Goal: Task Accomplishment & Management: Use online tool/utility

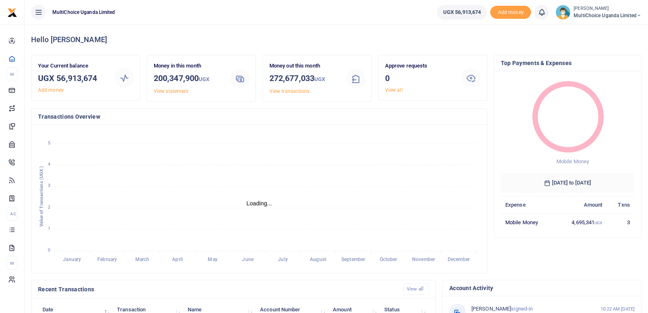
scroll to position [7, 7]
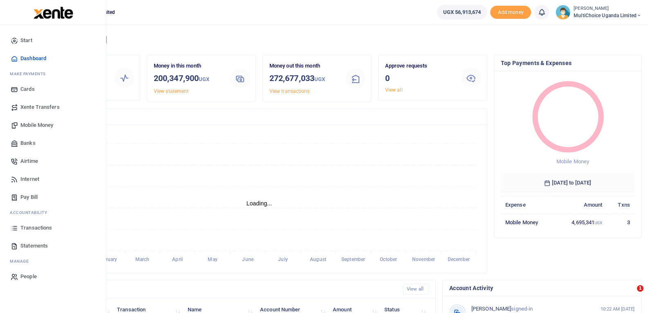
click at [46, 126] on span "Mobile Money" at bounding box center [36, 125] width 33 height 8
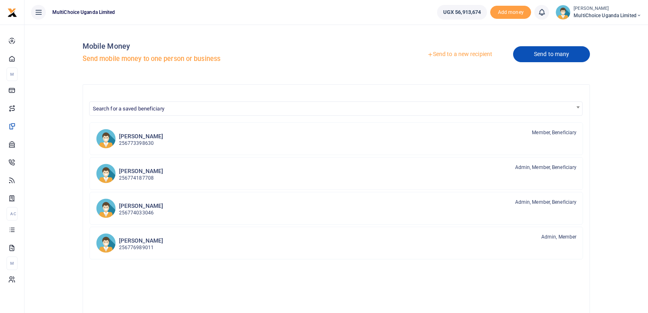
click at [547, 57] on link "Send to many" at bounding box center [551, 54] width 77 height 16
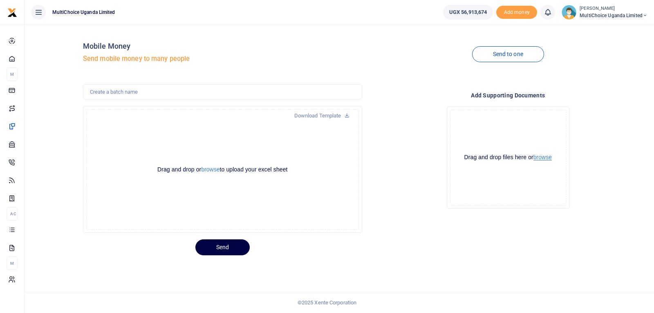
click at [549, 154] on button "browse" at bounding box center [543, 157] width 18 height 6
click at [210, 171] on button "browse" at bounding box center [210, 169] width 18 height 6
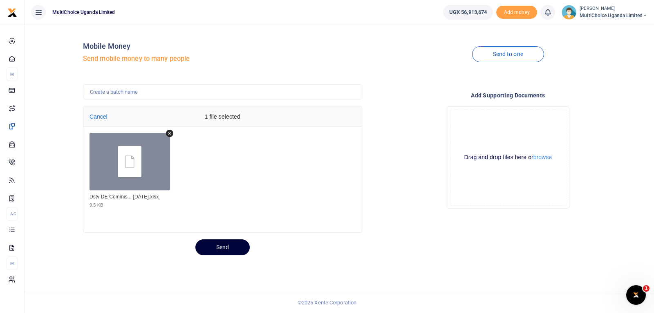
click at [212, 241] on button "Send" at bounding box center [223, 247] width 54 height 16
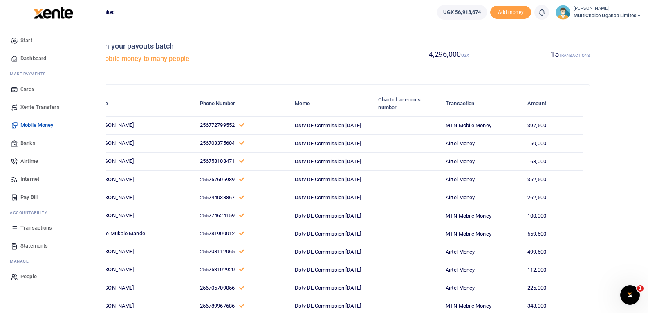
click at [28, 226] on span "Transactions" at bounding box center [35, 228] width 31 height 8
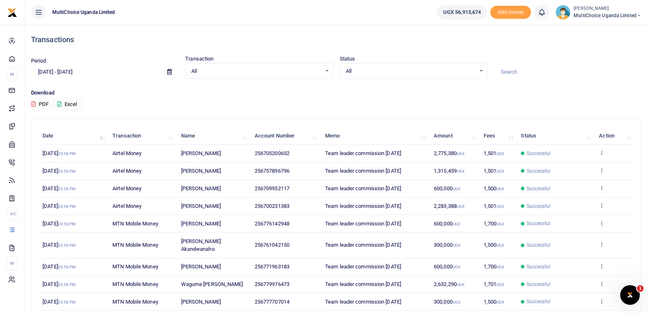
click at [454, 61] on div "Status All Select an option... All Processing Successful Pending Declined Failed" at bounding box center [414, 67] width 154 height 24
click at [470, 67] on span "All" at bounding box center [411, 71] width 130 height 8
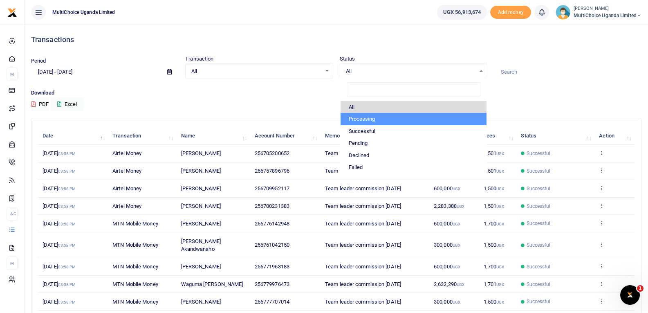
click at [367, 120] on li "Processing" at bounding box center [414, 119] width 146 height 12
select select "PROCESSING"
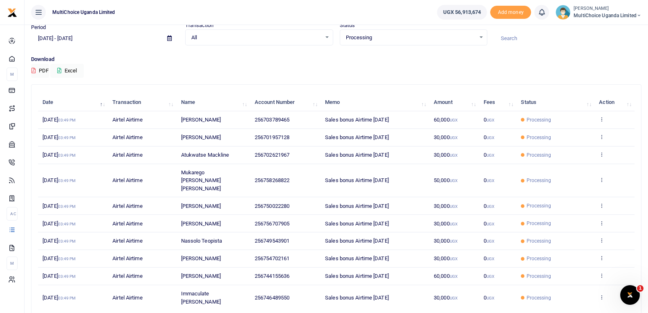
scroll to position [63, 0]
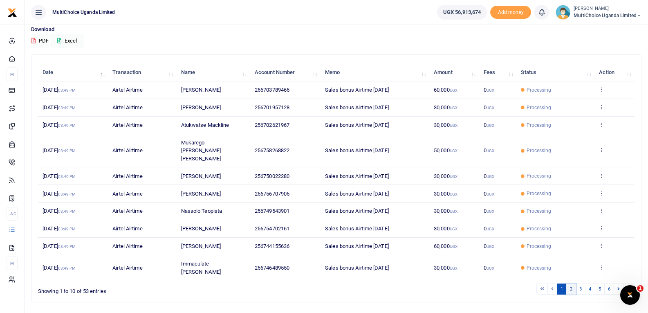
click at [571, 283] on link "2" at bounding box center [572, 288] width 10 height 11
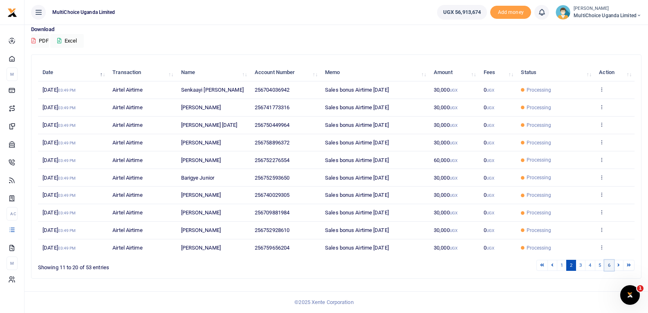
click at [611, 265] on link "6" at bounding box center [610, 265] width 10 height 11
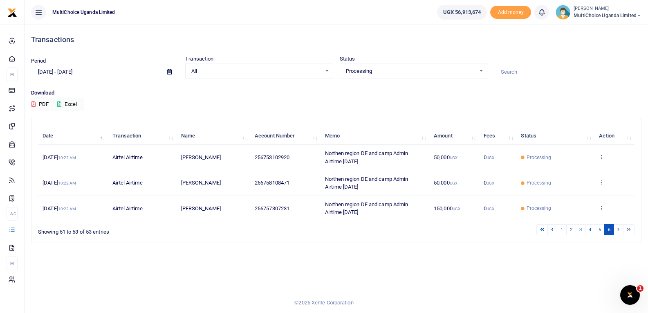
scroll to position [0, 0]
click at [567, 229] on link "1" at bounding box center [568, 229] width 10 height 11
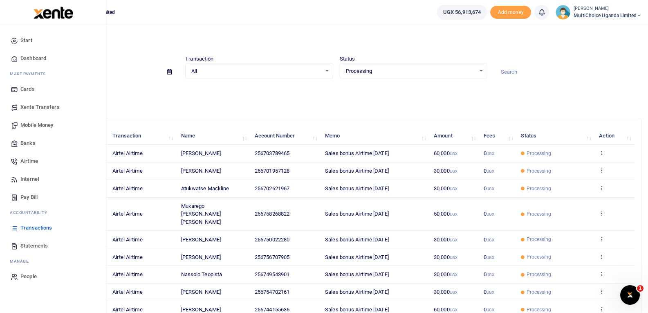
click at [39, 124] on span "Mobile Money" at bounding box center [36, 125] width 33 height 8
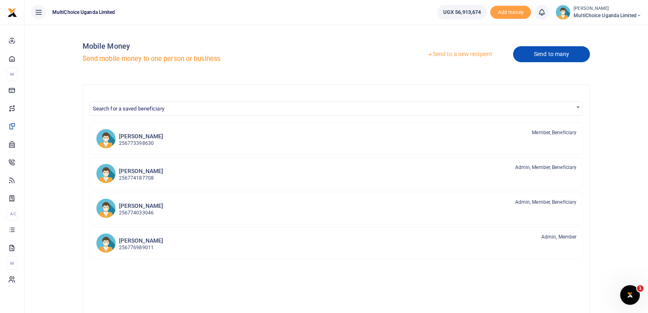
click at [535, 49] on link "Send to many" at bounding box center [551, 54] width 77 height 16
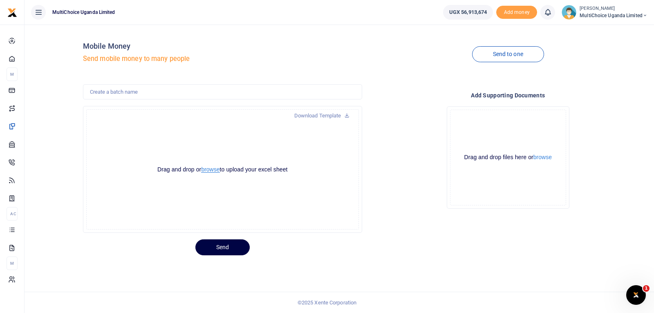
click at [213, 169] on button "browse" at bounding box center [210, 169] width 18 height 6
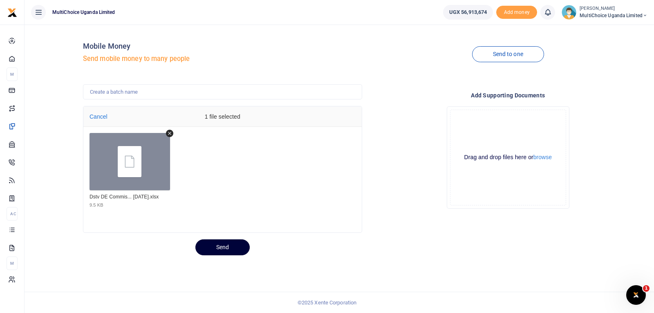
click at [216, 248] on button "Send" at bounding box center [223, 247] width 54 height 16
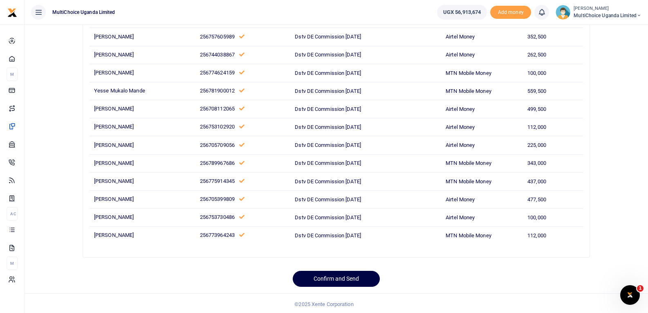
scroll to position [144, 0]
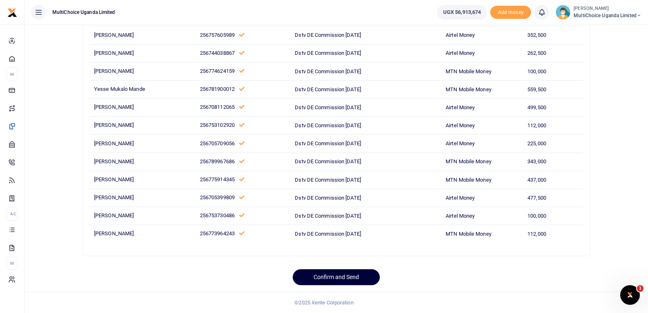
click at [357, 279] on button "Confirm and Send" at bounding box center [336, 277] width 87 height 16
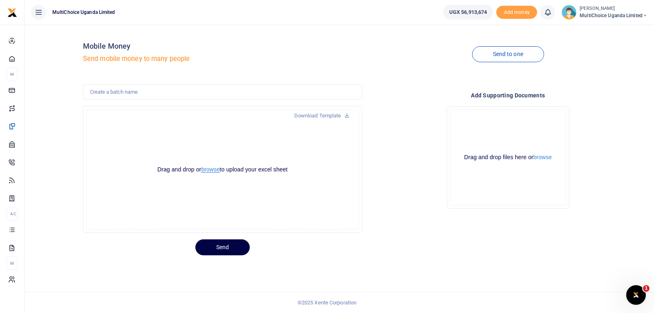
click at [214, 172] on button "browse" at bounding box center [210, 169] width 18 height 6
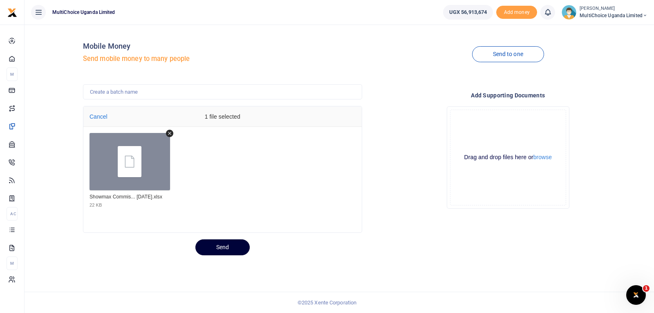
click at [232, 252] on button "Send" at bounding box center [223, 247] width 54 height 16
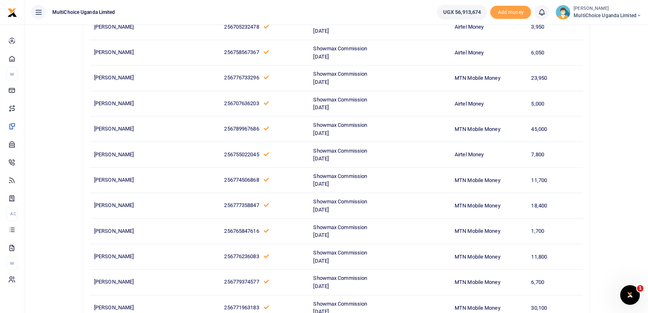
scroll to position [5357, 0]
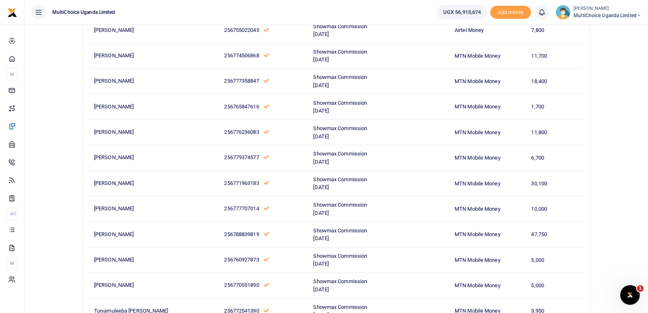
drag, startPoint x: 649, startPoint y: 14, endPoint x: 9, endPoint y: 16, distance: 640.5
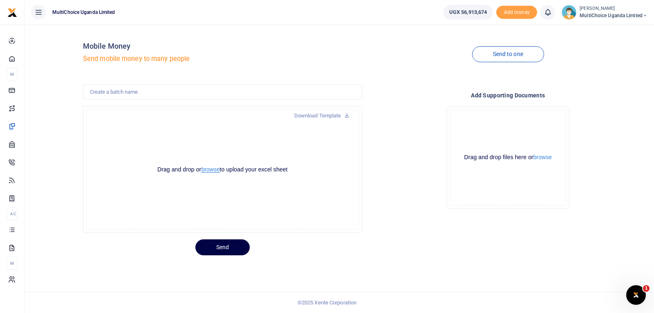
click at [212, 172] on button "browse" at bounding box center [210, 169] width 18 height 6
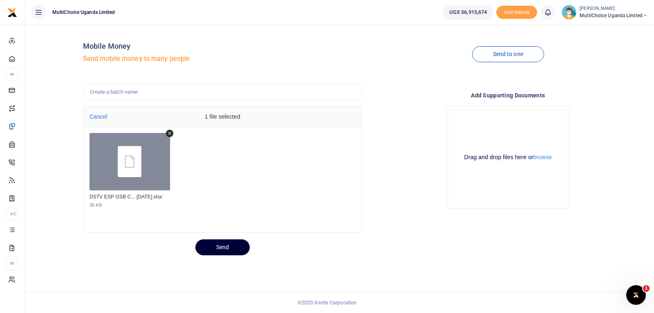
click at [234, 245] on button "Send" at bounding box center [223, 247] width 54 height 16
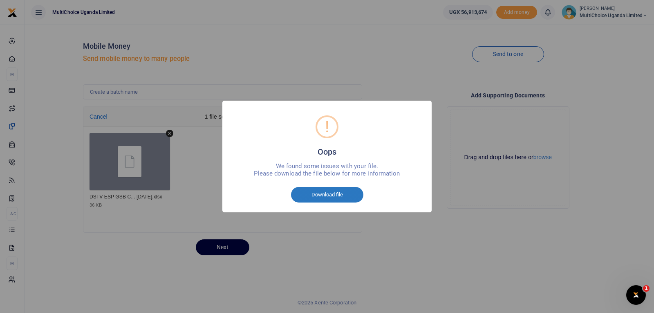
click at [340, 199] on button "Download file" at bounding box center [327, 195] width 72 height 16
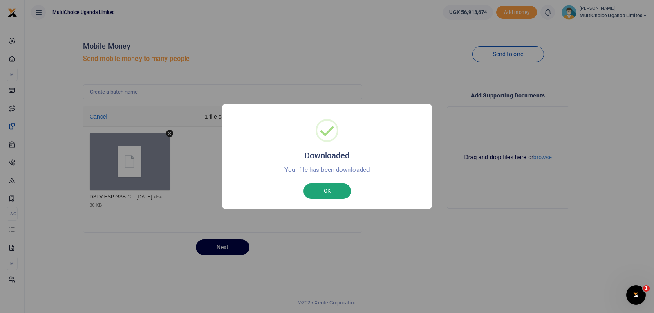
click at [330, 187] on button "OK" at bounding box center [327, 191] width 48 height 16
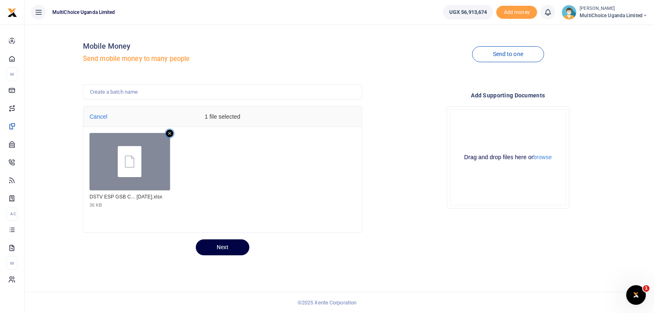
click at [169, 136] on icon "Remove file" at bounding box center [169, 133] width 7 height 7
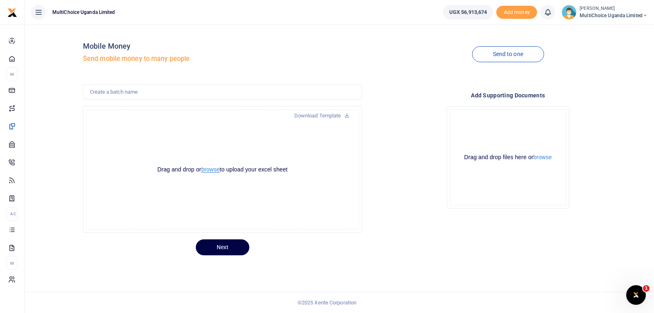
click at [213, 171] on button "browse" at bounding box center [210, 169] width 18 height 6
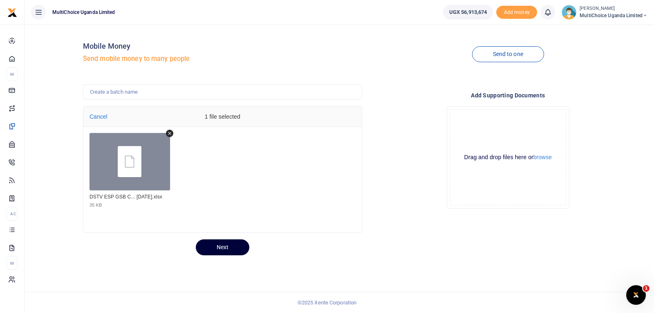
click at [231, 246] on button "Next" at bounding box center [223, 247] width 54 height 16
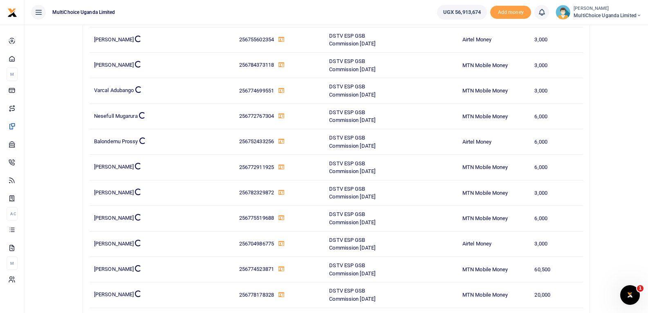
scroll to position [491, 0]
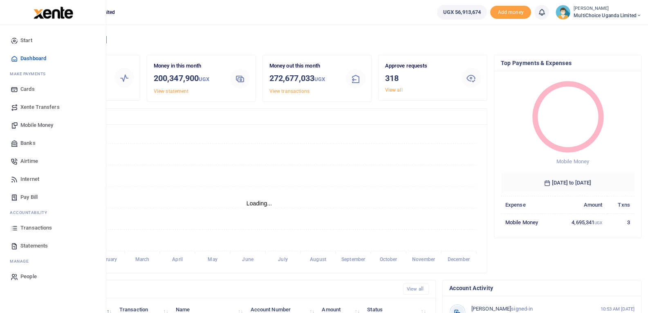
scroll to position [7, 7]
click at [32, 229] on span "Transactions" at bounding box center [35, 228] width 31 height 8
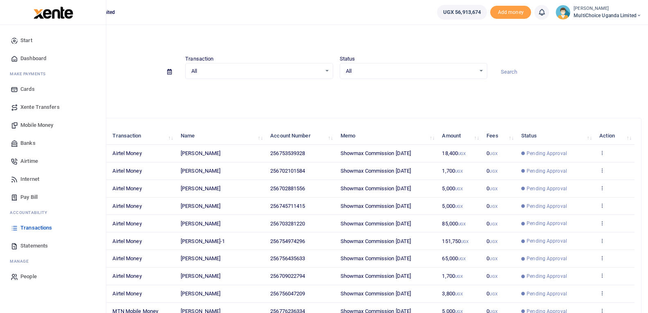
click at [43, 121] on span "Mobile Money" at bounding box center [36, 125] width 33 height 8
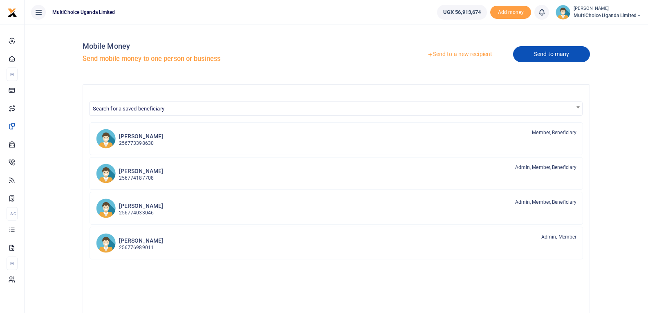
click at [563, 60] on link "Send to many" at bounding box center [551, 54] width 77 height 16
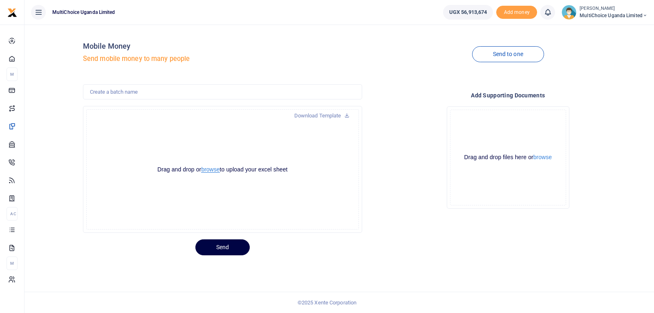
click at [214, 168] on button "browse" at bounding box center [210, 169] width 18 height 6
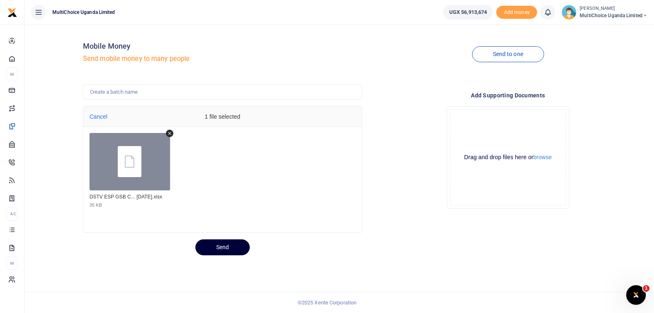
click at [241, 244] on button "Send" at bounding box center [223, 247] width 54 height 16
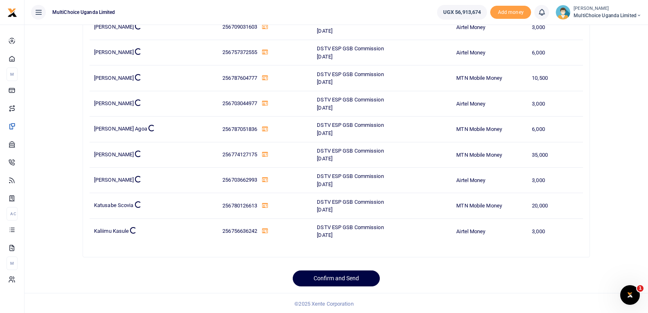
scroll to position [4300, 0]
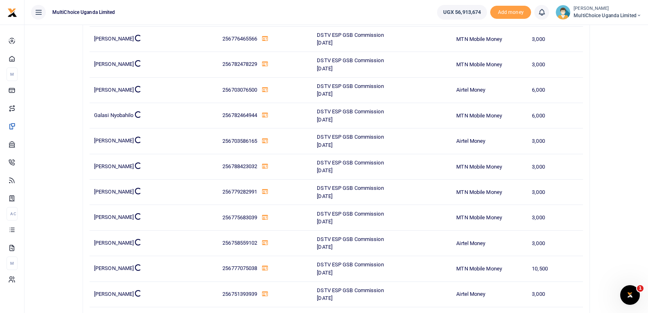
drag, startPoint x: 654, startPoint y: 268, endPoint x: 654, endPoint y: -9, distance: 277.3
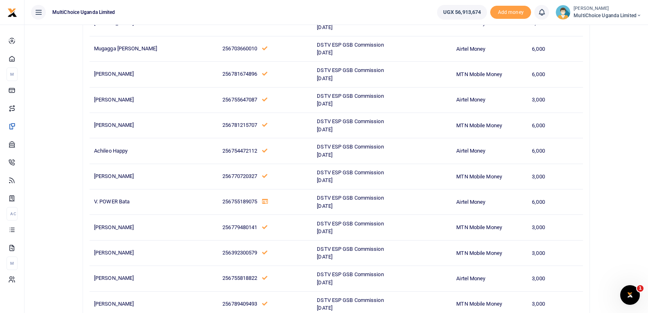
scroll to position [16925, 0]
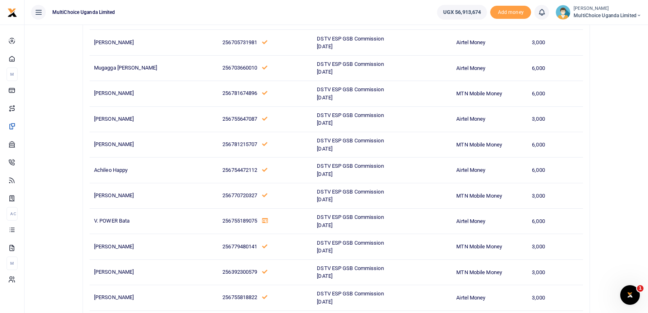
click at [262, 220] on icon at bounding box center [265, 220] width 6 height 5
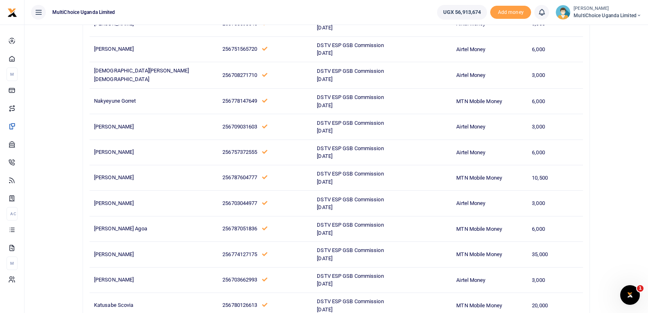
scroll to position [17580, 0]
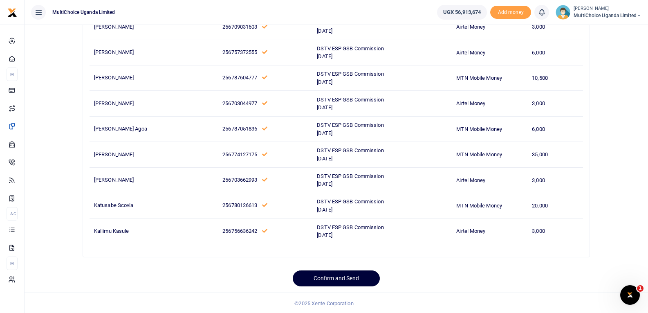
click at [353, 275] on button "Confirm and Send" at bounding box center [336, 278] width 87 height 16
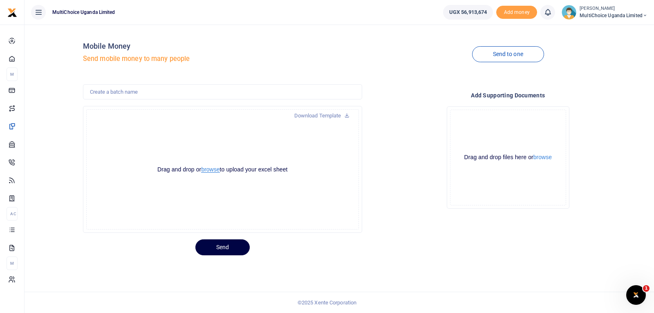
click at [215, 169] on button "browse" at bounding box center [210, 169] width 18 height 6
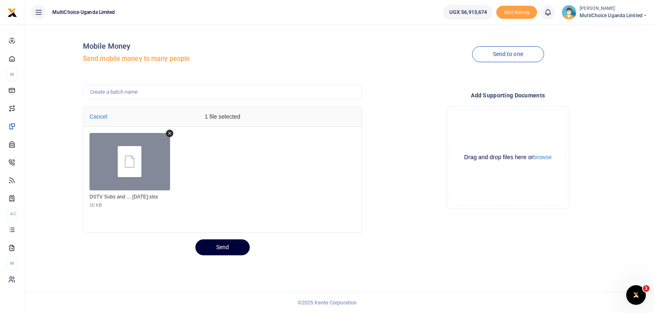
click at [241, 246] on button "Send" at bounding box center [223, 247] width 54 height 16
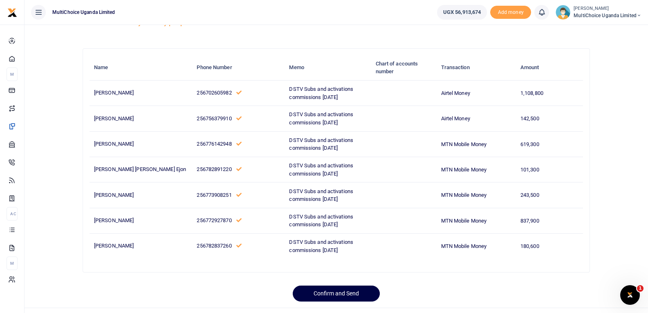
scroll to position [52, 0]
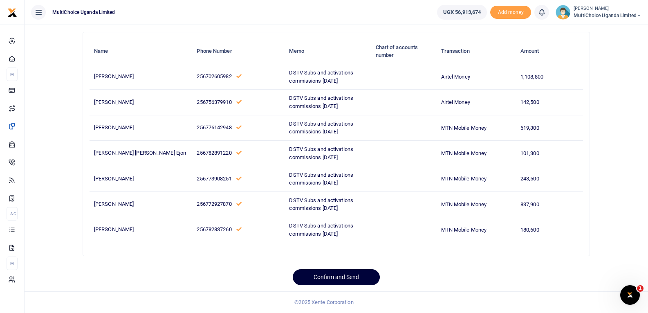
click at [329, 273] on button "Confirm and Send" at bounding box center [336, 277] width 87 height 16
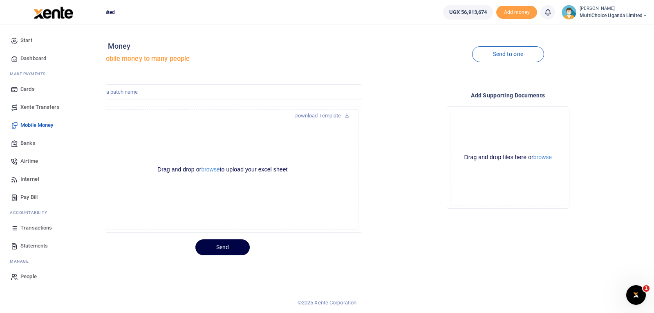
click at [24, 226] on span "Transactions" at bounding box center [35, 228] width 31 height 8
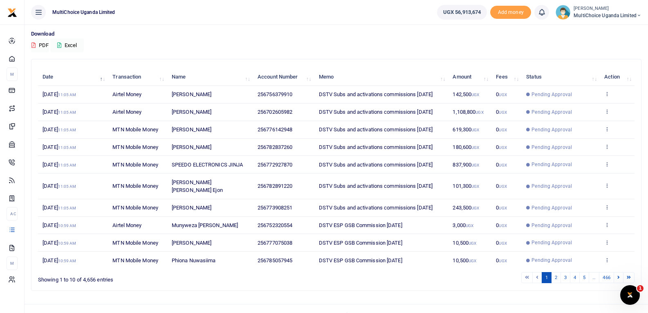
scroll to position [63, 0]
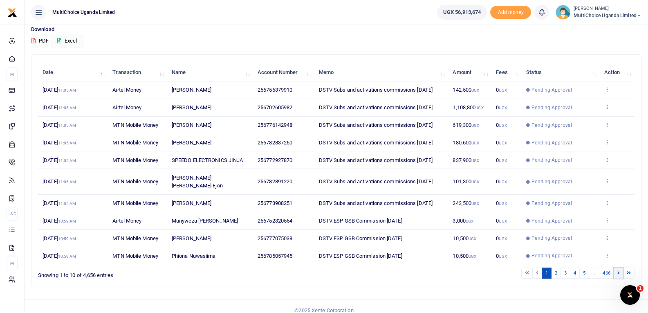
click at [618, 270] on icon at bounding box center [619, 272] width 2 height 4
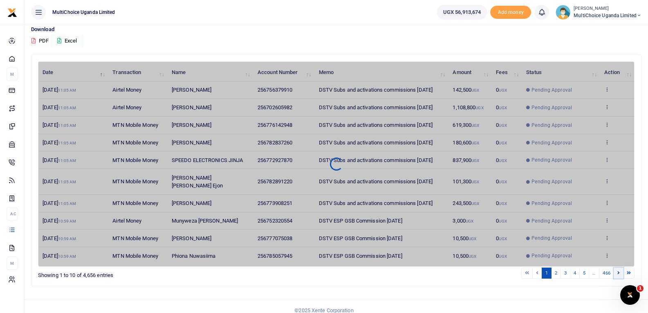
click at [618, 270] on icon at bounding box center [619, 272] width 2 height 4
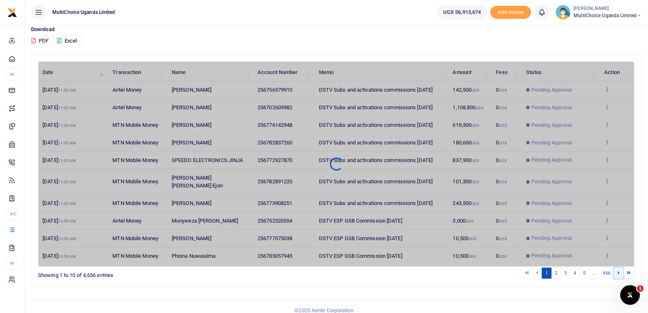
click at [618, 270] on icon at bounding box center [619, 272] width 2 height 4
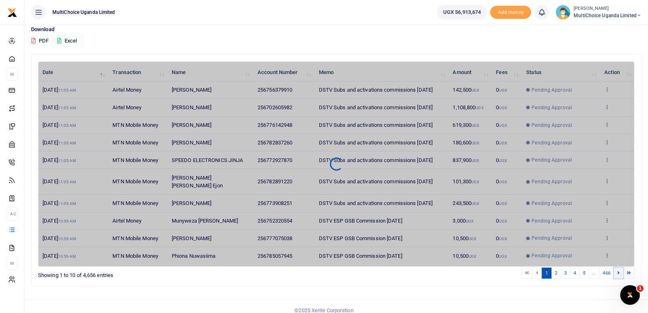
click at [618, 270] on icon at bounding box center [619, 272] width 2 height 4
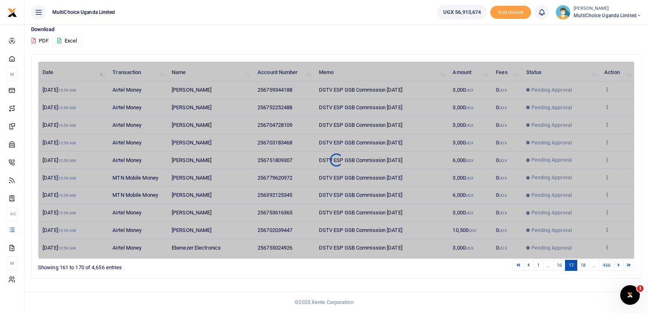
click at [618, 266] on icon at bounding box center [619, 265] width 2 height 4
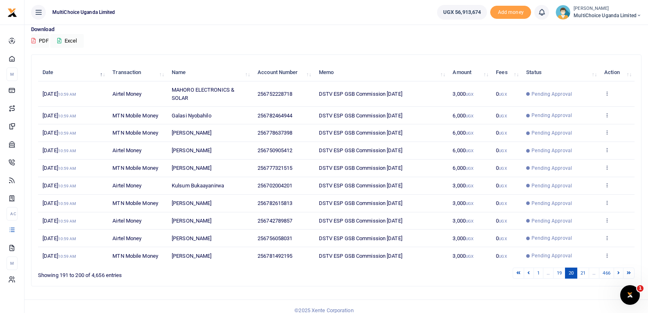
click at [618, 266] on div "Date Transaction Name Account Number Memo Amount Fees Status Action 10th Oct 20…" at bounding box center [336, 163] width 597 height 205
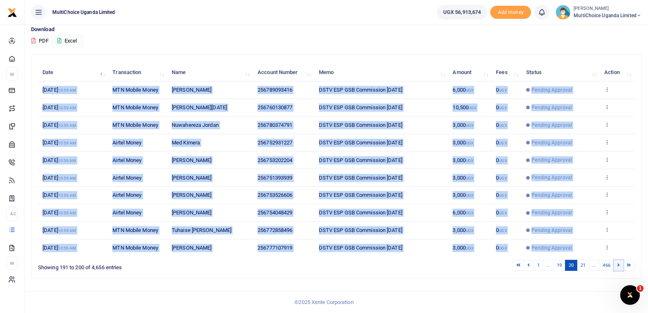
click at [617, 266] on link at bounding box center [619, 265] width 10 height 11
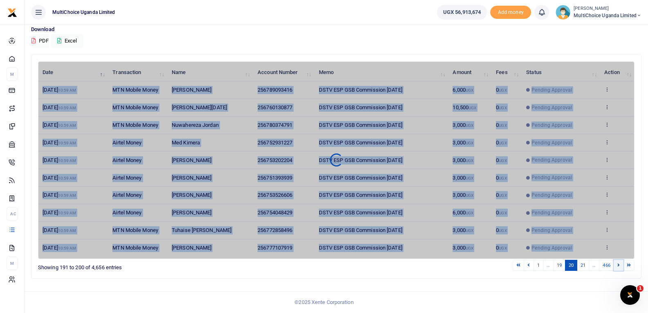
click at [617, 266] on link at bounding box center [619, 265] width 10 height 11
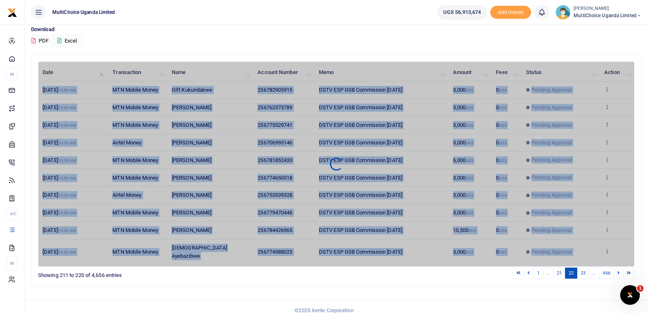
click at [617, 268] on link at bounding box center [619, 273] width 10 height 11
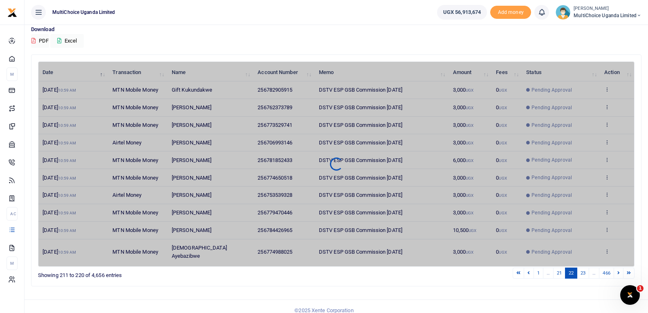
click at [572, 282] on div "Search: Date Transaction Name Account Number Memo Amount Fees Status Action 10t…" at bounding box center [336, 173] width 617 height 238
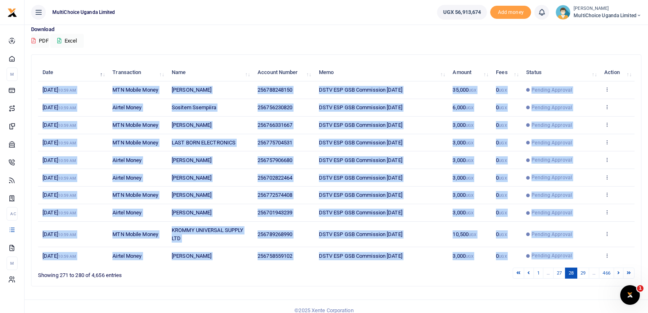
click at [621, 264] on td "View details Send again" at bounding box center [617, 255] width 35 height 17
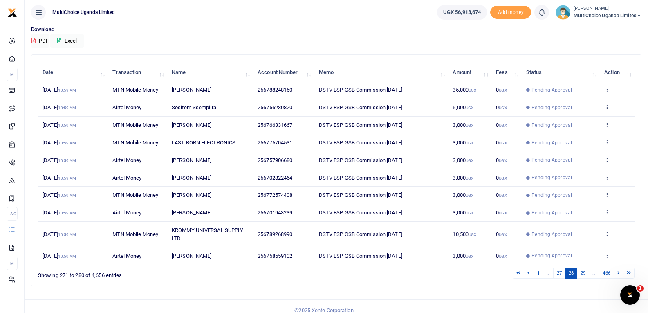
click at [621, 264] on td "View details Send again" at bounding box center [617, 255] width 35 height 17
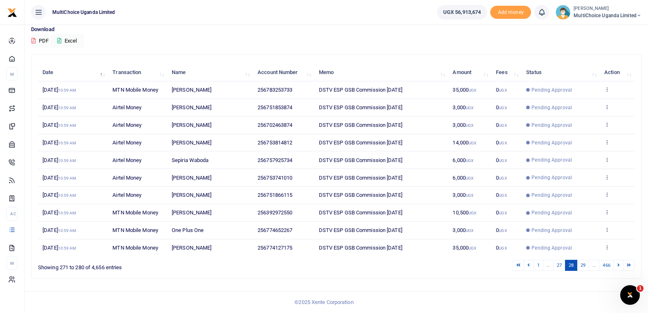
click at [584, 290] on div "Transactions Period 09/11/2025 - 10/10/2025 Transaction All Select an option...…" at bounding box center [337, 137] width 624 height 352
click at [618, 268] on link at bounding box center [619, 265] width 10 height 11
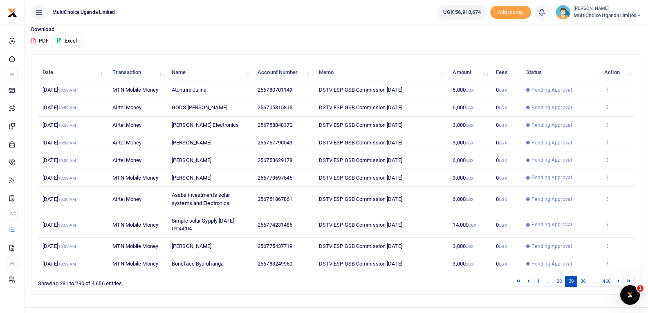
click at [618, 268] on td "View details Send again" at bounding box center [617, 263] width 35 height 17
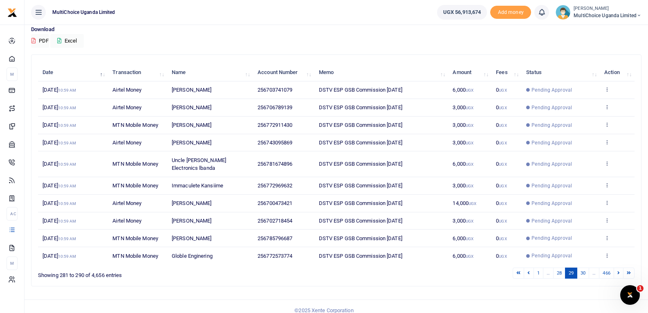
click at [542, 286] on div "Transactions Period 09/11/2025 - 10/10/2025 Transaction All Select an option...…" at bounding box center [337, 141] width 624 height 360
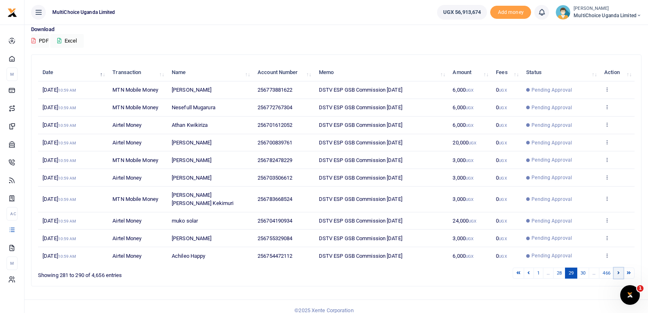
click at [620, 268] on link at bounding box center [619, 273] width 10 height 11
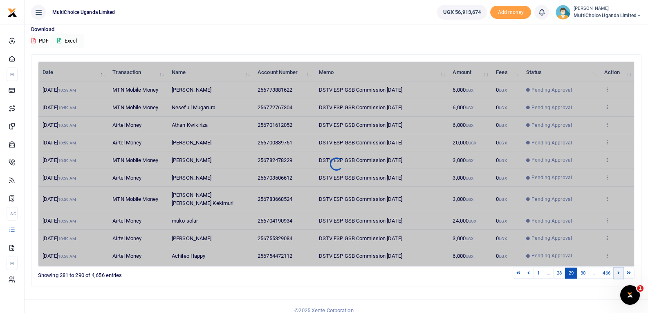
click at [620, 268] on link at bounding box center [619, 273] width 10 height 11
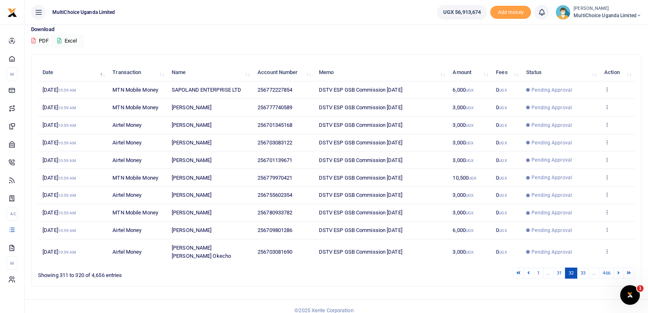
click at [620, 268] on link at bounding box center [619, 273] width 10 height 11
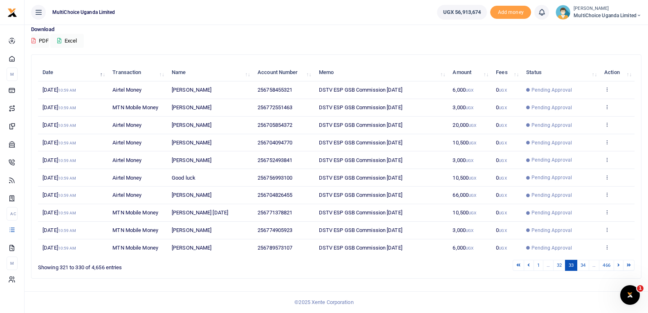
click at [620, 265] on link at bounding box center [619, 265] width 10 height 11
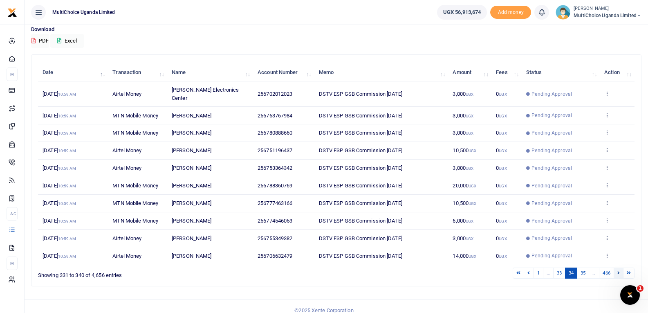
click at [618, 275] on link at bounding box center [619, 273] width 10 height 11
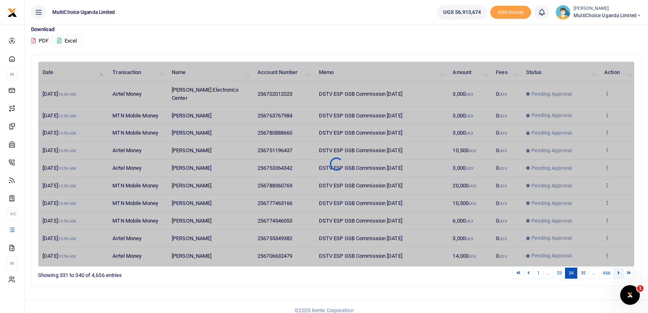
click at [618, 275] on link at bounding box center [619, 273] width 10 height 11
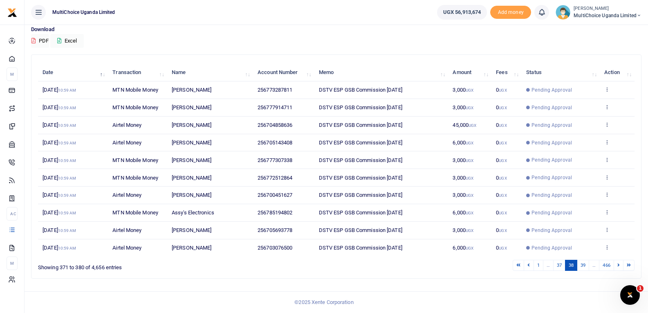
click at [618, 275] on div "Search: Date Transaction Name Account Number Memo Amount Fees Status Action 10t…" at bounding box center [336, 166] width 610 height 223
click at [617, 265] on link at bounding box center [619, 265] width 10 height 11
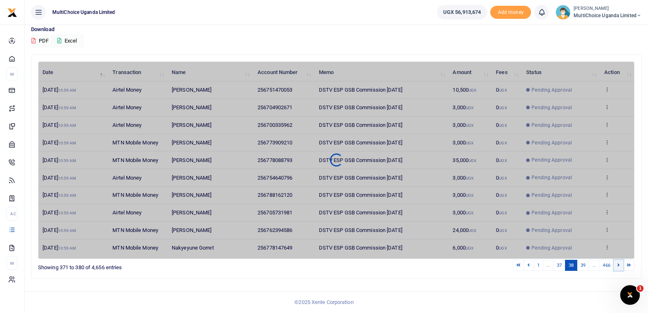
click at [617, 265] on link at bounding box center [619, 265] width 10 height 11
click at [618, 265] on link at bounding box center [619, 265] width 10 height 11
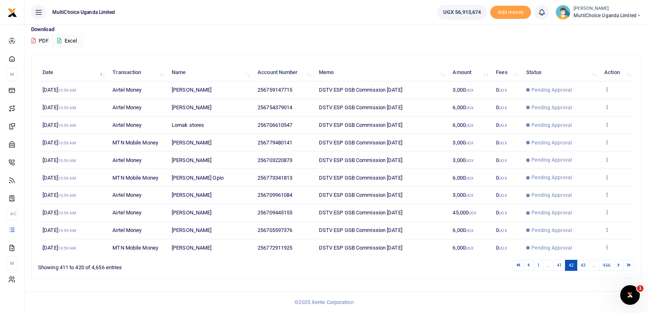
click at [618, 265] on icon at bounding box center [619, 265] width 2 height 4
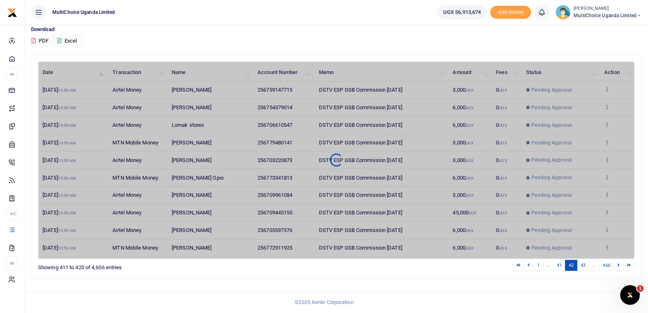
click at [618, 265] on icon at bounding box center [619, 265] width 2 height 4
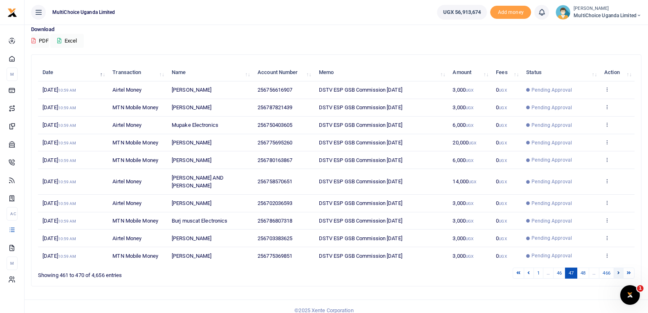
click at [618, 270] on icon at bounding box center [619, 272] width 2 height 4
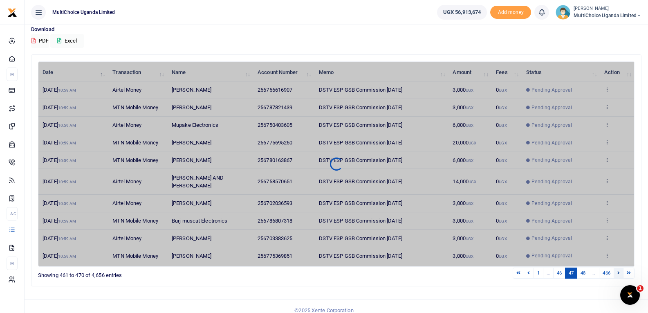
click at [618, 270] on icon at bounding box center [619, 272] width 2 height 4
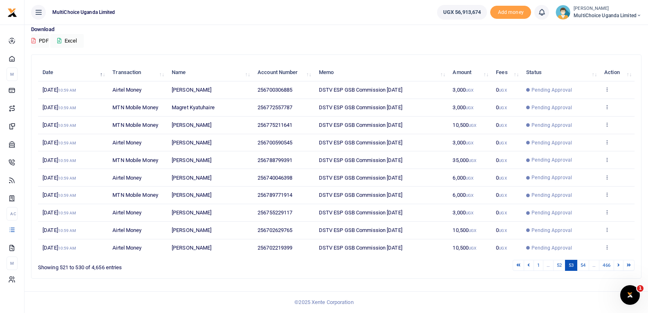
click at [618, 264] on icon at bounding box center [619, 265] width 2 height 4
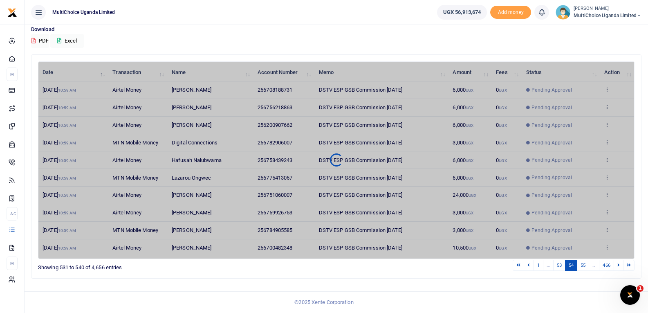
click at [618, 264] on icon at bounding box center [619, 265] width 2 height 4
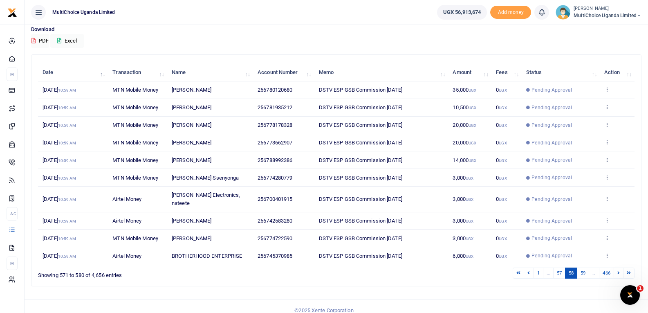
click at [618, 270] on icon at bounding box center [619, 272] width 2 height 4
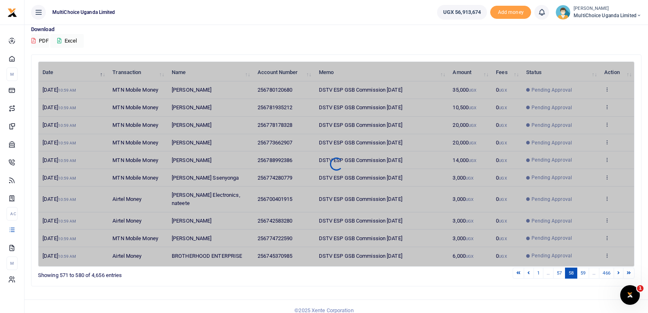
click at [618, 270] on icon at bounding box center [619, 272] width 2 height 4
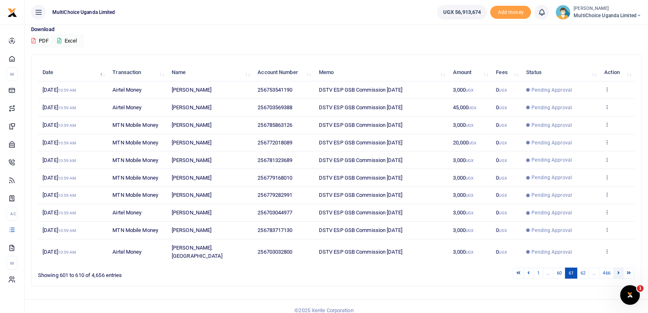
click at [618, 270] on icon at bounding box center [619, 272] width 2 height 4
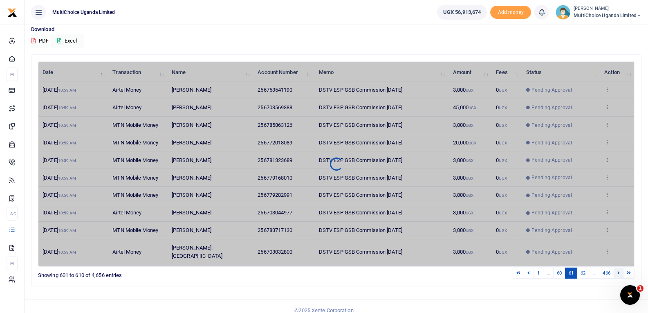
click at [618, 270] on icon at bounding box center [619, 272] width 2 height 4
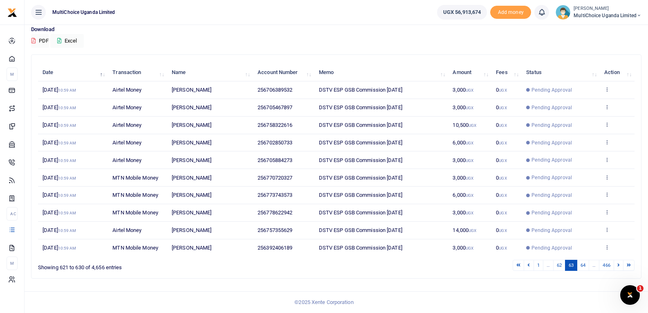
click at [618, 267] on icon at bounding box center [619, 265] width 2 height 4
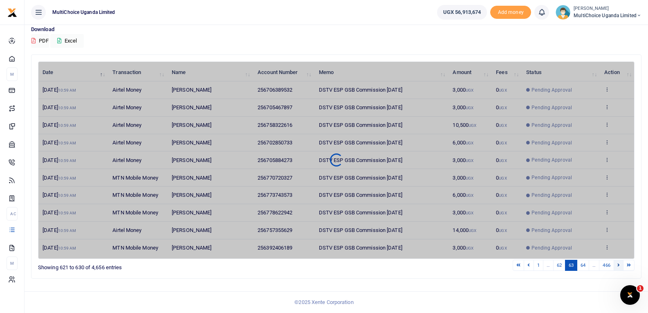
click at [618, 267] on icon at bounding box center [619, 265] width 2 height 4
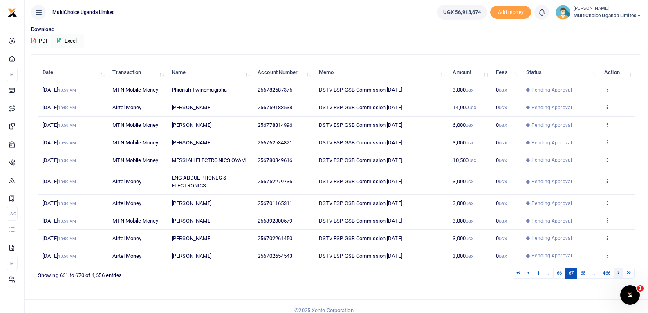
click at [618, 271] on icon at bounding box center [619, 272] width 2 height 4
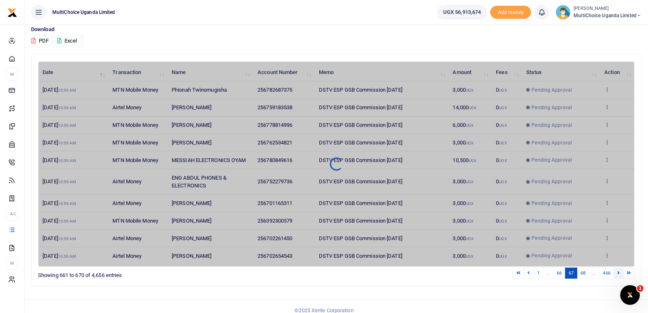
click at [618, 271] on icon at bounding box center [619, 272] width 2 height 4
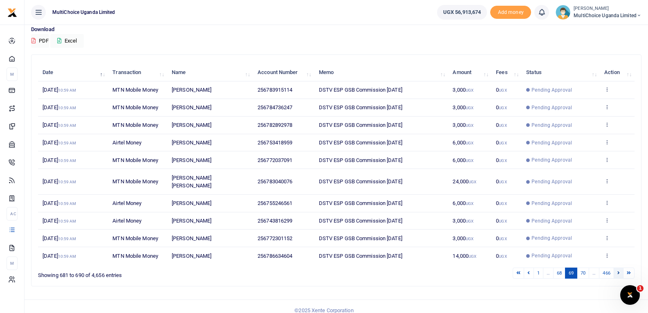
click at [618, 268] on link at bounding box center [619, 273] width 10 height 11
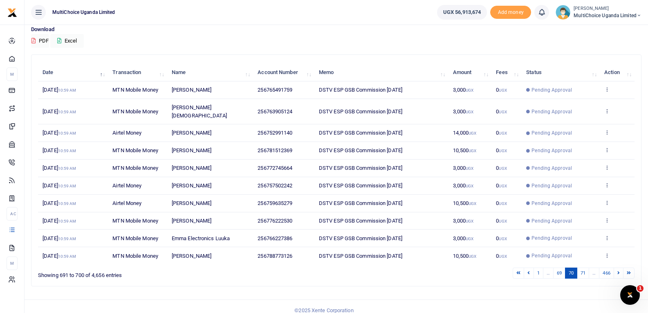
click at [618, 268] on link at bounding box center [619, 273] width 10 height 11
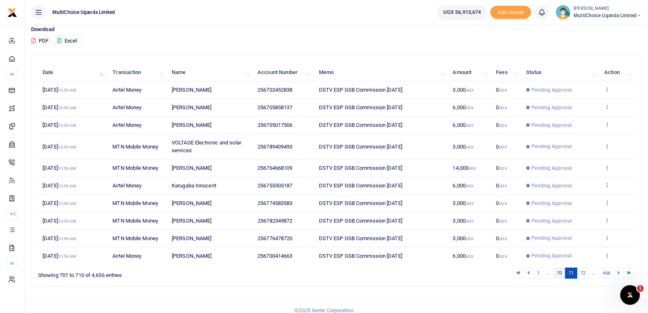
click at [560, 274] on link "70" at bounding box center [559, 273] width 12 height 11
click at [573, 271] on link "70" at bounding box center [571, 273] width 12 height 11
click at [583, 272] on link "71" at bounding box center [583, 273] width 12 height 11
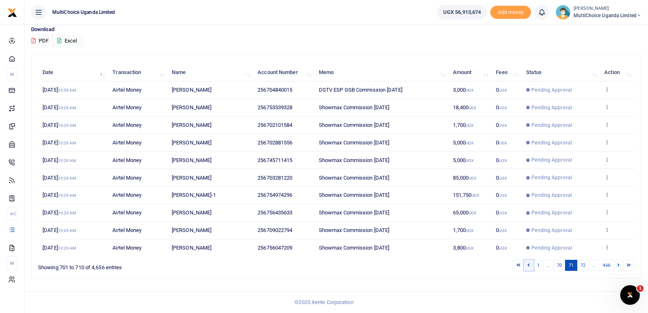
click at [529, 265] on icon at bounding box center [529, 265] width 2 height 4
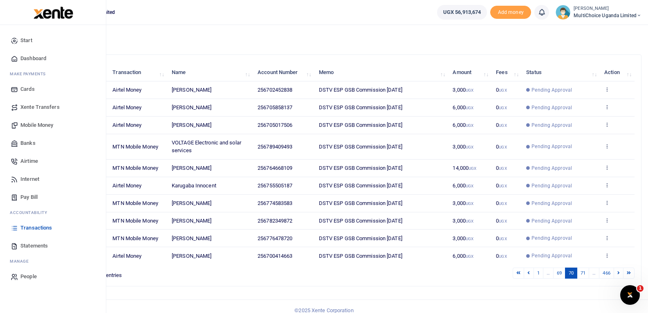
click at [37, 126] on span "Mobile Money" at bounding box center [36, 125] width 33 height 8
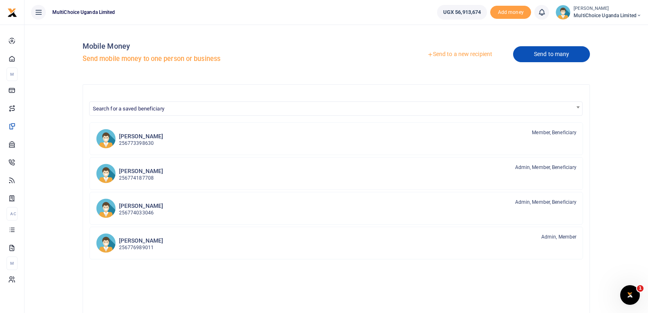
click at [567, 58] on link "Send to many" at bounding box center [551, 54] width 77 height 16
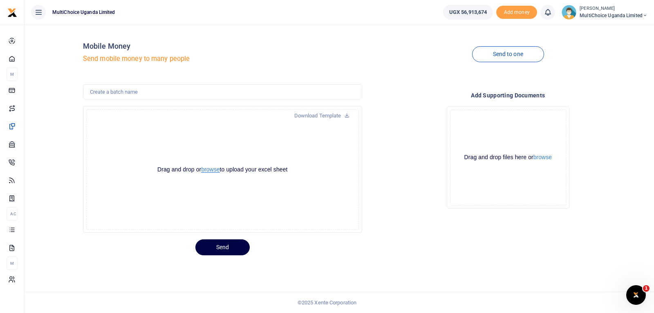
click at [212, 170] on button "browse" at bounding box center [210, 169] width 18 height 6
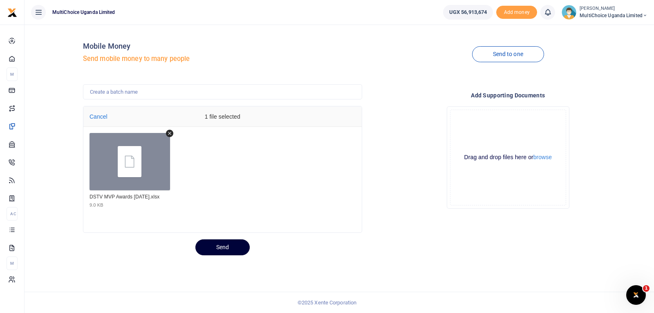
click at [211, 250] on button "Send" at bounding box center [223, 247] width 54 height 16
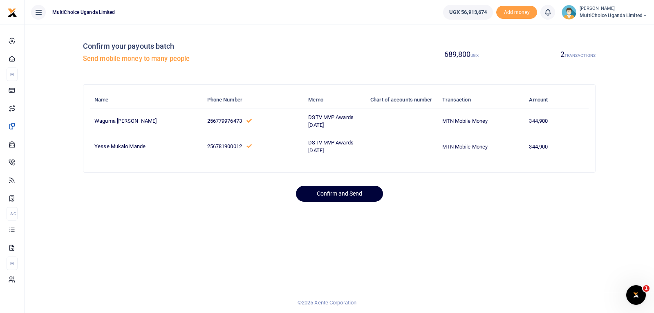
click at [344, 196] on button "Confirm and Send" at bounding box center [339, 194] width 87 height 16
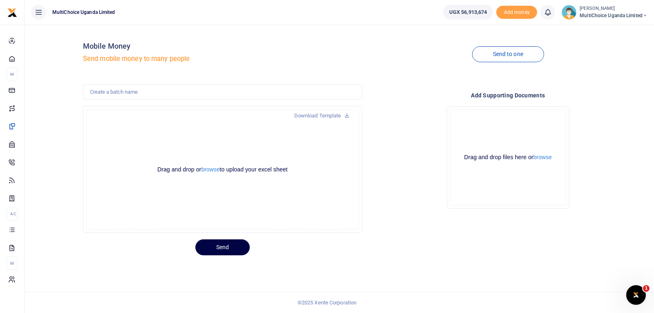
click at [630, 17] on span "MultiChoice Uganda Limited" at bounding box center [614, 15] width 68 height 7
click at [614, 34] on link "Switch accounts" at bounding box center [616, 29] width 65 height 11
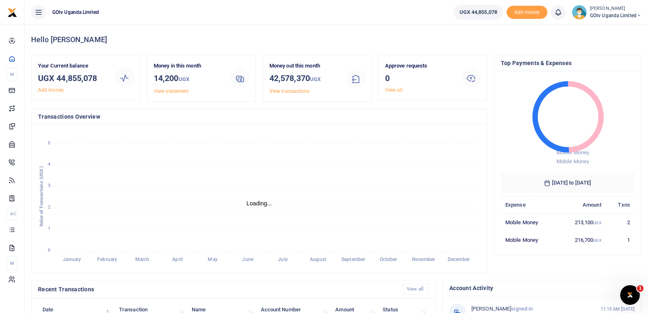
scroll to position [7, 7]
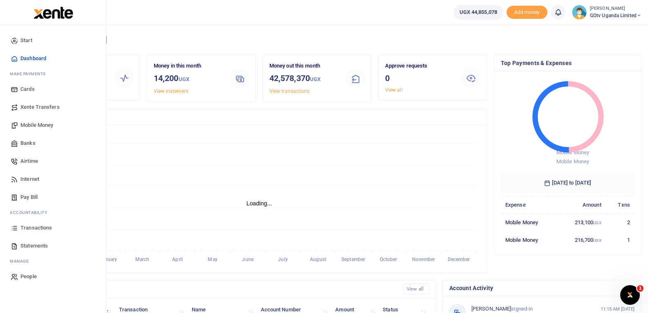
click at [36, 229] on span "Transactions" at bounding box center [35, 228] width 31 height 8
click at [40, 123] on span "Mobile Money" at bounding box center [36, 125] width 33 height 8
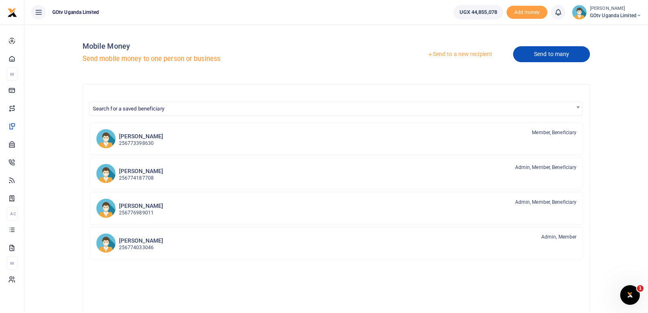
click at [569, 56] on link "Send to many" at bounding box center [551, 54] width 77 height 16
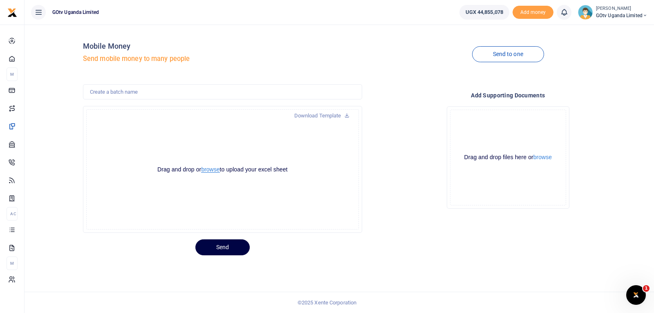
click at [210, 172] on button "browse" at bounding box center [210, 169] width 18 height 6
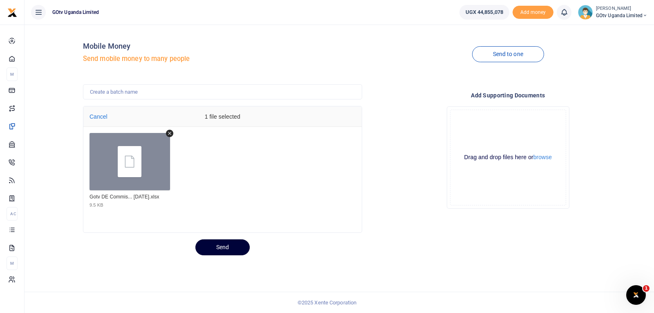
click at [210, 241] on button "Send" at bounding box center [223, 247] width 54 height 16
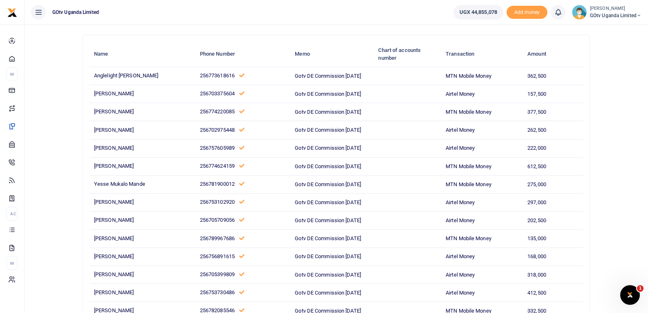
scroll to position [126, 0]
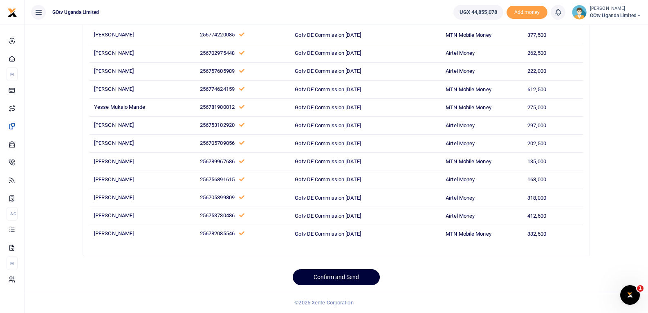
click at [344, 273] on button "Confirm and Send" at bounding box center [336, 277] width 87 height 16
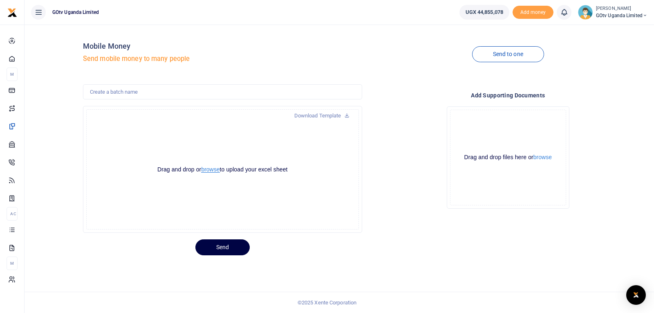
click at [210, 170] on button "browse" at bounding box center [210, 169] width 18 height 6
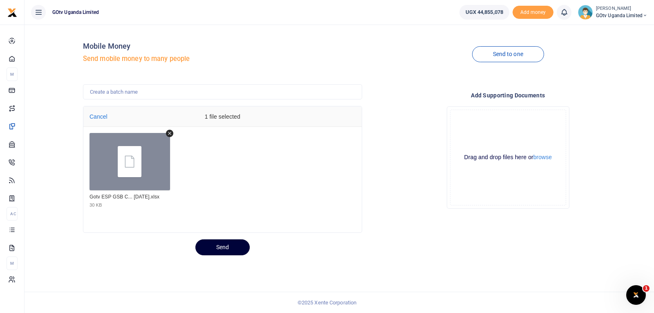
click at [209, 253] on button "Send" at bounding box center [223, 247] width 54 height 16
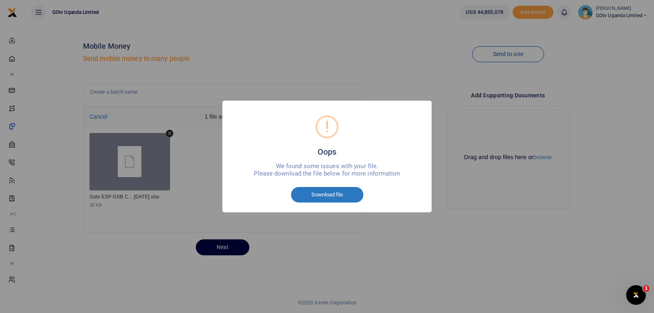
click at [346, 189] on button "Download file" at bounding box center [327, 195] width 72 height 16
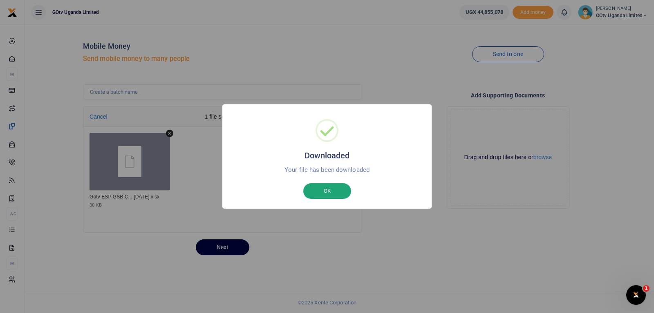
click at [338, 197] on button "OK" at bounding box center [327, 191] width 48 height 16
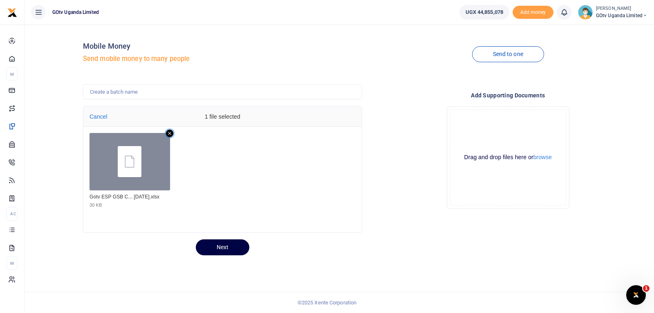
click at [171, 133] on icon "Remove file" at bounding box center [169, 133] width 3 height 3
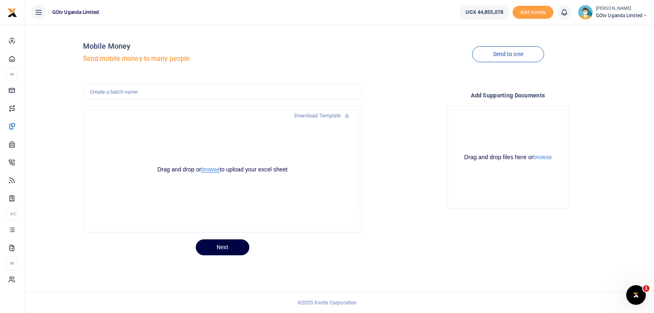
click at [208, 171] on button "browse" at bounding box center [210, 169] width 18 height 6
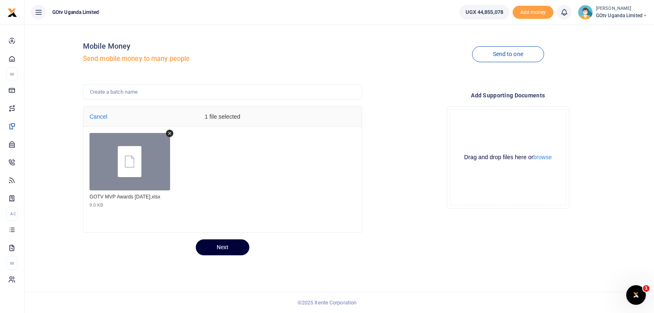
click at [214, 252] on button "Next" at bounding box center [223, 247] width 54 height 16
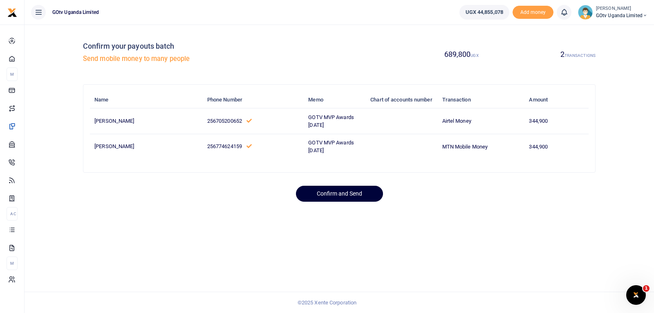
click at [342, 187] on button "Confirm and Send" at bounding box center [339, 194] width 87 height 16
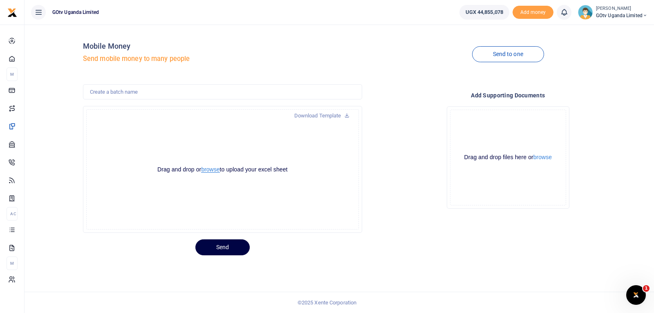
click at [213, 171] on button "browse" at bounding box center [210, 169] width 18 height 6
click at [209, 169] on button "browse" at bounding box center [210, 169] width 18 height 6
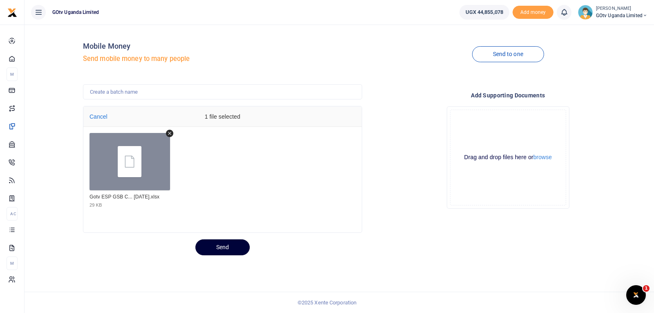
click at [212, 252] on button "Send" at bounding box center [223, 247] width 54 height 16
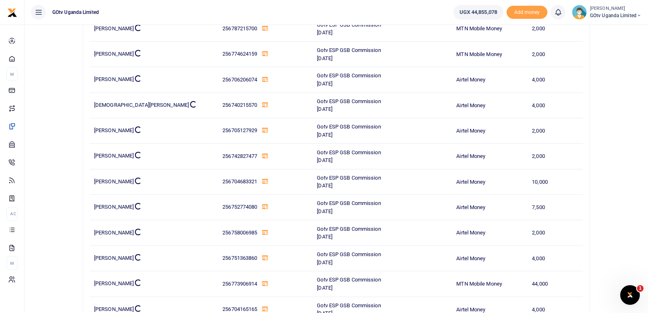
scroll to position [6504, 0]
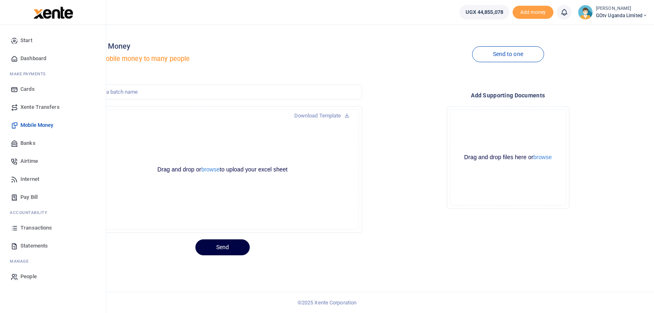
click at [24, 222] on link "Transactions" at bounding box center [53, 228] width 93 height 18
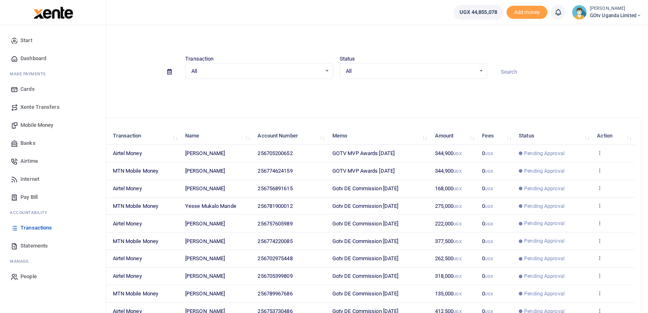
click at [40, 124] on span "Mobile Money" at bounding box center [36, 125] width 33 height 8
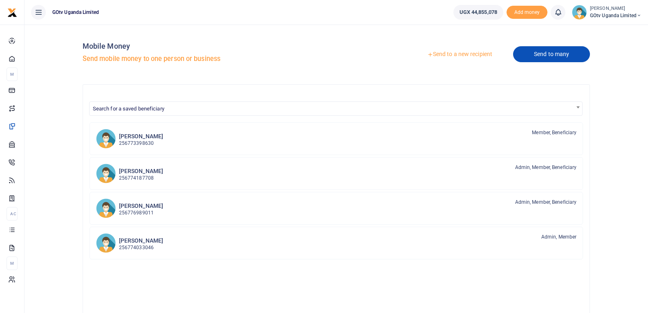
click at [531, 52] on link "Send to many" at bounding box center [551, 54] width 77 height 16
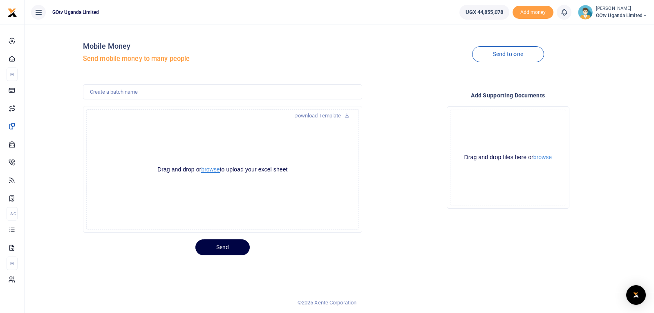
click at [211, 171] on button "browse" at bounding box center [210, 169] width 18 height 6
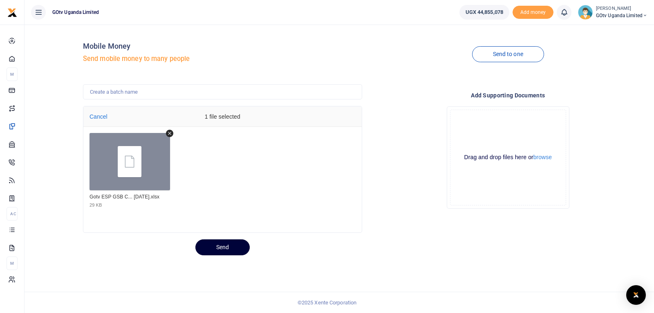
click at [238, 251] on button "Send" at bounding box center [223, 247] width 54 height 16
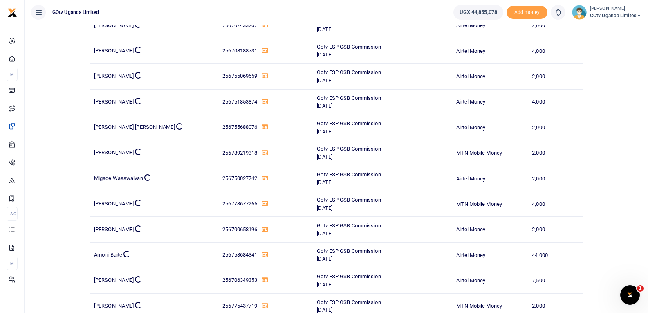
scroll to position [4550, 0]
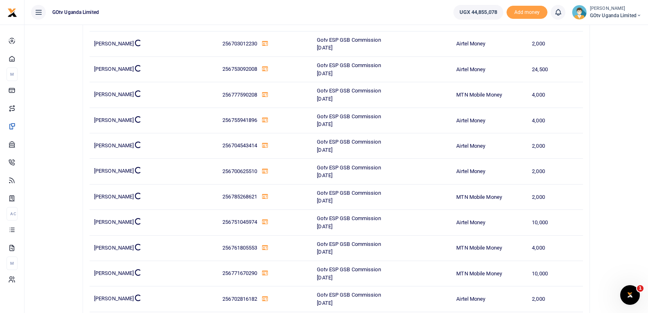
drag, startPoint x: 654, startPoint y: 212, endPoint x: 654, endPoint y: 28, distance: 184.5
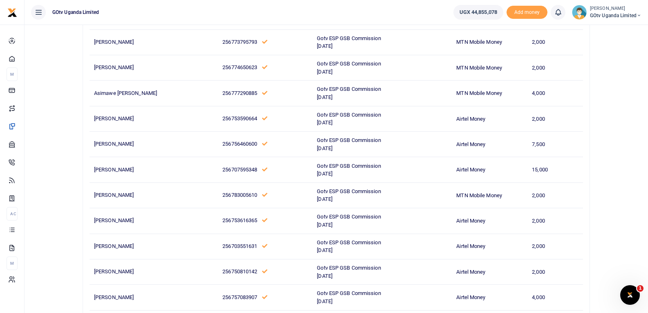
drag, startPoint x: 652, startPoint y: 54, endPoint x: 649, endPoint y: 172, distance: 117.4
drag, startPoint x: 649, startPoint y: 172, endPoint x: 653, endPoint y: 298, distance: 126.0
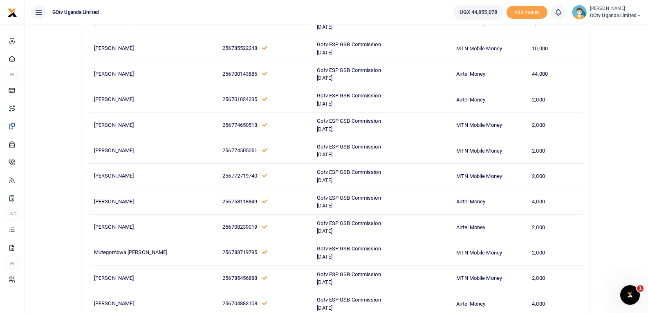
scroll to position [13141, 0]
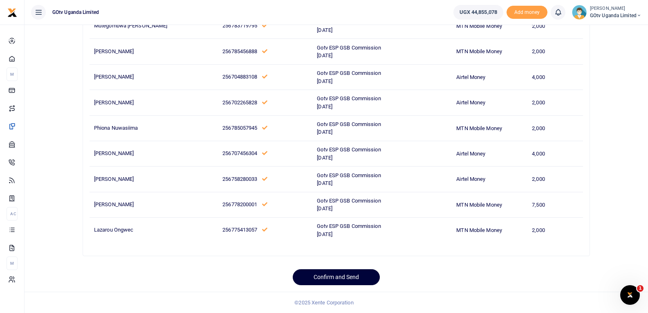
click at [341, 276] on button "Confirm and Send" at bounding box center [336, 277] width 87 height 16
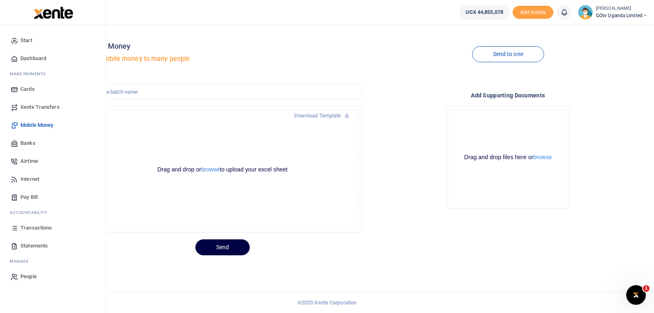
click at [40, 230] on span "Transactions" at bounding box center [35, 228] width 31 height 8
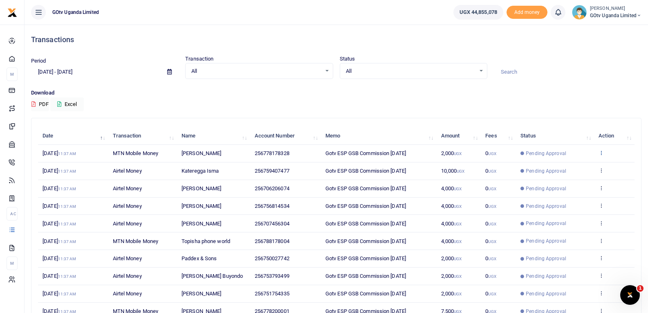
click at [603, 153] on icon at bounding box center [601, 153] width 5 height 6
click at [573, 169] on link "View details" at bounding box center [572, 166] width 65 height 11
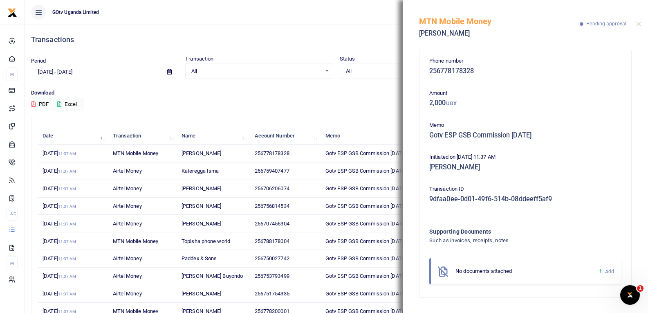
click at [600, 268] on icon at bounding box center [601, 271] width 6 height 7
click at [600, 272] on icon at bounding box center [601, 271] width 6 height 7
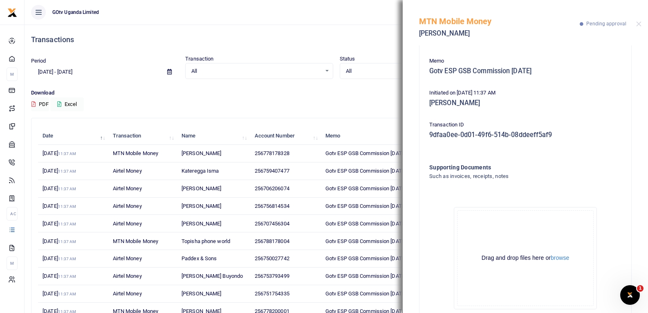
scroll to position [90, 0]
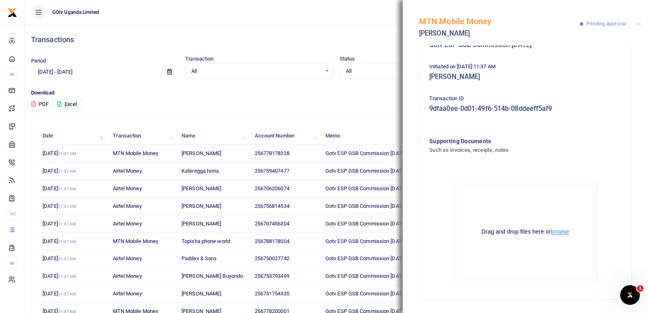
click at [553, 232] on button "browse" at bounding box center [560, 232] width 18 height 6
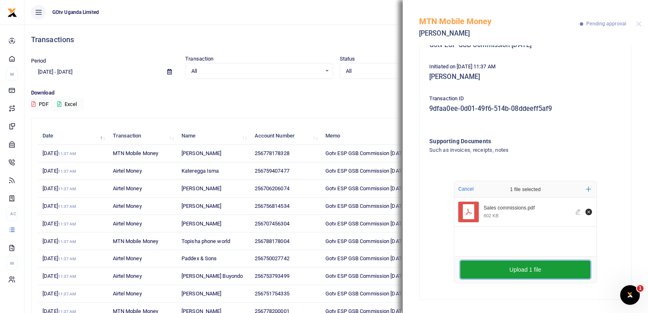
click at [542, 268] on button "Upload 1 file" at bounding box center [526, 270] width 130 height 18
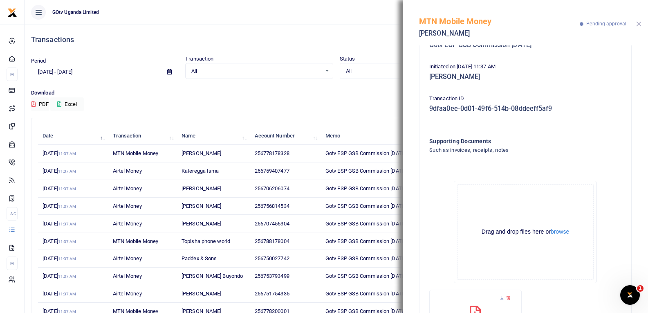
click at [640, 22] on button "Close" at bounding box center [638, 23] width 5 height 5
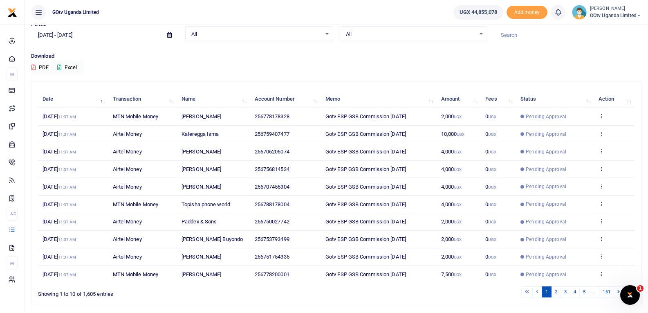
scroll to position [63, 0]
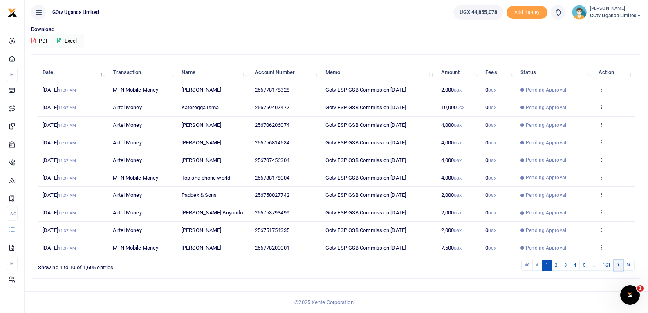
click at [616, 267] on link at bounding box center [619, 265] width 10 height 11
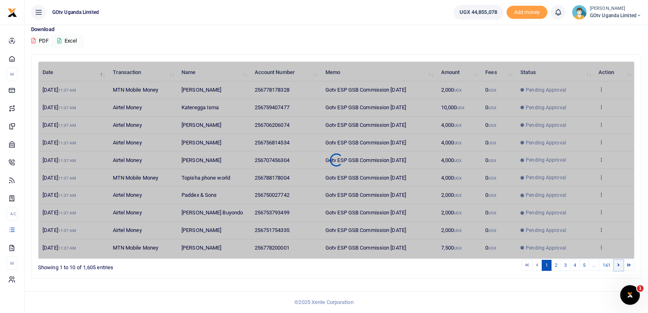
click at [616, 267] on link at bounding box center [619, 265] width 10 height 11
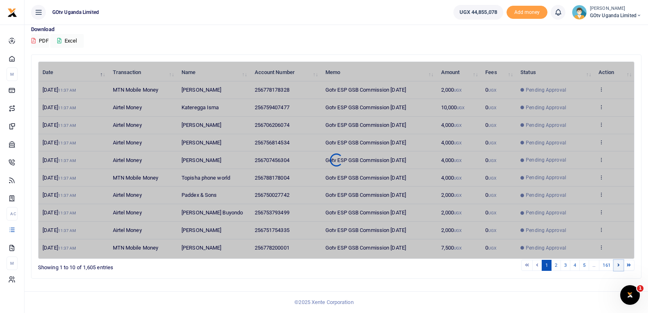
click at [616, 267] on link at bounding box center [619, 265] width 10 height 11
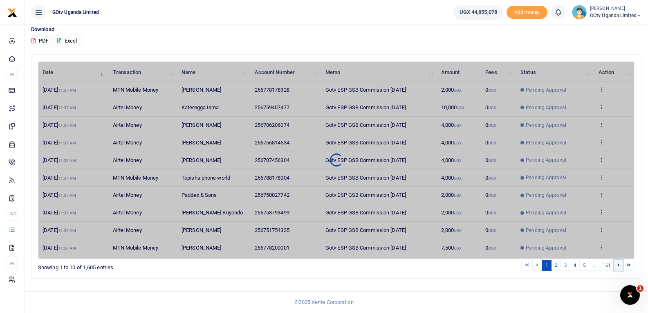
click at [616, 267] on link at bounding box center [619, 265] width 10 height 11
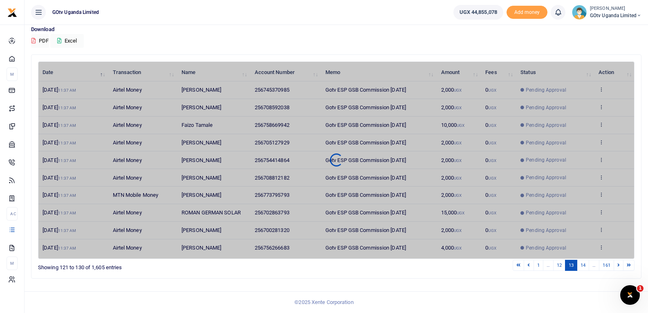
click at [616, 267] on link at bounding box center [619, 265] width 10 height 11
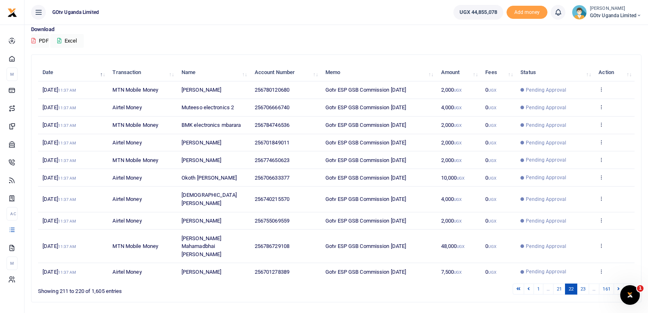
click at [616, 283] on div "1 … 21 22 23 … 161" at bounding box center [461, 289] width 348 height 13
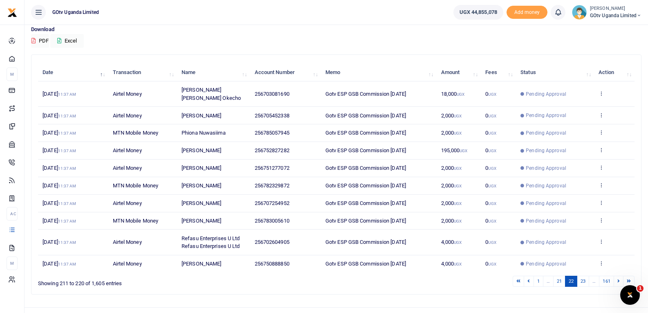
click at [616, 275] on div "1 … 21 22 23 … 161" at bounding box center [461, 281] width 348 height 13
click at [618, 279] on icon at bounding box center [619, 281] width 2 height 4
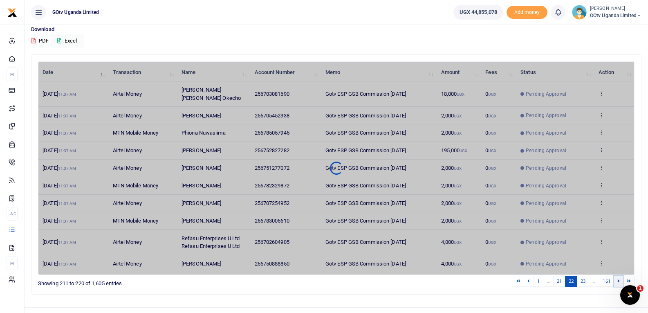
click at [618, 279] on icon at bounding box center [619, 281] width 2 height 4
click at [618, 275] on div "Search: Date Transaction Name Account Number Memo Amount Fees Status Action 10t…" at bounding box center [336, 174] width 610 height 239
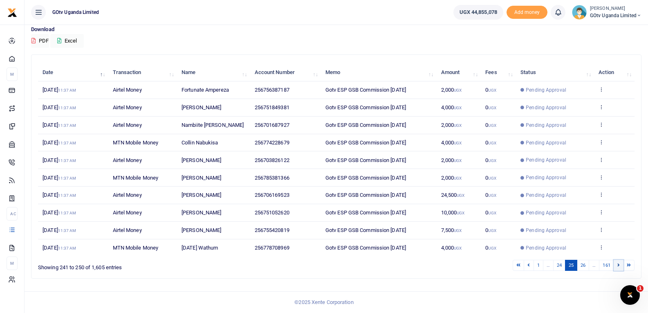
click at [617, 266] on link at bounding box center [619, 265] width 10 height 11
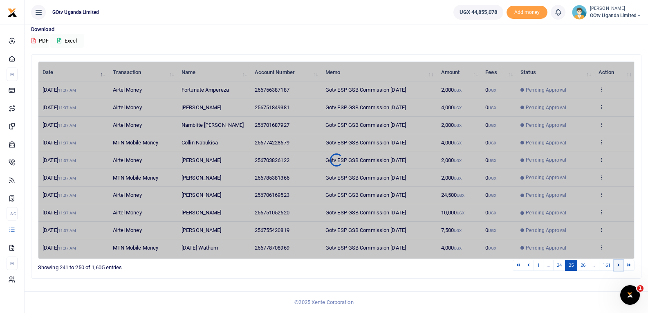
click at [617, 266] on link at bounding box center [619, 265] width 10 height 11
click at [617, 265] on link at bounding box center [619, 265] width 10 height 11
click at [618, 265] on link at bounding box center [619, 265] width 10 height 11
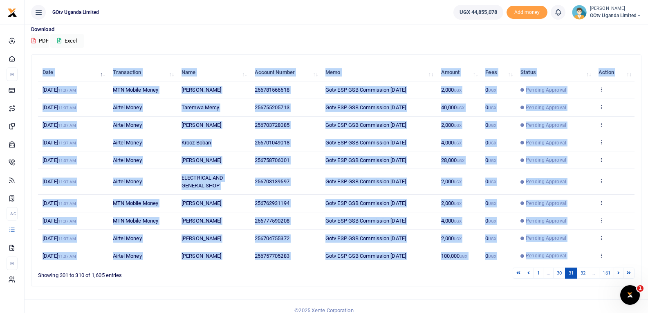
click at [618, 265] on div "Search: Date Transaction Name Account Number Memo Amount Fees Status Action 10t…" at bounding box center [336, 170] width 597 height 218
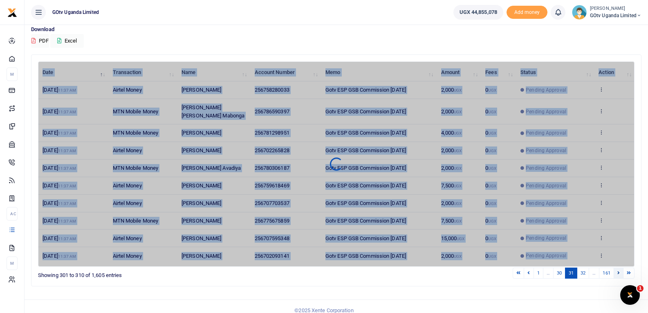
click at [618, 270] on icon at bounding box center [619, 272] width 2 height 4
click at [619, 270] on icon at bounding box center [619, 272] width 2 height 4
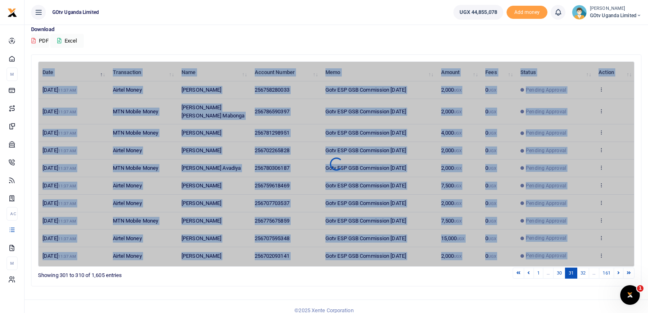
drag, startPoint x: 619, startPoint y: 267, endPoint x: 597, endPoint y: 279, distance: 25.1
click at [619, 270] on icon at bounding box center [619, 272] width 2 height 4
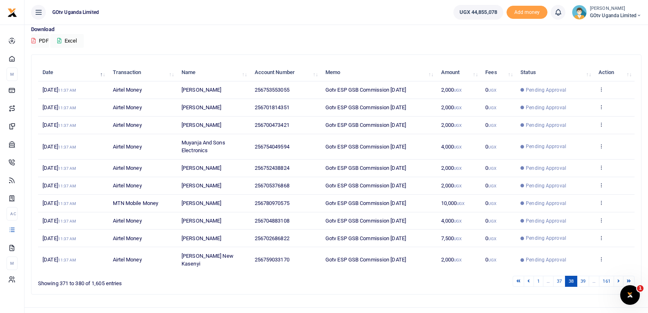
click at [587, 282] on div "Search: Date Transaction Name Account Number Memo Amount Fees Status Action 10t…" at bounding box center [336, 174] width 610 height 239
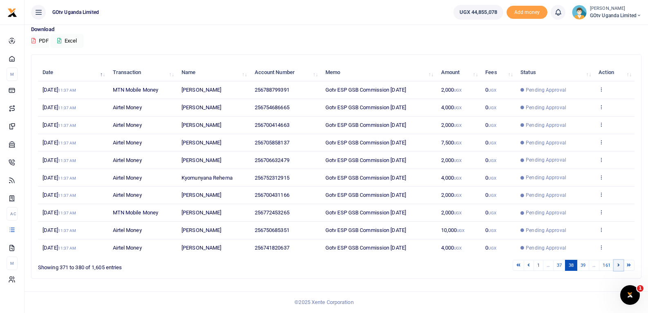
click at [617, 266] on link at bounding box center [619, 265] width 10 height 11
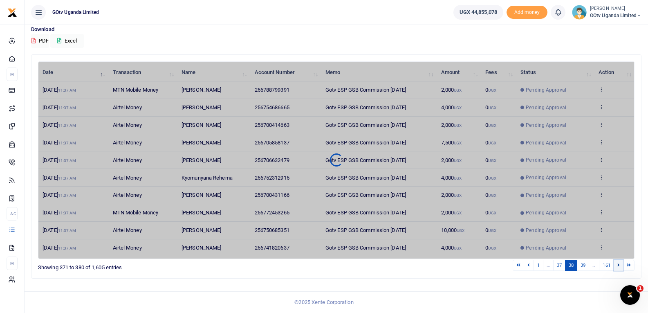
click at [617, 266] on link at bounding box center [619, 265] width 10 height 11
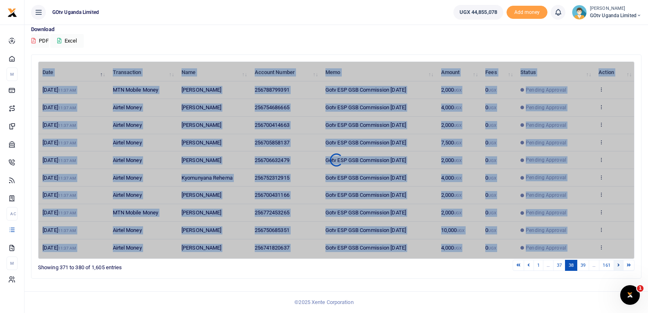
click at [617, 266] on div "Search: Date Transaction Name Account Number Memo Amount Fees Status Action 10t…" at bounding box center [336, 166] width 597 height 210
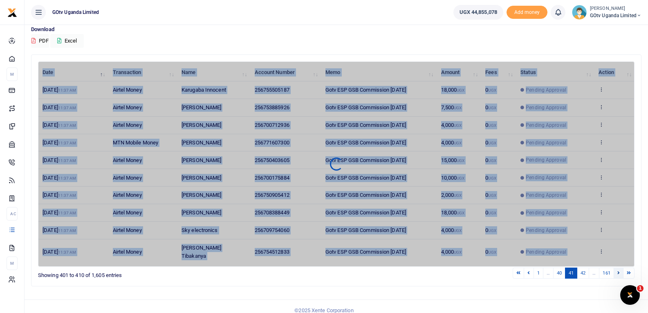
click at [618, 270] on icon at bounding box center [619, 272] width 2 height 4
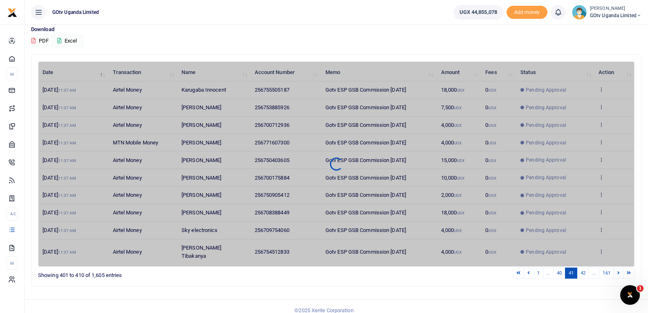
click at [606, 280] on div "Search: Date Transaction Name Account Number Memo Amount Fees Status Action 10t…" at bounding box center [336, 173] width 617 height 238
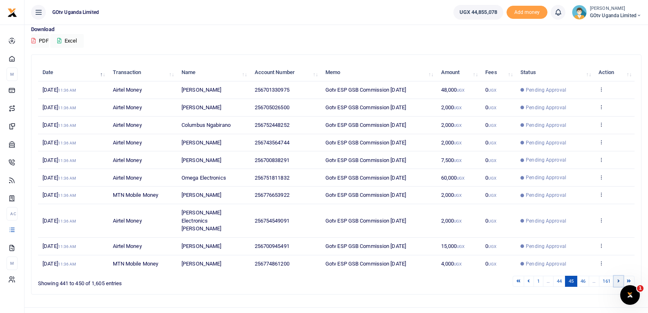
click at [620, 276] on link at bounding box center [619, 281] width 10 height 11
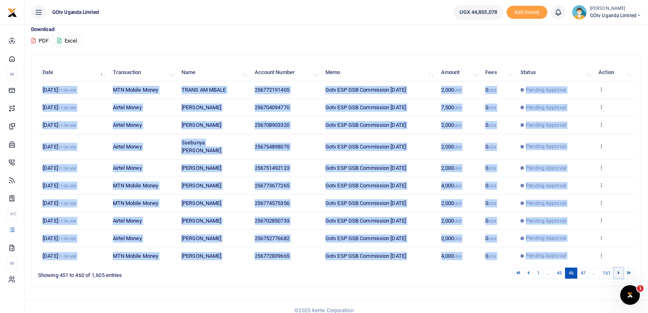
click at [620, 270] on icon at bounding box center [619, 272] width 2 height 4
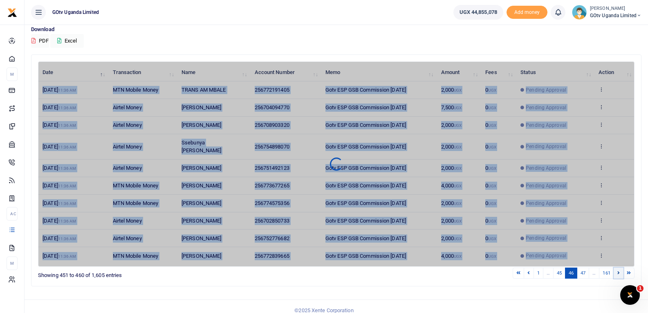
click at [620, 270] on icon at bounding box center [619, 272] width 2 height 4
drag, startPoint x: 620, startPoint y: 266, endPoint x: 598, endPoint y: 282, distance: 26.3
click at [620, 270] on icon at bounding box center [619, 272] width 2 height 4
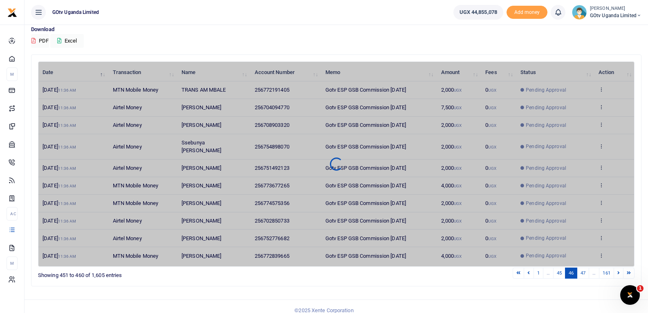
click at [579, 299] on footer "© 2025 Xente Corporation" at bounding box center [324, 310] width 648 height 22
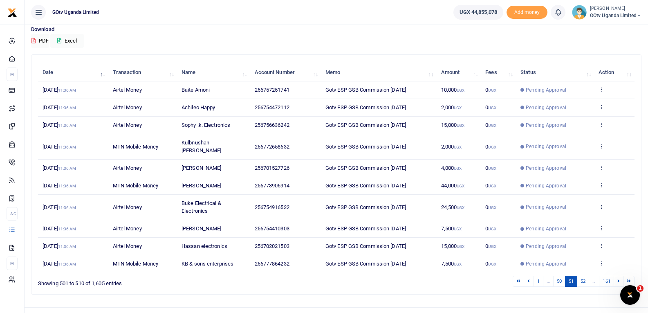
click at [618, 279] on icon at bounding box center [619, 281] width 2 height 4
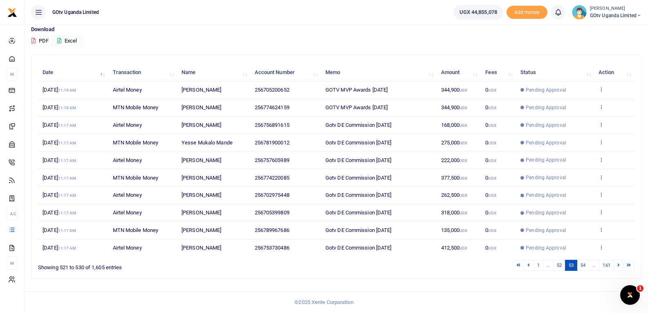
click at [601, 124] on icon at bounding box center [601, 124] width 5 height 6
click at [589, 133] on link "View details" at bounding box center [572, 138] width 65 height 11
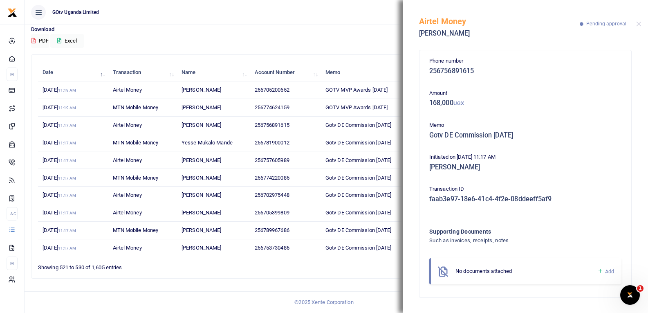
click at [600, 272] on icon at bounding box center [601, 271] width 6 height 7
click at [600, 268] on icon at bounding box center [601, 271] width 6 height 7
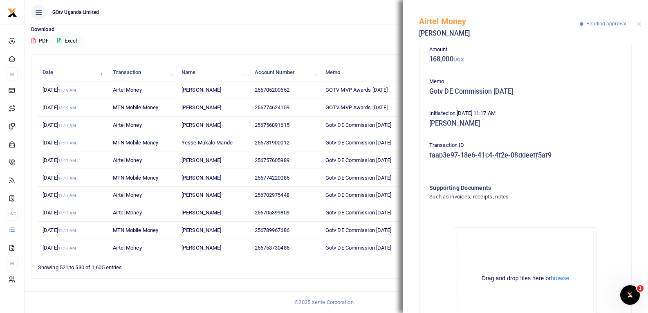
scroll to position [90, 0]
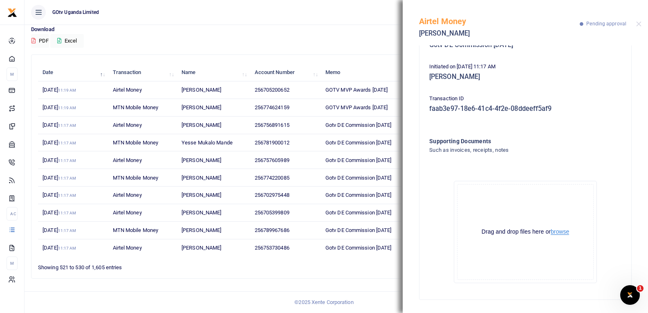
click at [558, 232] on button "browse" at bounding box center [560, 232] width 18 height 6
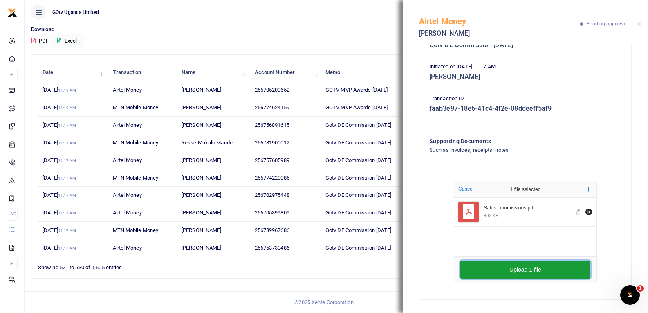
click at [526, 268] on button "Upload 1 file" at bounding box center [526, 270] width 130 height 18
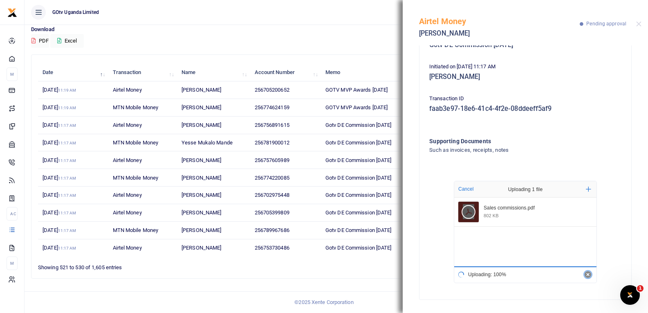
click at [587, 275] on icon "Cancel" at bounding box center [588, 274] width 3 height 3
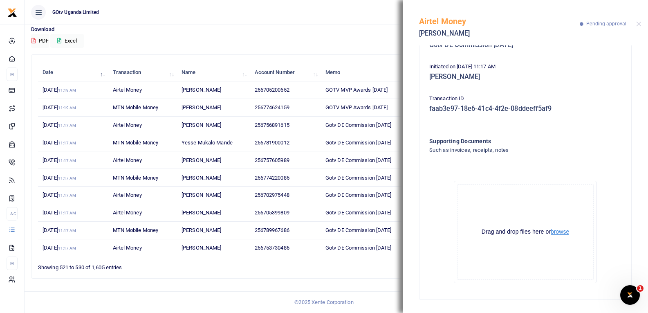
click at [565, 233] on button "browse" at bounding box center [560, 232] width 18 height 6
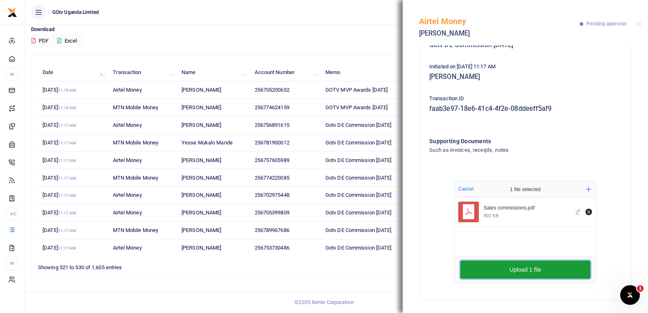
click at [533, 265] on button "Upload 1 file" at bounding box center [526, 270] width 130 height 18
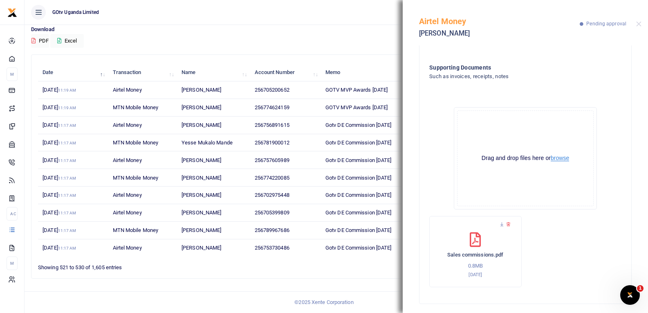
scroll to position [168, 0]
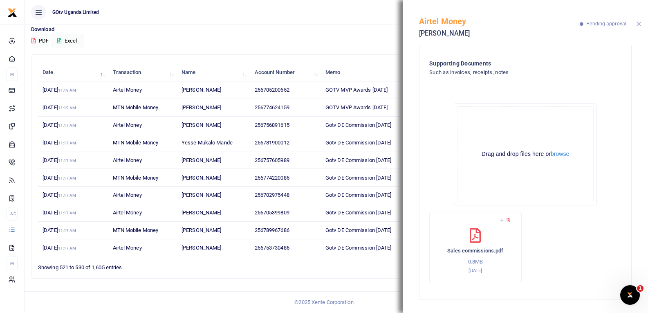
click at [640, 25] on button "Close" at bounding box center [638, 23] width 5 height 5
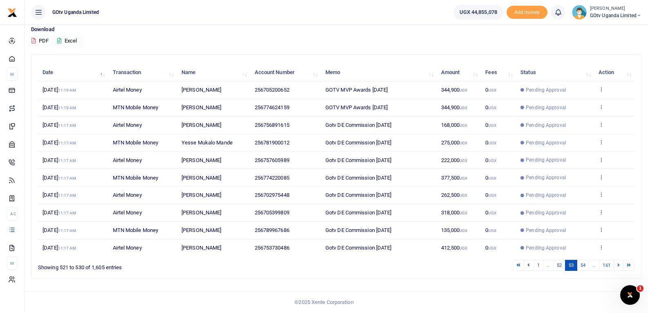
click at [637, 14] on icon at bounding box center [639, 16] width 5 height 6
click at [622, 29] on link "Switch accounts" at bounding box center [611, 29] width 65 height 11
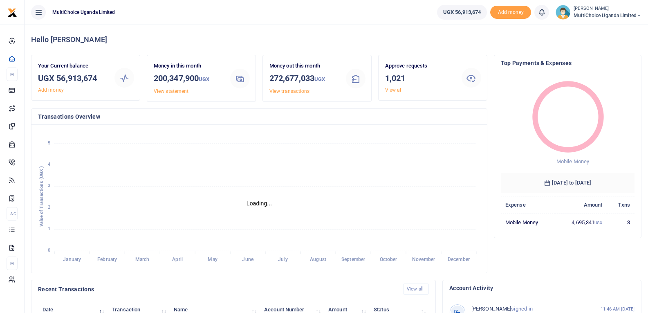
scroll to position [7, 7]
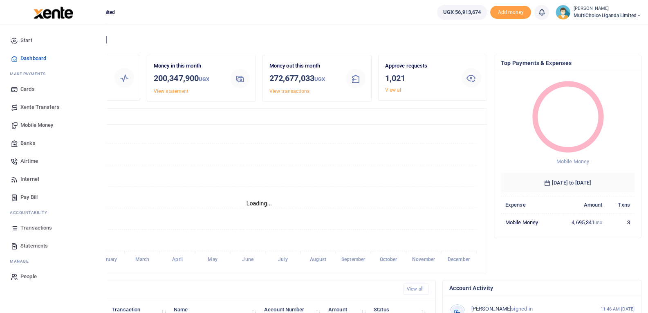
click at [25, 230] on span "Transactions" at bounding box center [35, 228] width 31 height 8
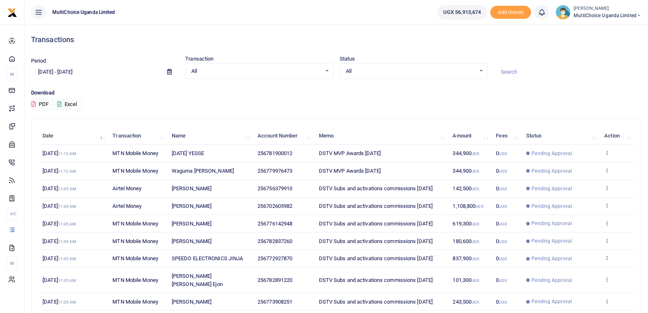
click at [607, 190] on icon at bounding box center [607, 188] width 5 height 6
click at [588, 198] on link "View details" at bounding box center [577, 201] width 65 height 11
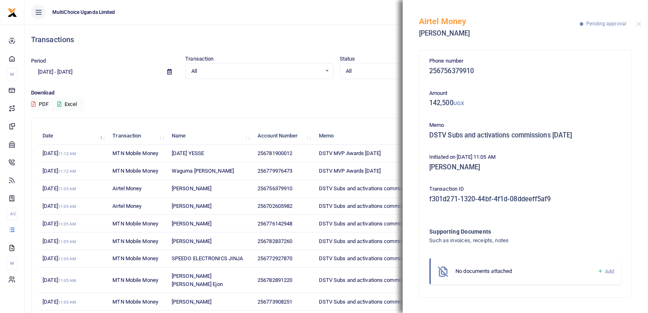
click at [600, 269] on icon at bounding box center [601, 271] width 6 height 7
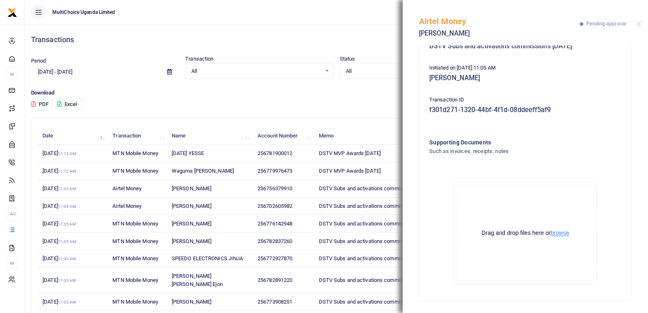
scroll to position [90, 0]
click at [567, 229] on button "browse" at bounding box center [560, 232] width 18 height 6
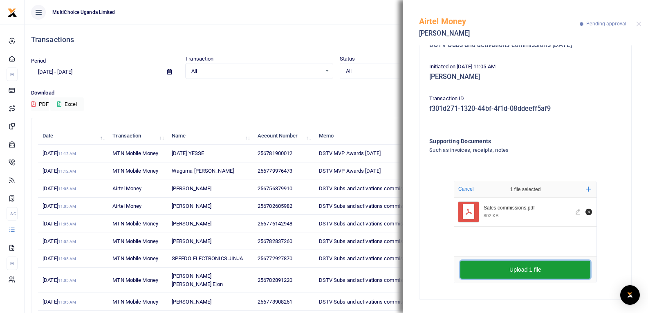
click at [528, 269] on button "Upload 1 file" at bounding box center [526, 270] width 130 height 18
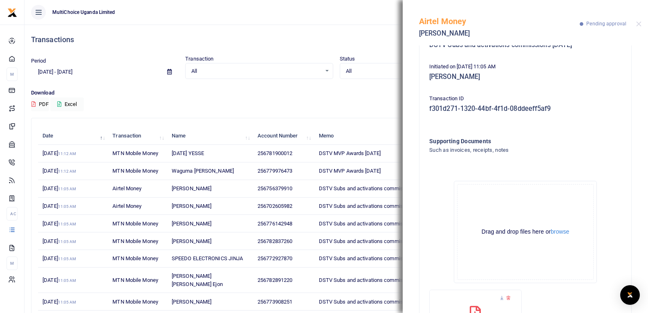
click at [636, 24] on div "Airtel Money Njawuzi Peter Pending approval" at bounding box center [525, 22] width 245 height 45
click at [641, 20] on div "Airtel Money Njawuzi Peter Pending approval" at bounding box center [525, 22] width 245 height 45
click at [639, 25] on button "Close" at bounding box center [638, 23] width 5 height 5
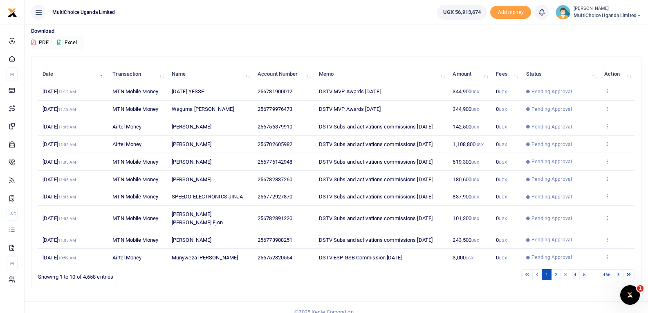
scroll to position [63, 0]
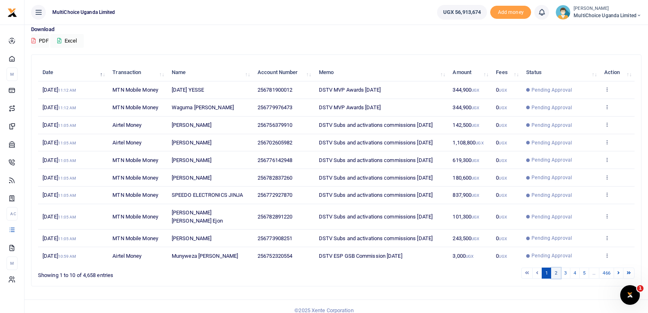
click at [558, 268] on link "2" at bounding box center [556, 273] width 10 height 11
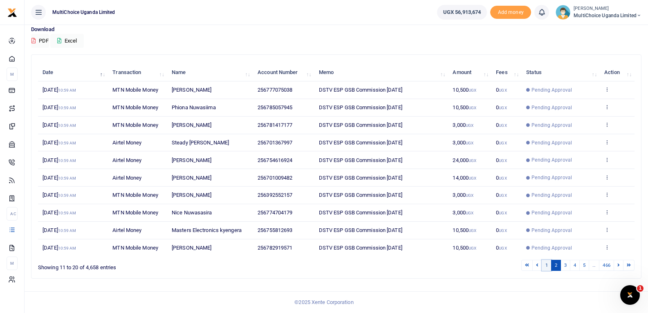
click at [549, 265] on link "1" at bounding box center [547, 265] width 10 height 11
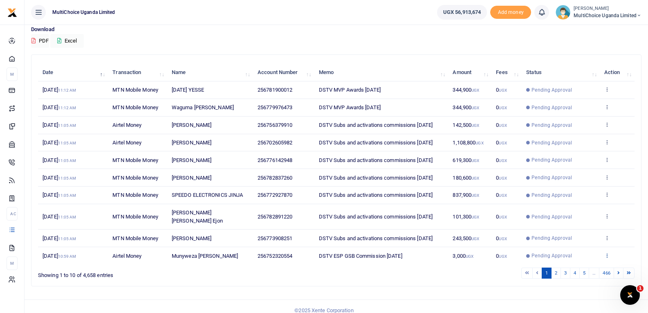
click at [608, 252] on icon at bounding box center [607, 255] width 5 height 6
click at [570, 218] on link "View details" at bounding box center [577, 223] width 65 height 11
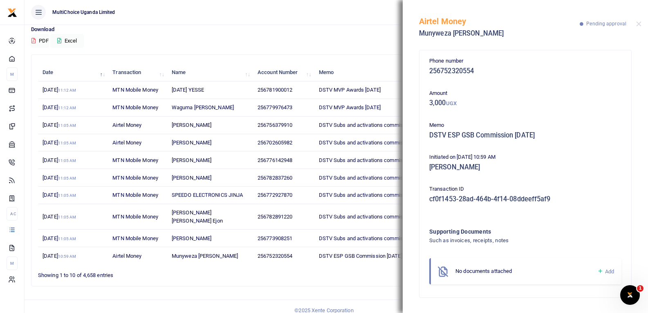
click at [601, 272] on icon at bounding box center [601, 271] width 6 height 7
click at [601, 271] on icon at bounding box center [601, 271] width 6 height 7
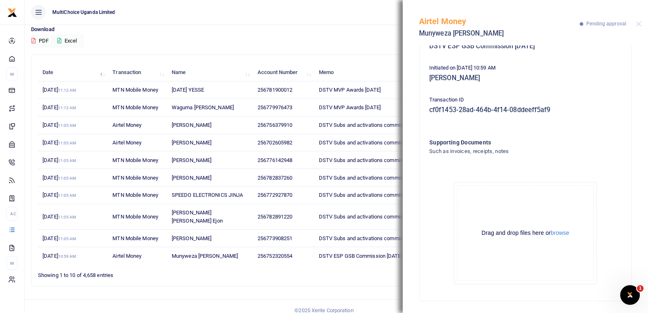
scroll to position [90, 0]
click at [558, 235] on button "browse" at bounding box center [560, 232] width 18 height 6
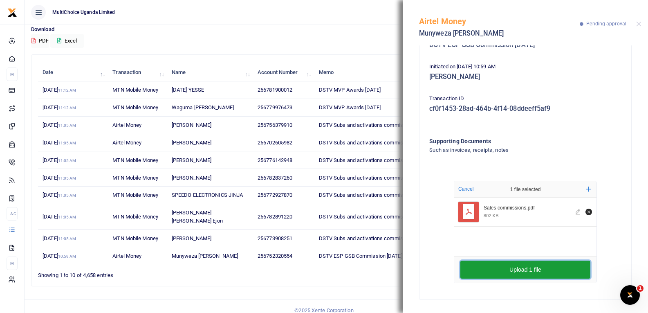
click at [543, 268] on button "Upload 1 file" at bounding box center [526, 270] width 130 height 18
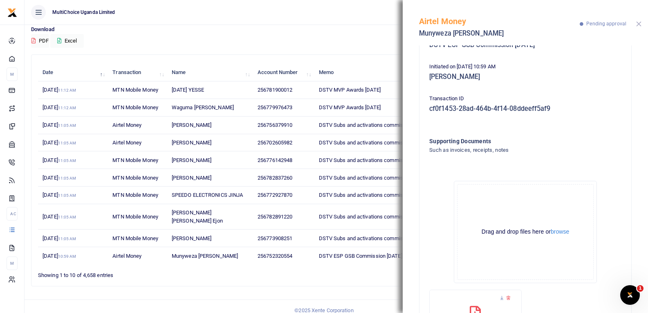
click at [640, 24] on button "Close" at bounding box center [638, 23] width 5 height 5
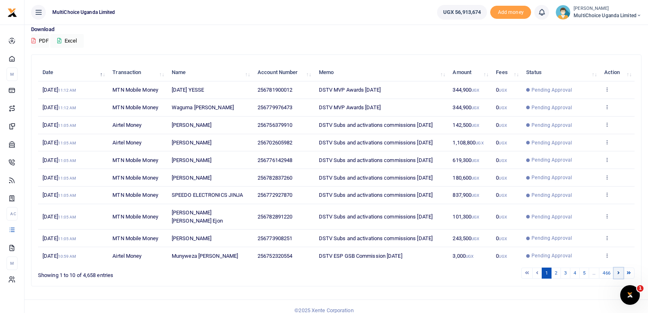
click at [618, 270] on icon at bounding box center [619, 272] width 2 height 4
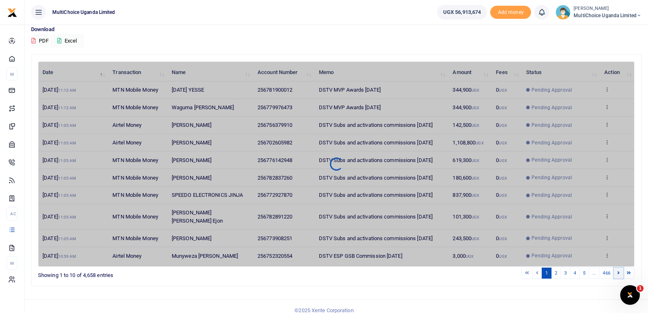
click at [618, 270] on icon at bounding box center [619, 272] width 2 height 4
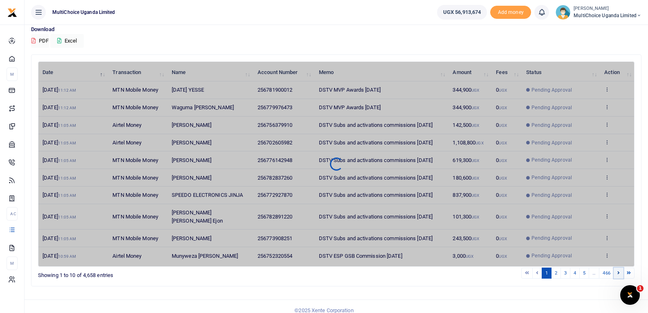
click at [618, 270] on icon at bounding box center [619, 272] width 2 height 4
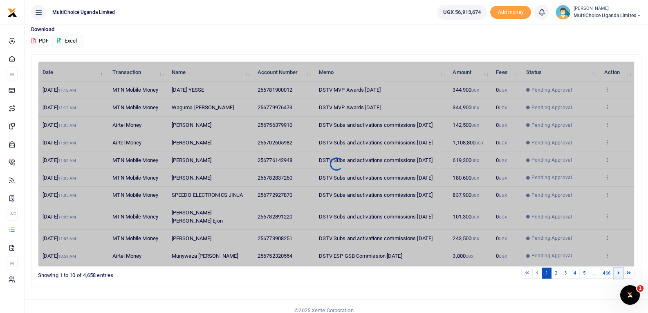
click at [618, 270] on icon at bounding box center [619, 272] width 2 height 4
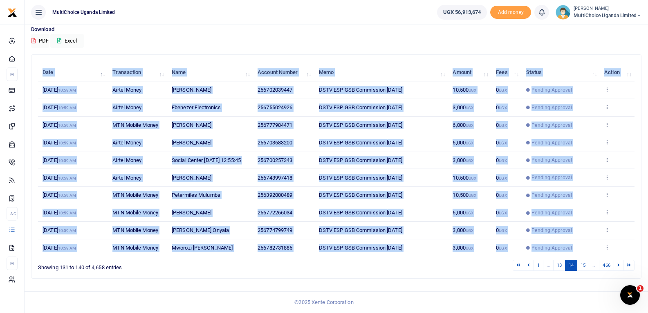
click at [618, 259] on div "Date Transaction Name Account Number Memo Amount Fees Status Action 10th Oct 20…" at bounding box center [336, 160] width 597 height 198
click at [618, 267] on icon at bounding box center [619, 265] width 2 height 4
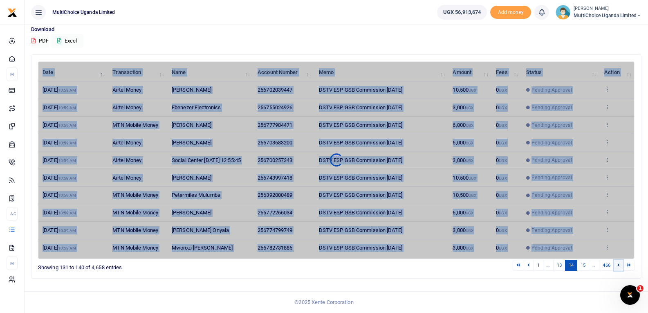
click at [617, 270] on link at bounding box center [619, 265] width 10 height 11
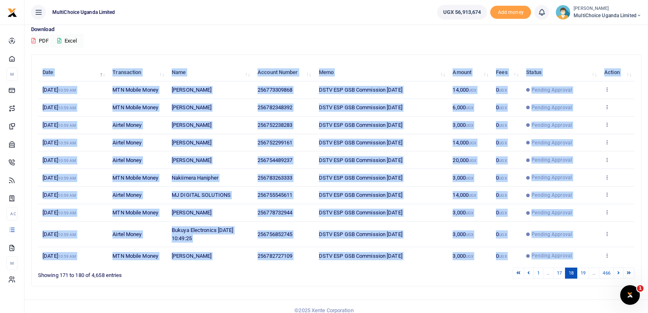
click at [617, 270] on link at bounding box center [619, 273] width 10 height 11
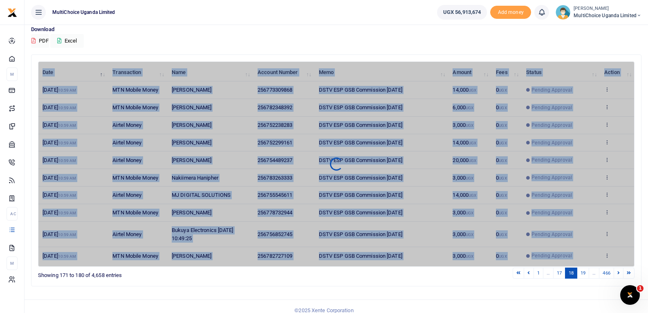
click at [617, 270] on link at bounding box center [619, 273] width 10 height 11
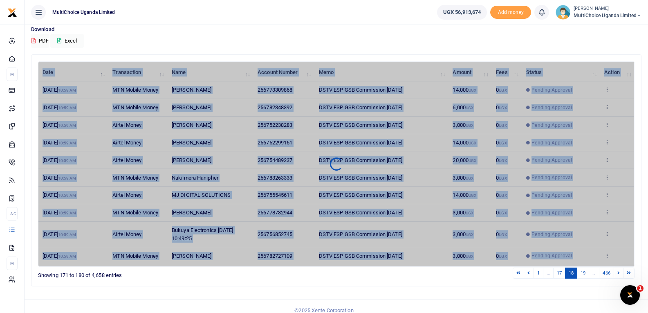
click at [617, 270] on link at bounding box center [619, 273] width 10 height 11
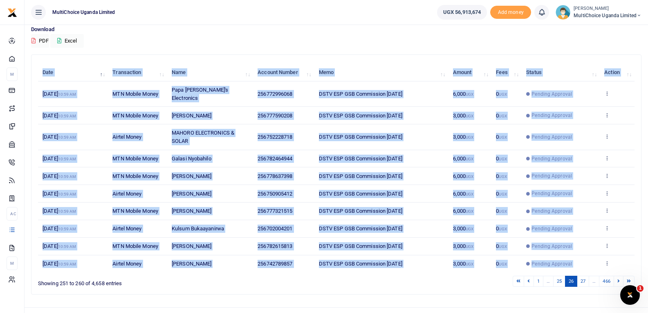
click at [617, 276] on link at bounding box center [619, 281] width 10 height 11
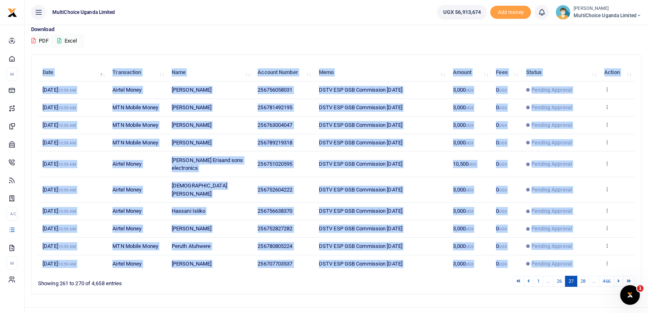
click at [617, 276] on link at bounding box center [619, 281] width 10 height 11
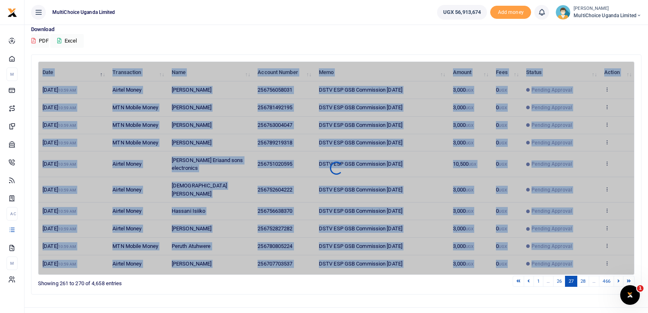
click at [617, 276] on link at bounding box center [619, 281] width 10 height 11
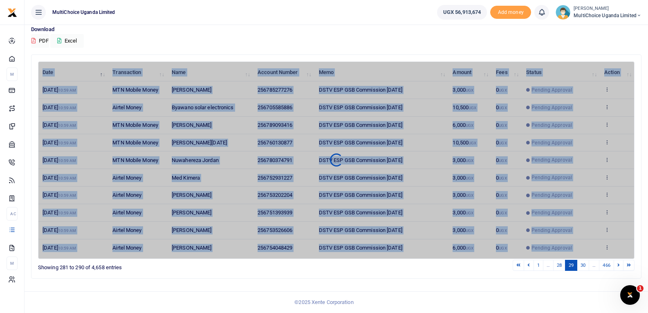
click at [617, 270] on link at bounding box center [619, 265] width 10 height 11
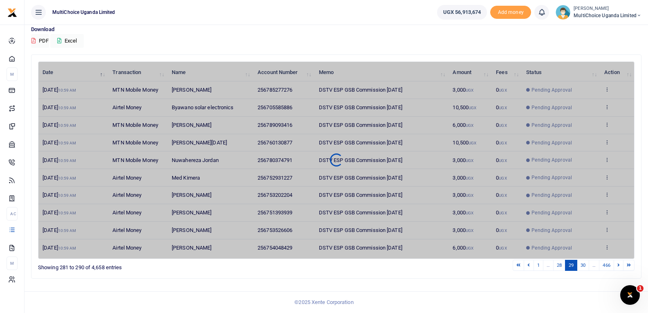
click at [617, 271] on div "1 … 28 29 30 … 466" at bounding box center [461, 265] width 348 height 13
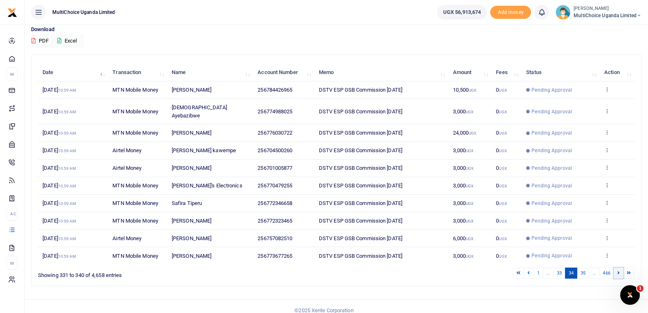
click at [621, 268] on link at bounding box center [619, 273] width 10 height 11
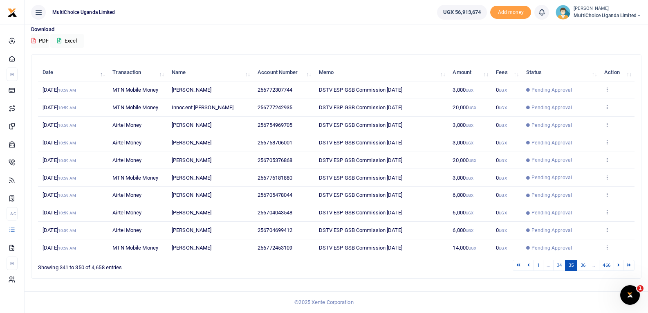
click at [621, 263] on link at bounding box center [619, 265] width 10 height 11
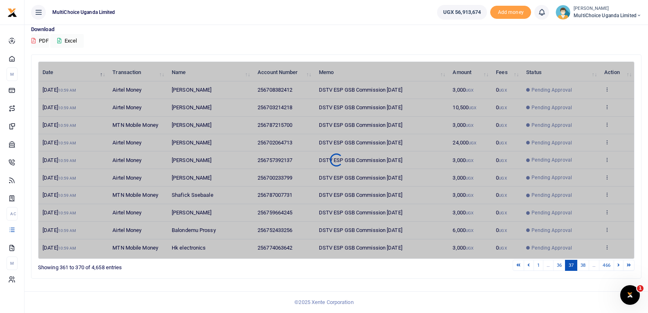
click at [621, 263] on link at bounding box center [619, 265] width 10 height 11
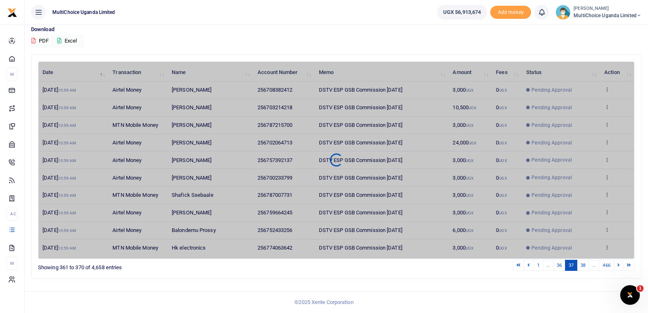
click at [621, 263] on link at bounding box center [619, 265] width 10 height 11
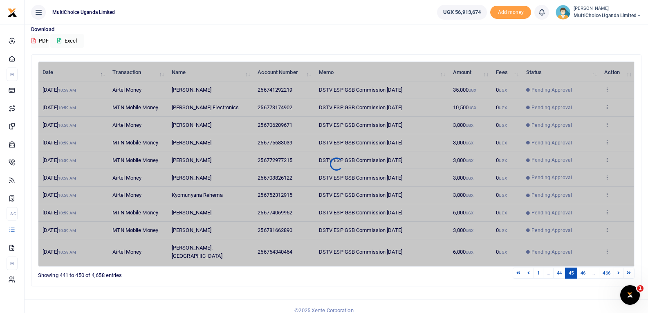
click at [621, 268] on link at bounding box center [619, 273] width 10 height 11
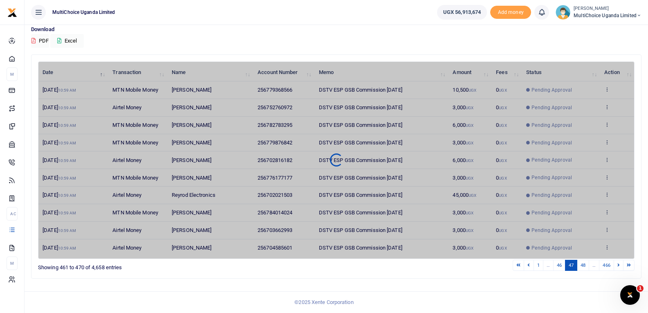
click at [621, 263] on link at bounding box center [619, 265] width 10 height 11
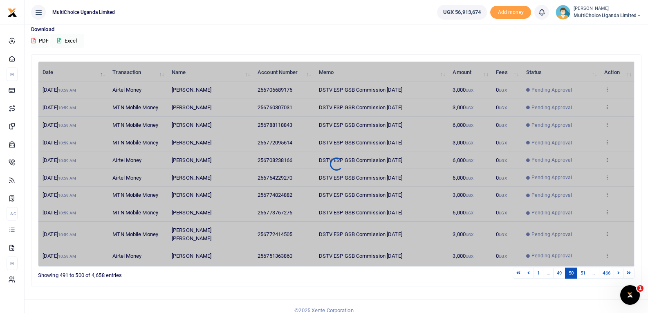
click at [618, 270] on icon at bounding box center [619, 272] width 2 height 4
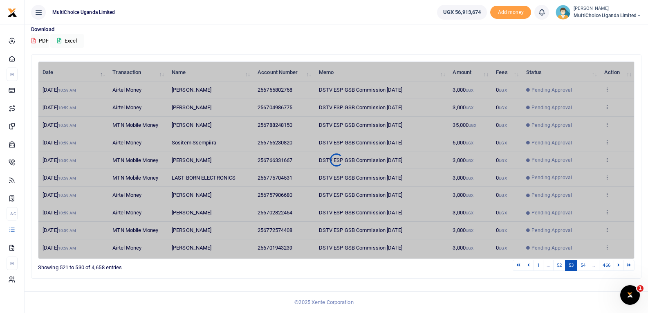
click at [618, 266] on icon at bounding box center [619, 265] width 2 height 4
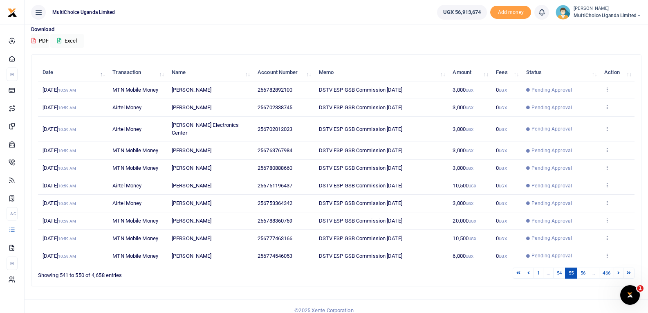
click at [618, 264] on td "View details Send again" at bounding box center [617, 255] width 35 height 17
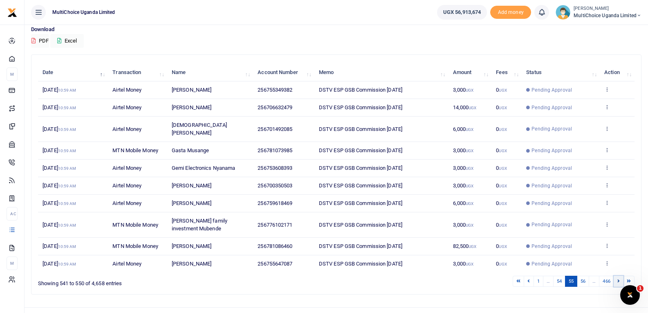
click at [618, 276] on link at bounding box center [619, 281] width 10 height 11
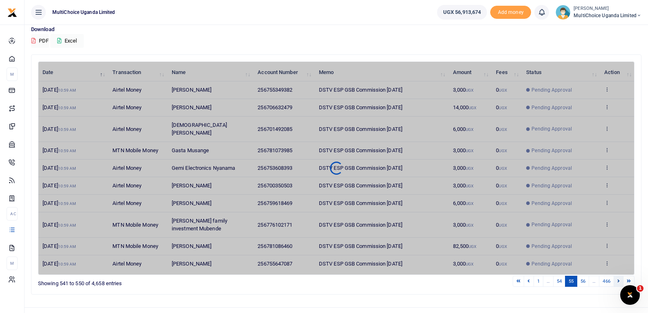
click at [618, 276] on div "Search: Date Transaction Name Account Number Memo Amount Fees Status Action 10t…" at bounding box center [336, 174] width 610 height 239
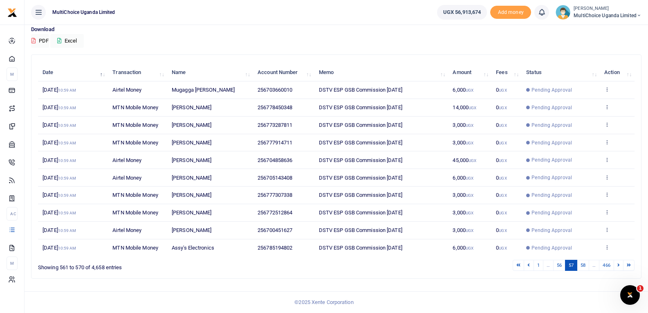
click at [618, 276] on div "Search: Date Transaction Name Account Number Memo Amount Fees Status Action 10t…" at bounding box center [336, 166] width 610 height 223
click at [618, 268] on link at bounding box center [619, 265] width 10 height 11
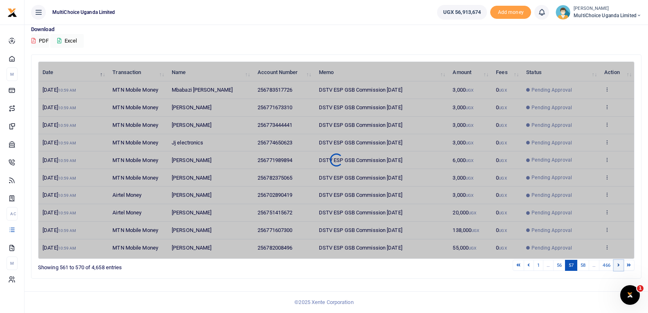
click at [618, 268] on link at bounding box center [619, 265] width 10 height 11
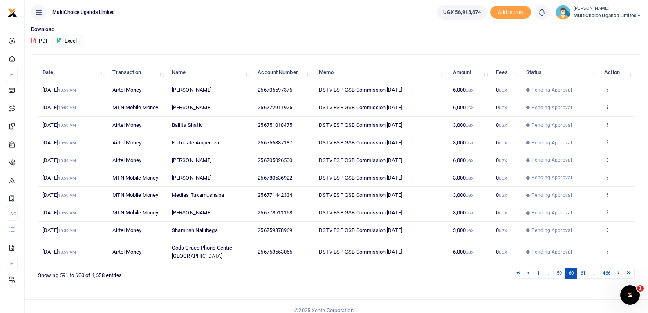
click at [620, 275] on icon at bounding box center [619, 272] width 2 height 4
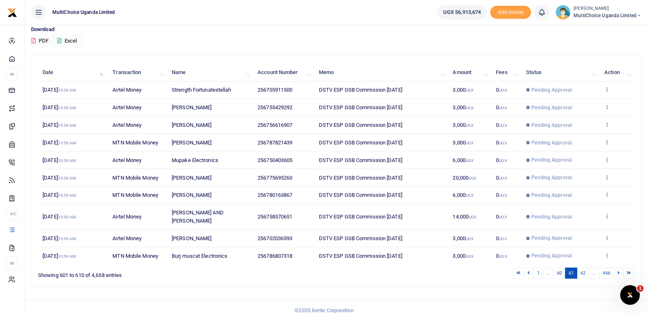
click at [470, 277] on div "Search: Date Transaction Name Account Number Memo Amount Fees Status Action 10t…" at bounding box center [336, 170] width 610 height 231
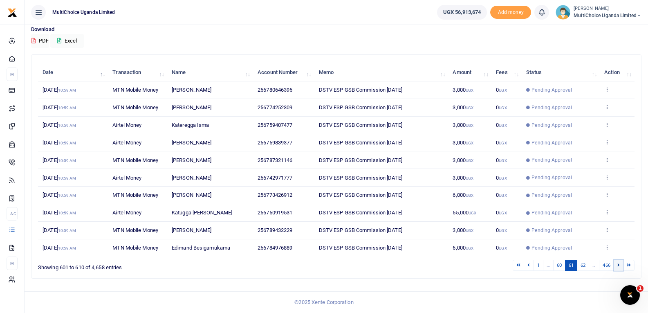
click at [618, 268] on link at bounding box center [619, 265] width 10 height 11
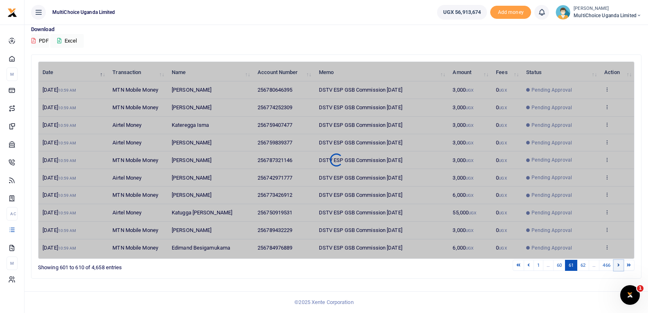
click at [618, 268] on link at bounding box center [619, 265] width 10 height 11
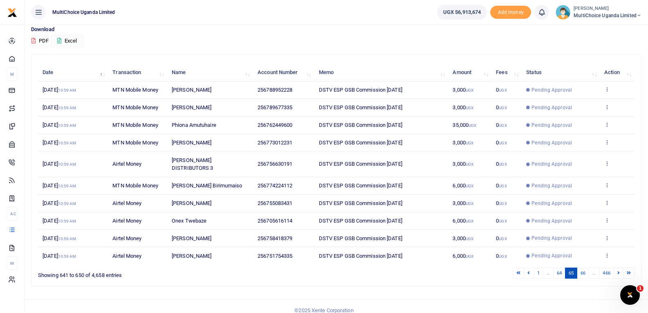
click at [618, 268] on link at bounding box center [619, 273] width 10 height 11
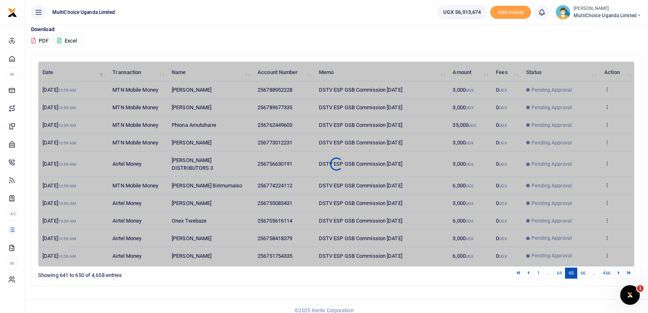
click at [618, 268] on link at bounding box center [619, 273] width 10 height 11
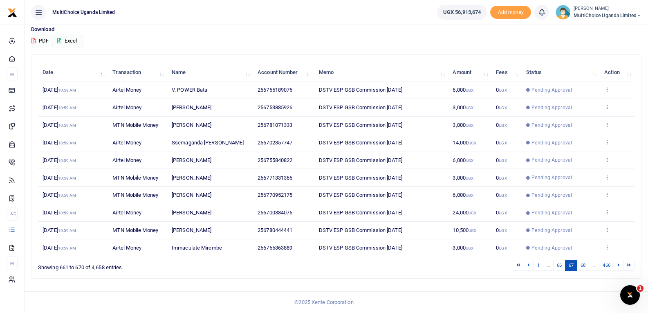
click at [619, 268] on link at bounding box center [619, 265] width 10 height 11
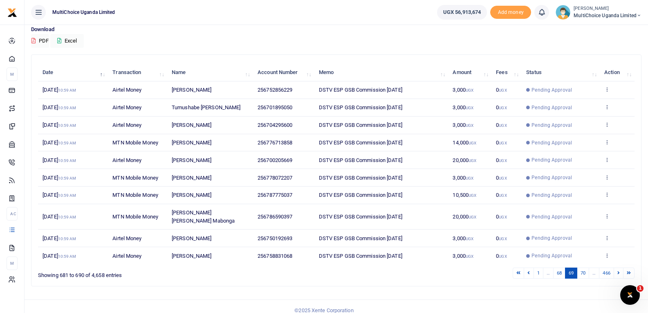
click at [619, 268] on link at bounding box center [619, 273] width 10 height 11
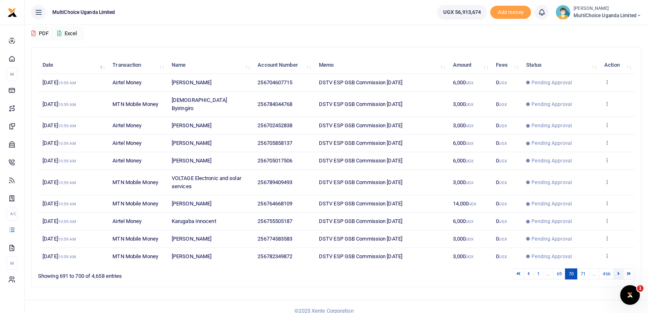
scroll to position [71, 0]
click at [584, 268] on link "71" at bounding box center [583, 273] width 12 height 11
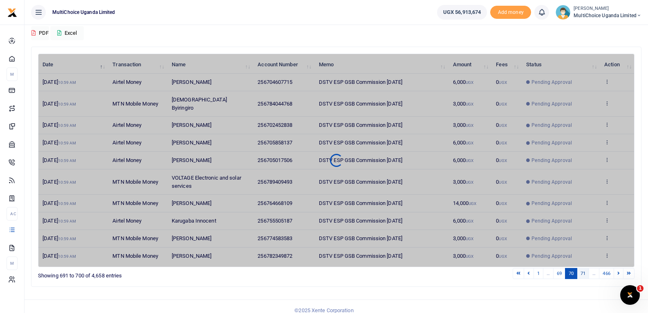
scroll to position [63, 0]
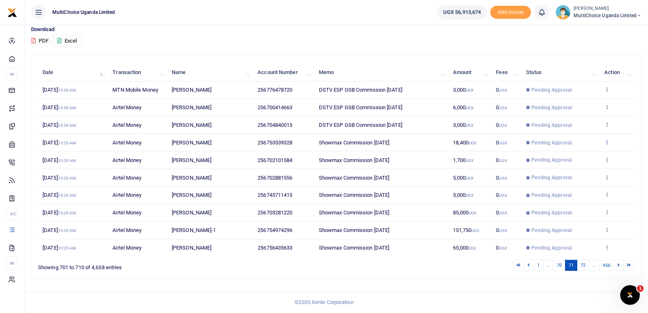
click at [610, 142] on icon at bounding box center [607, 142] width 5 height 6
click at [600, 148] on div "View details Send again" at bounding box center [576, 164] width 65 height 37
click at [606, 141] on icon at bounding box center [607, 142] width 5 height 6
click at [582, 156] on link "View details" at bounding box center [577, 155] width 65 height 11
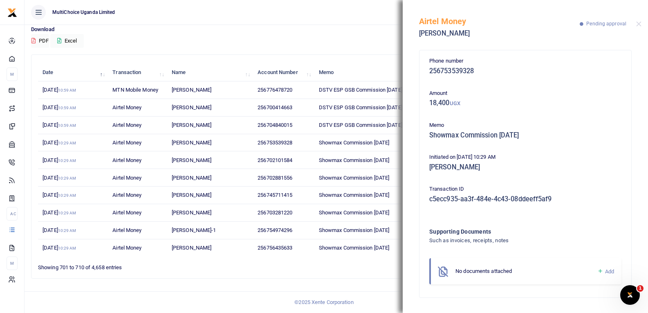
click at [601, 273] on icon at bounding box center [601, 271] width 6 height 7
click at [600, 272] on icon at bounding box center [601, 271] width 6 height 7
click at [599, 271] on icon at bounding box center [601, 271] width 6 height 7
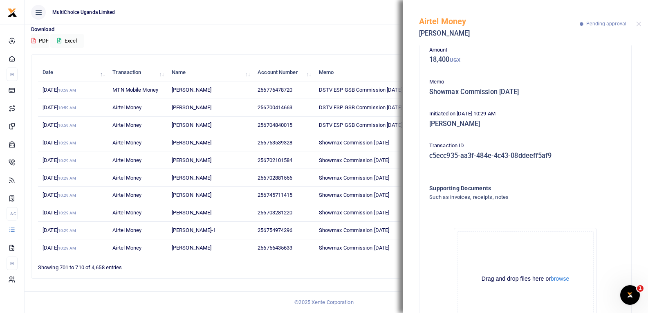
scroll to position [90, 0]
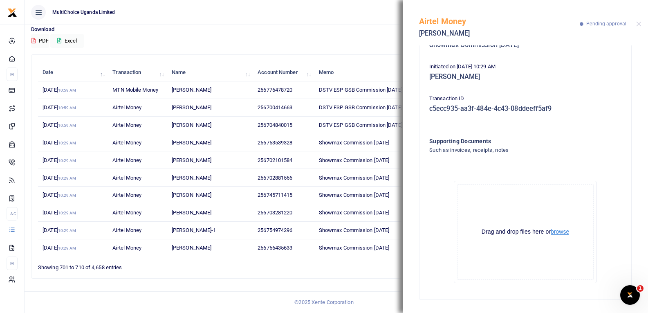
click at [566, 231] on button "browse" at bounding box center [560, 232] width 18 height 6
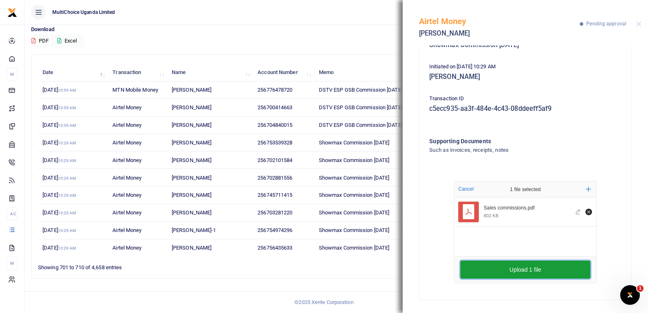
click at [549, 268] on button "Upload 1 file" at bounding box center [526, 270] width 130 height 18
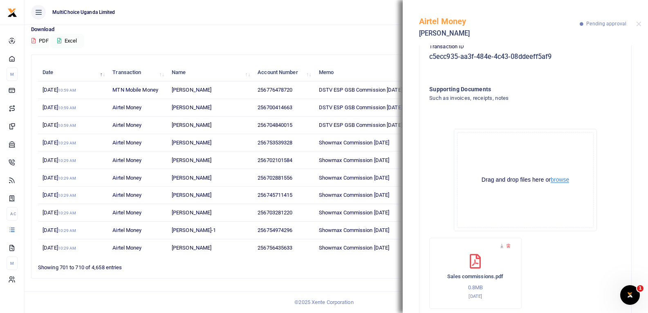
scroll to position [168, 0]
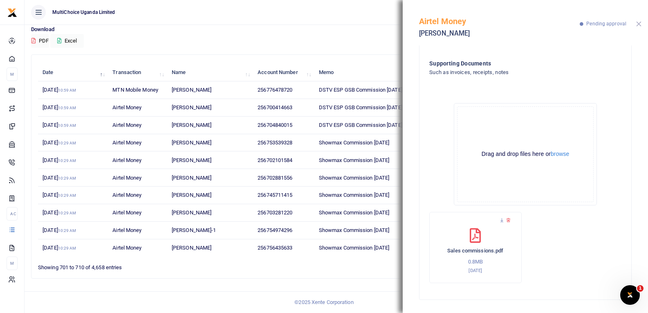
click at [641, 23] on button "Close" at bounding box center [638, 23] width 5 height 5
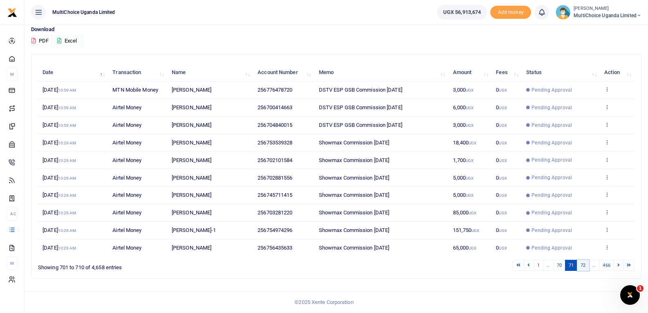
click at [581, 269] on link "72" at bounding box center [583, 265] width 12 height 11
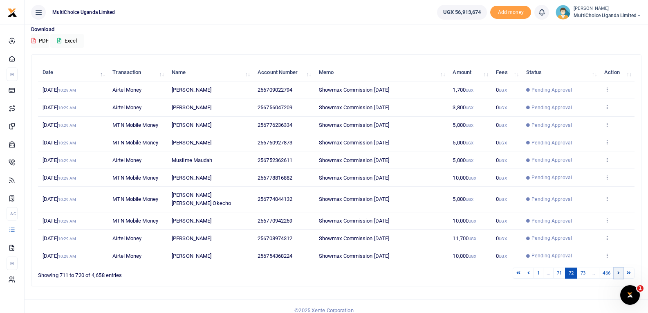
click at [619, 270] on icon at bounding box center [619, 272] width 2 height 4
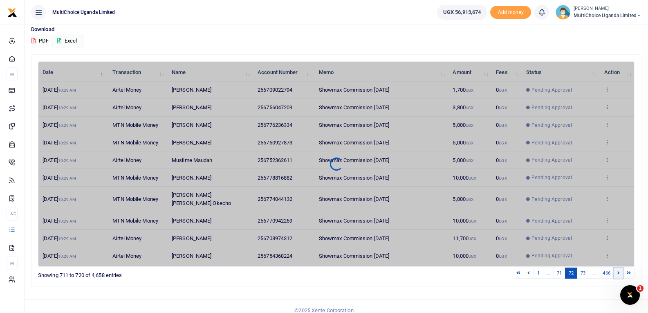
click at [619, 270] on icon at bounding box center [619, 272] width 2 height 4
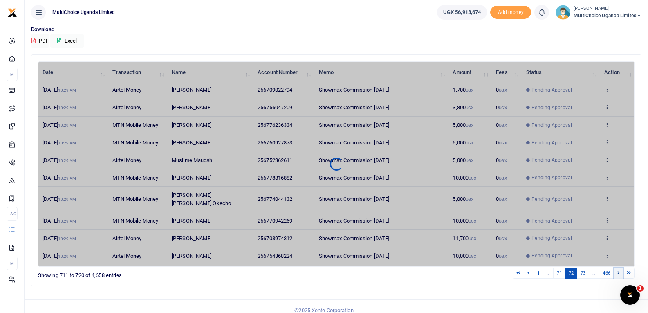
click at [619, 270] on icon at bounding box center [619, 272] width 2 height 4
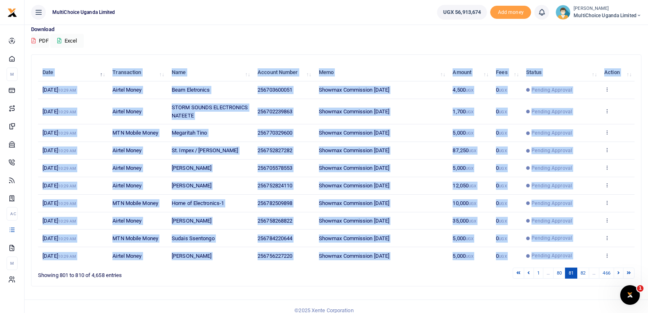
click at [619, 266] on div "Date Transaction Name Account Number Memo Amount Fees Status Action 10th Oct 20…" at bounding box center [336, 163] width 597 height 205
click at [618, 273] on icon at bounding box center [619, 272] width 2 height 4
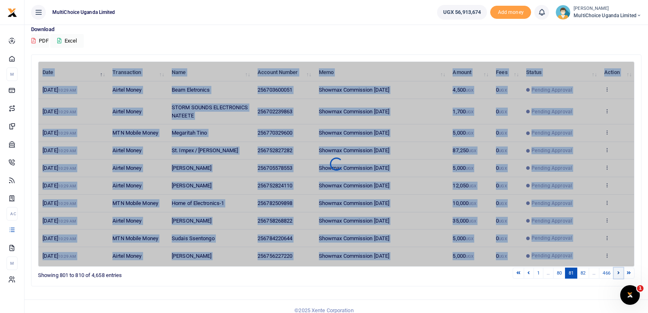
click at [618, 273] on icon at bounding box center [619, 272] width 2 height 4
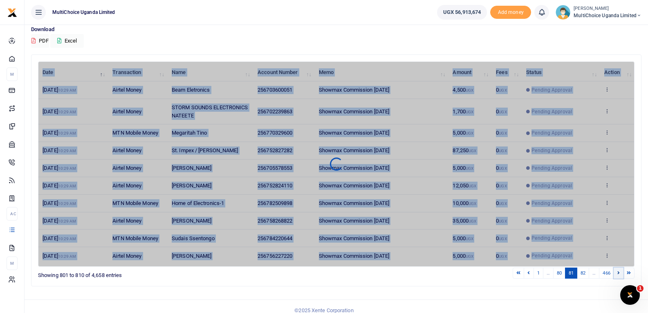
click at [618, 273] on icon at bounding box center [619, 272] width 2 height 4
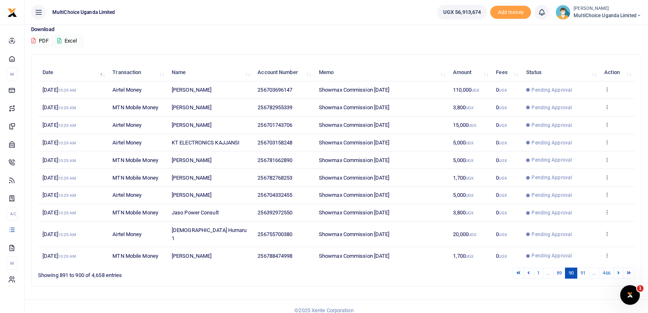
click at [494, 286] on div "Transactions Period 09/11/2025 - 10/10/2025 Transaction All Select an option...…" at bounding box center [337, 141] width 624 height 360
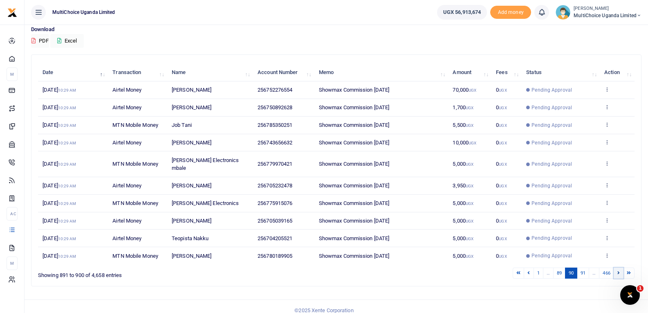
click at [617, 268] on link at bounding box center [619, 273] width 10 height 11
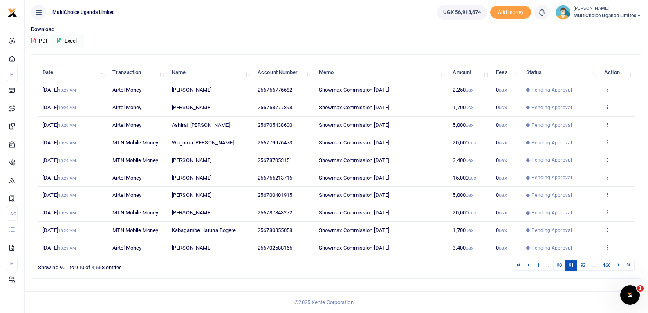
click at [617, 267] on link at bounding box center [619, 265] width 10 height 11
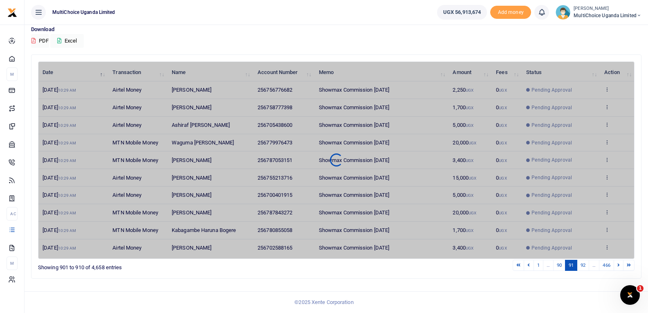
click at [617, 267] on link at bounding box center [619, 265] width 10 height 11
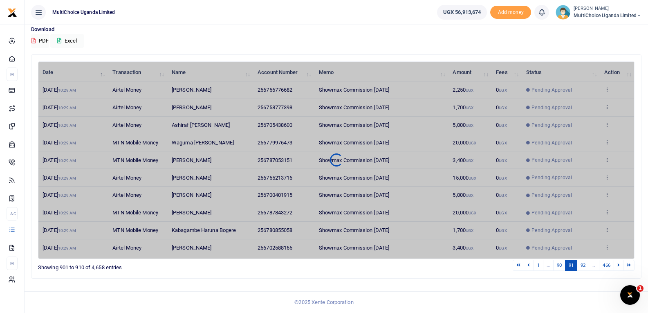
click at [617, 267] on link at bounding box center [619, 265] width 10 height 11
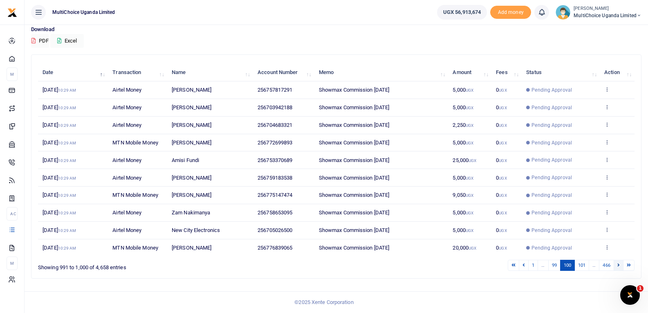
click at [620, 265] on icon at bounding box center [619, 265] width 2 height 4
click at [606, 196] on icon at bounding box center [607, 194] width 5 height 6
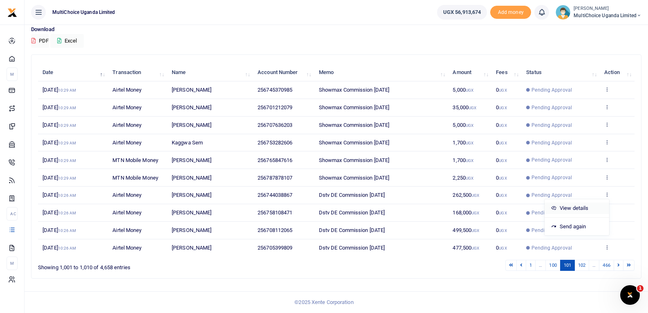
click at [589, 204] on link "View details" at bounding box center [577, 207] width 65 height 11
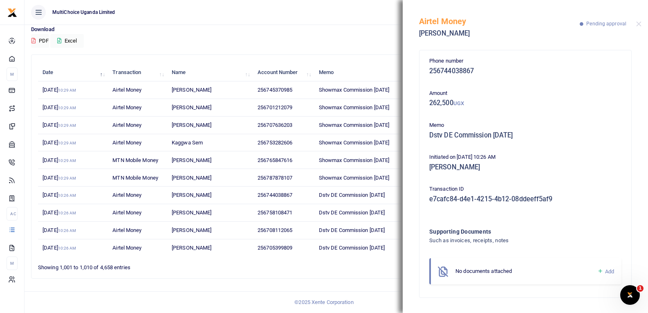
click at [600, 272] on icon at bounding box center [601, 271] width 6 height 7
click at [599, 271] on icon at bounding box center [601, 271] width 6 height 7
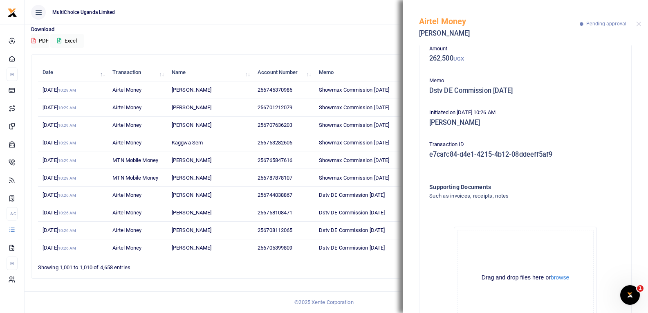
scroll to position [90, 0]
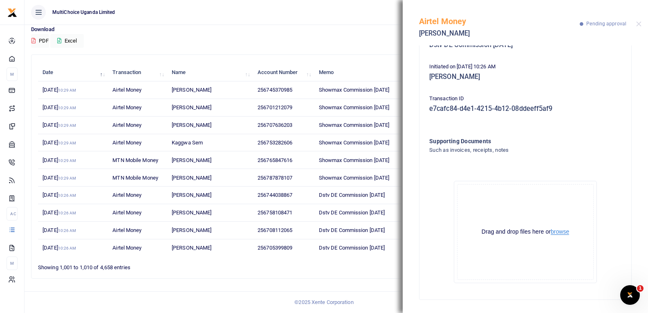
click at [555, 233] on button "browse" at bounding box center [560, 232] width 18 height 6
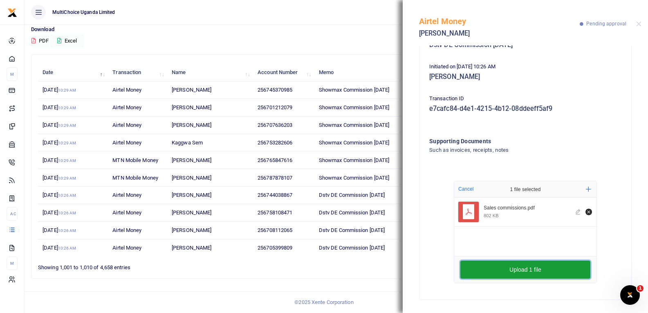
click at [542, 277] on button "Upload 1 file" at bounding box center [526, 270] width 130 height 18
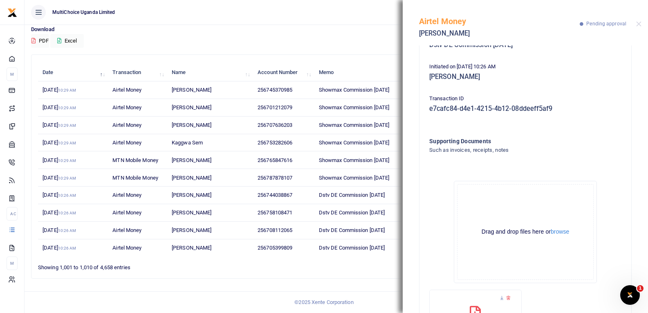
click at [642, 26] on div "Airtel Money Evelyne Navubya Pending approval" at bounding box center [525, 22] width 245 height 45
click at [638, 22] on button "Close" at bounding box center [638, 23] width 5 height 5
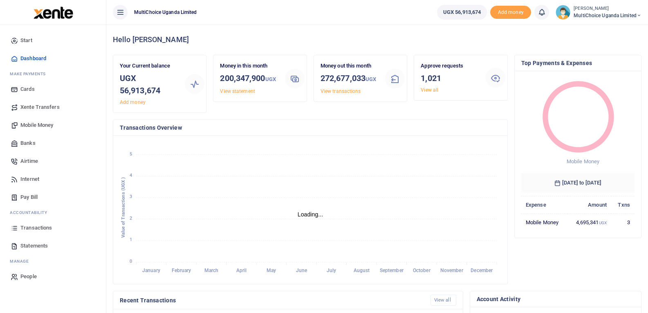
scroll to position [7, 7]
click at [43, 138] on span "Transactions" at bounding box center [35, 228] width 31 height 8
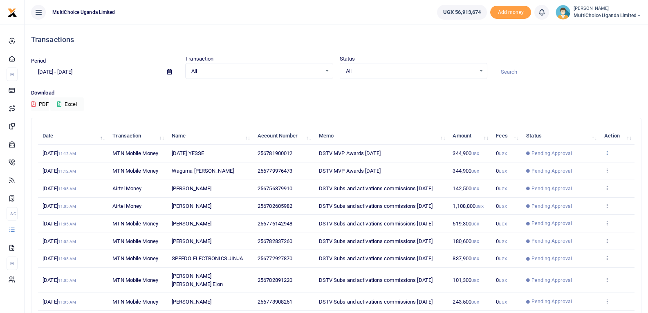
click at [607, 153] on icon at bounding box center [607, 153] width 5 height 6
click at [593, 166] on link "View details" at bounding box center [577, 166] width 65 height 11
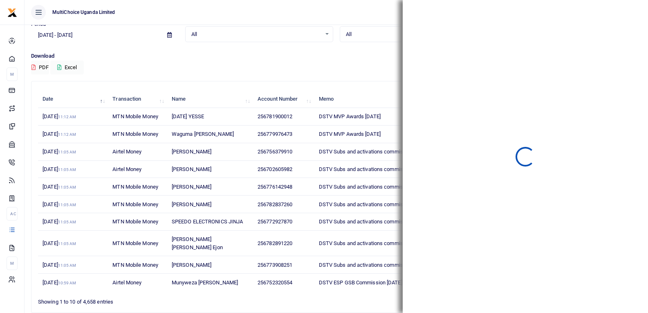
scroll to position [63, 0]
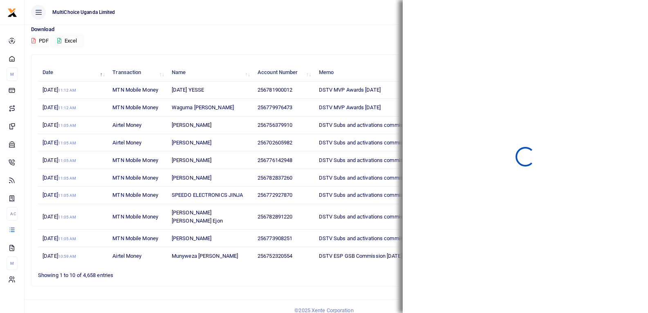
click at [272, 267] on div "Showing 1 to 10 of 4,658 entries" at bounding box center [160, 273] width 245 height 13
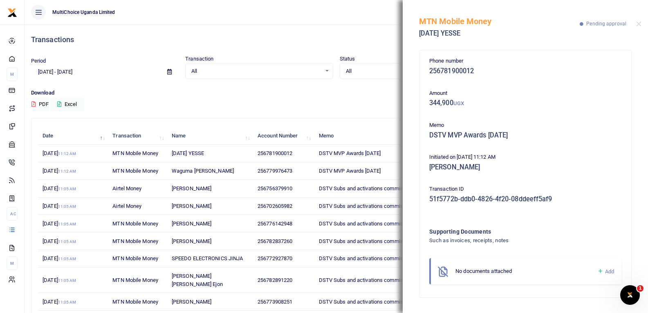
scroll to position [0, 0]
click at [604, 271] on link "Add" at bounding box center [606, 271] width 17 height 9
click at [601, 270] on icon at bounding box center [601, 271] width 6 height 7
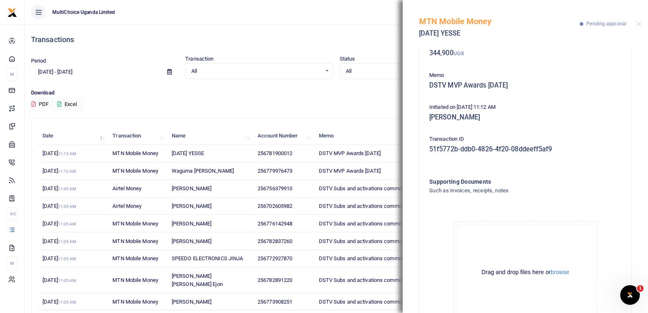
scroll to position [90, 0]
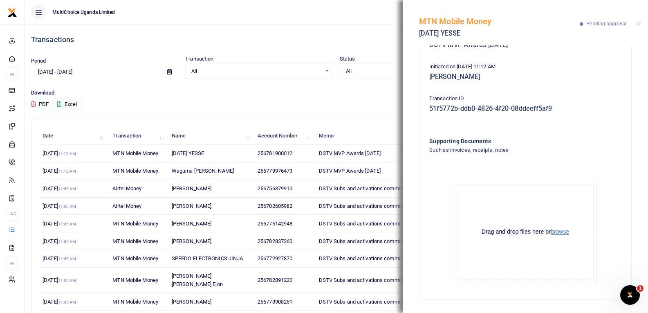
click at [553, 229] on button "browse" at bounding box center [560, 232] width 18 height 6
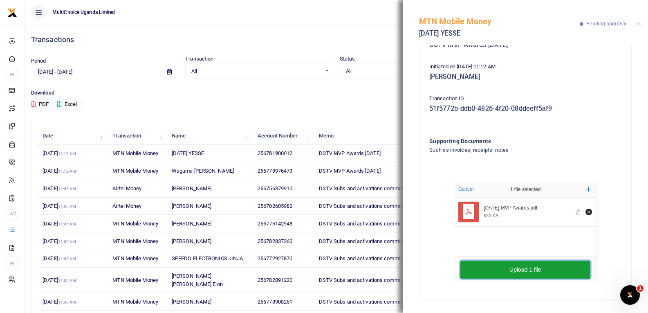
click at [528, 268] on button "Upload 1 file" at bounding box center [526, 270] width 130 height 18
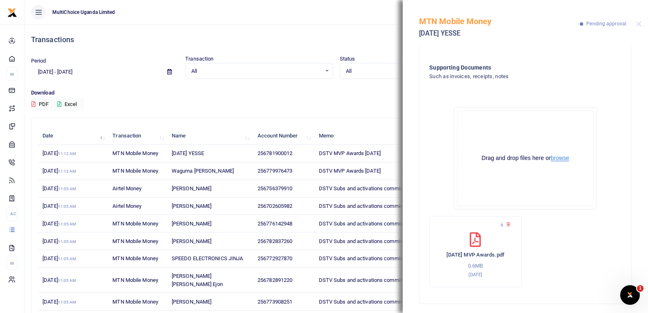
scroll to position [168, 0]
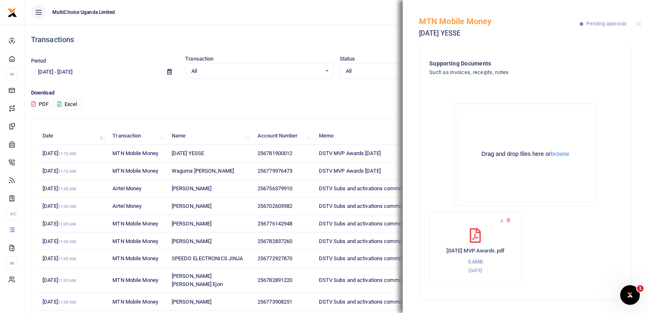
click at [643, 27] on div "MTN Mobile Money MONDAY YESSE Pending approval" at bounding box center [525, 22] width 245 height 45
click at [641, 27] on div at bounding box center [638, 23] width 5 height 5
click at [639, 26] on button "Close" at bounding box center [638, 23] width 5 height 5
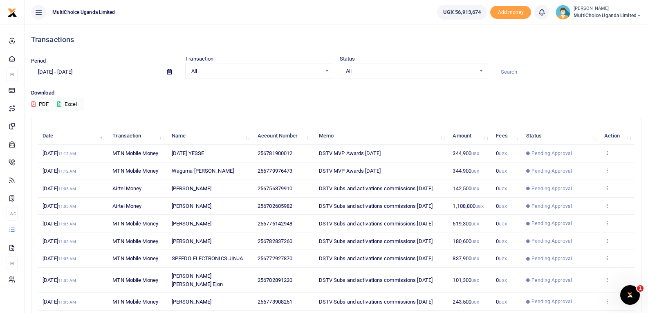
click at [635, 17] on span "MultiChoice Uganda Limited" at bounding box center [608, 15] width 68 height 7
click at [619, 31] on link "Switch accounts" at bounding box center [610, 29] width 65 height 11
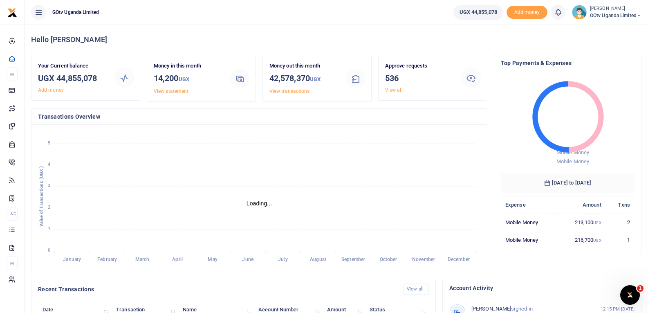
scroll to position [7, 7]
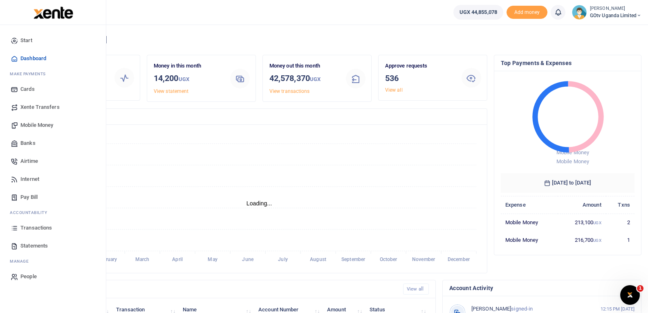
click at [27, 223] on link "Transactions" at bounding box center [53, 228] width 93 height 18
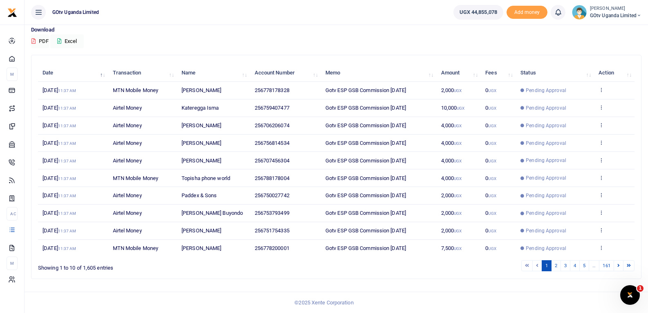
scroll to position [63, 0]
click at [619, 266] on icon at bounding box center [619, 265] width 2 height 4
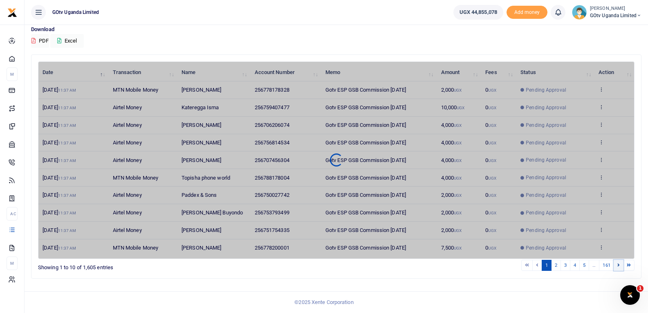
click at [619, 265] on icon at bounding box center [619, 265] width 2 height 4
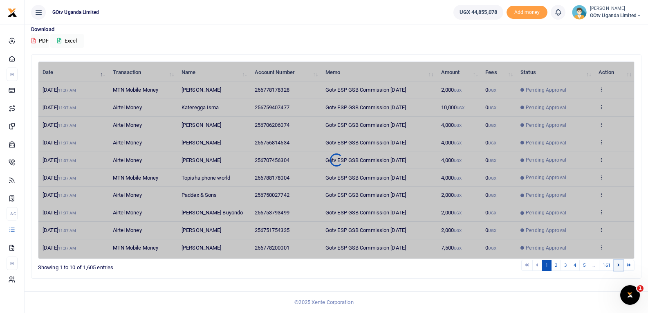
click at [619, 265] on icon at bounding box center [619, 265] width 2 height 4
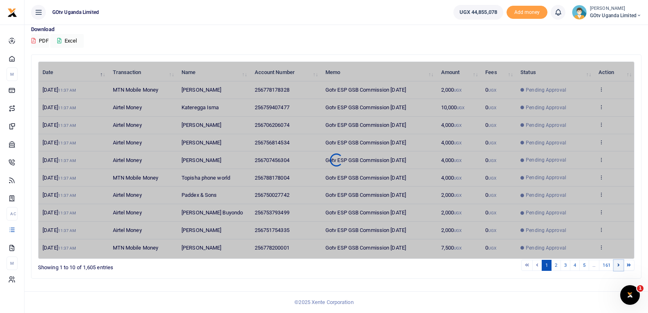
click at [619, 265] on icon at bounding box center [619, 265] width 2 height 4
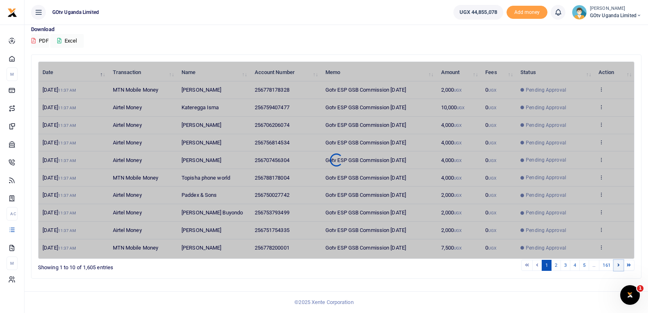
click at [619, 265] on icon at bounding box center [619, 265] width 2 height 4
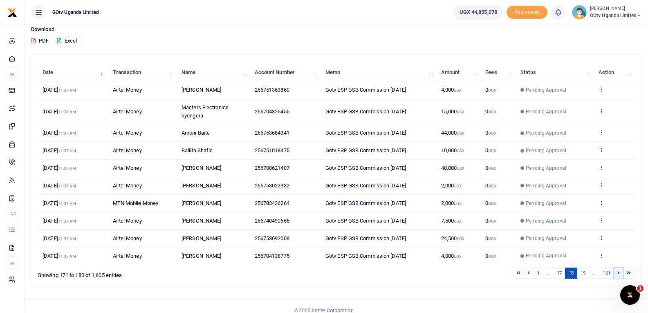
click at [617, 273] on link at bounding box center [619, 273] width 10 height 11
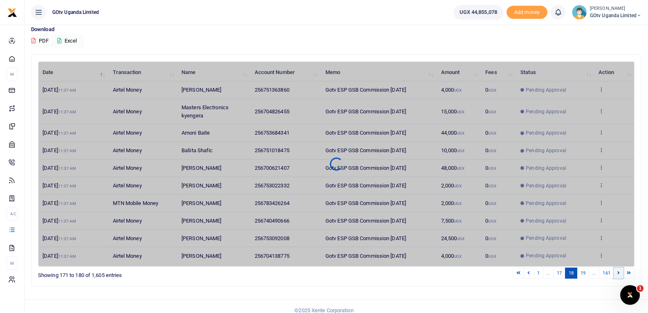
click at [617, 273] on link at bounding box center [619, 273] width 10 height 11
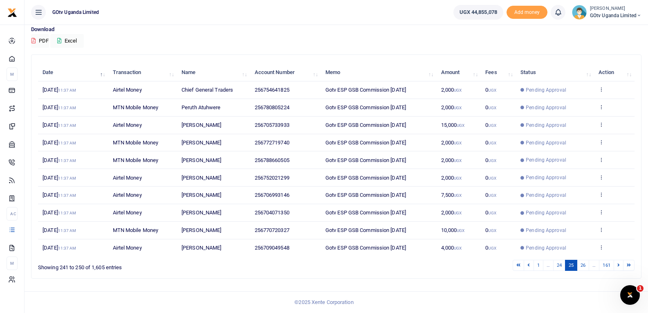
click at [617, 273] on div "Search: Date Transaction Name Account Number Memo Amount Fees Status Action [DA…" at bounding box center [336, 166] width 610 height 223
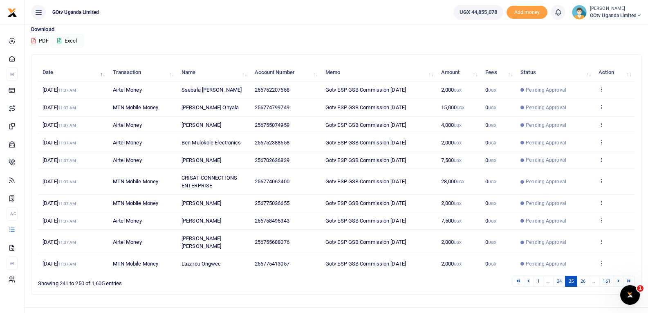
click at [617, 276] on link at bounding box center [619, 281] width 10 height 11
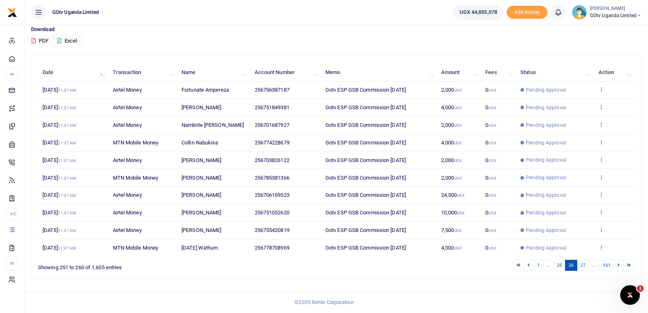
click at [617, 273] on div "Search: Date Transaction Name Account Number Memo Amount Fees Status Action [DA…" at bounding box center [336, 166] width 610 height 223
click at [619, 267] on icon at bounding box center [619, 265] width 2 height 4
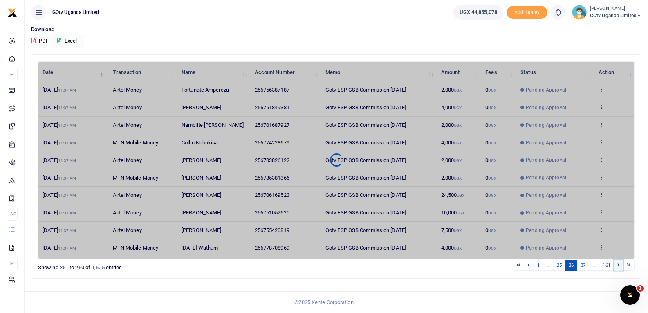
click at [619, 267] on icon at bounding box center [619, 265] width 2 height 4
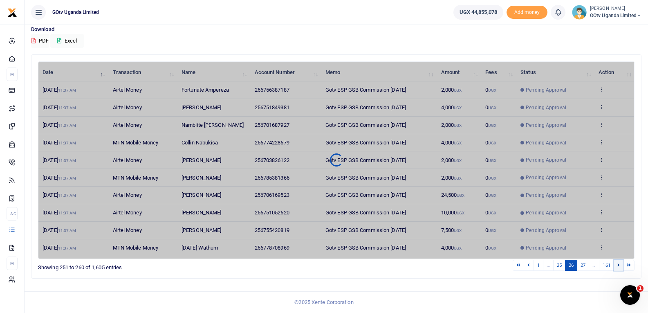
click at [619, 267] on icon at bounding box center [619, 265] width 2 height 4
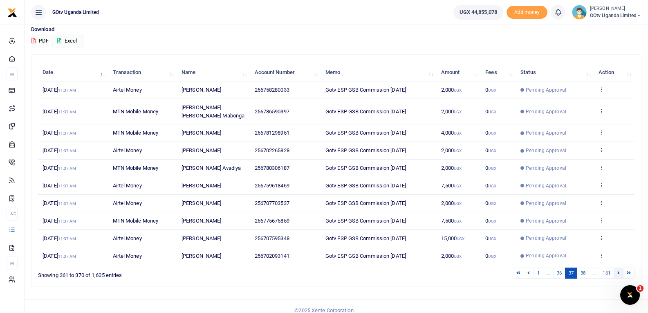
click at [620, 270] on icon at bounding box center [619, 272] width 2 height 4
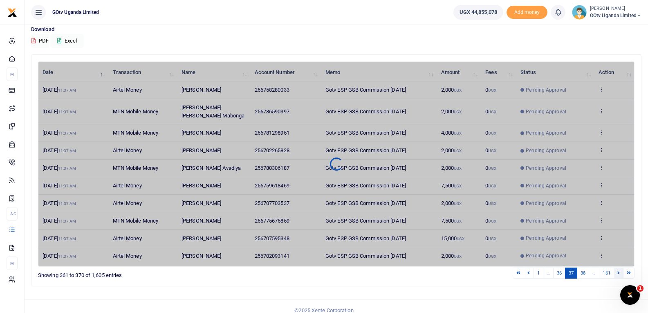
click at [620, 270] on icon at bounding box center [619, 272] width 2 height 4
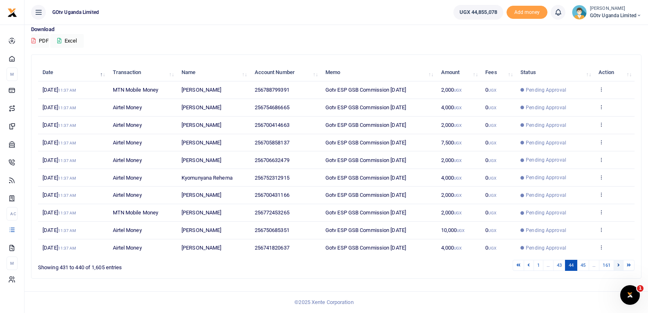
click at [619, 263] on icon at bounding box center [619, 265] width 2 height 4
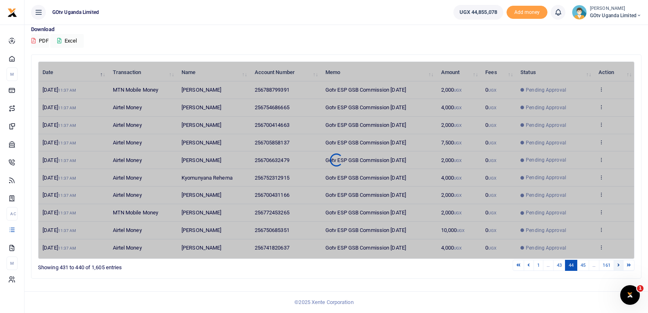
click at [619, 263] on icon at bounding box center [619, 265] width 2 height 4
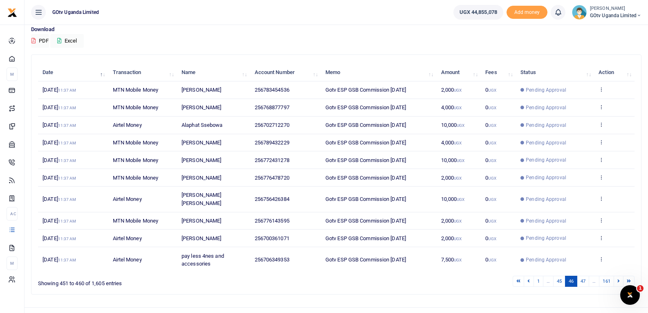
click at [619, 263] on td "View details Send again" at bounding box center [614, 259] width 40 height 25
click at [620, 279] on icon at bounding box center [619, 281] width 2 height 4
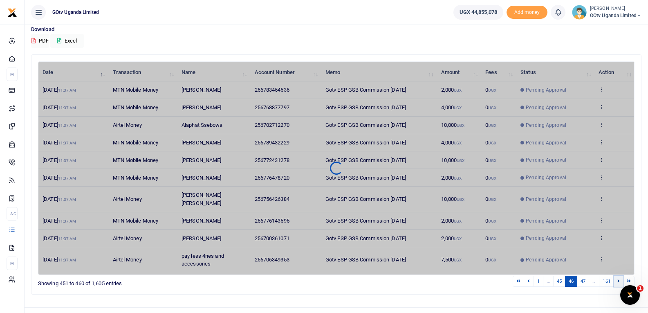
click at [620, 279] on icon at bounding box center [619, 281] width 2 height 4
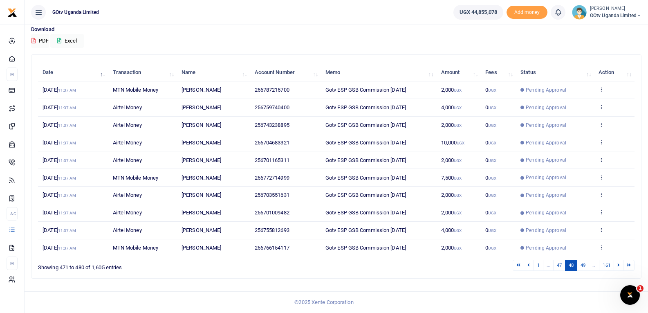
click at [620, 272] on div "Search: Date Transaction Name Account Number Memo Amount Fees Status Action [DA…" at bounding box center [336, 166] width 610 height 223
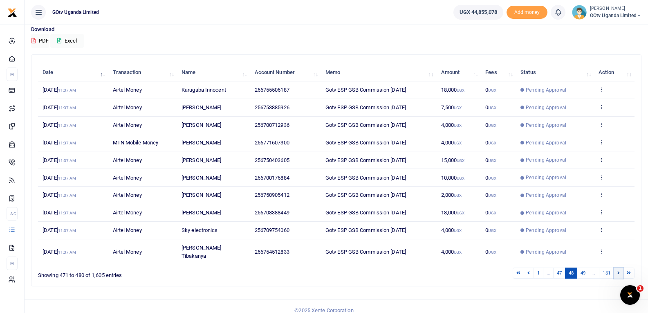
click at [618, 270] on icon at bounding box center [619, 272] width 2 height 4
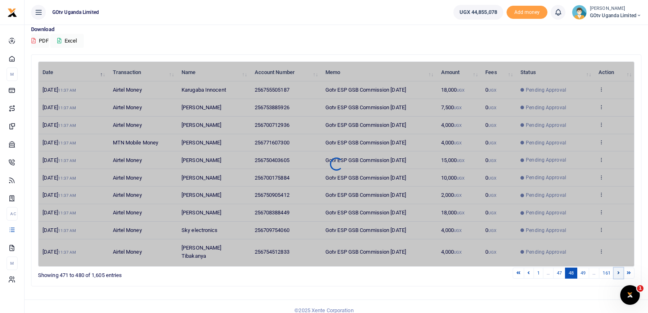
click at [618, 270] on icon at bounding box center [619, 272] width 2 height 4
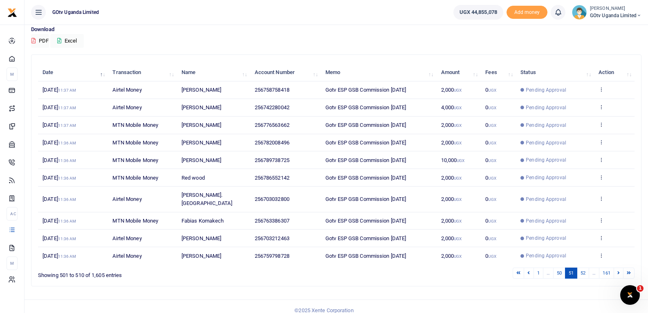
click at [618, 270] on icon at bounding box center [619, 272] width 2 height 4
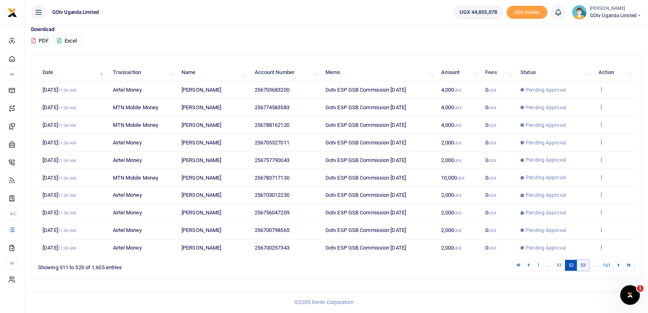
click at [583, 268] on link "53" at bounding box center [583, 265] width 12 height 11
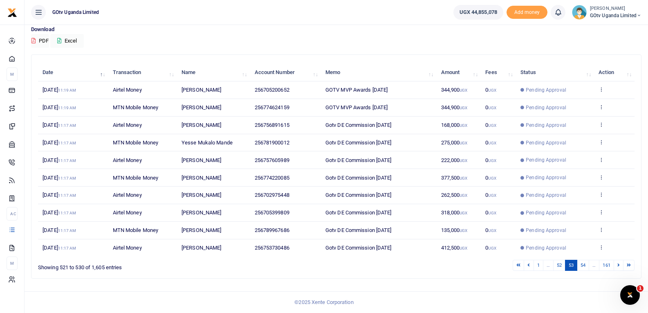
click at [603, 86] on td "View details Send again" at bounding box center [614, 90] width 40 height 18
click at [601, 87] on icon at bounding box center [601, 89] width 5 height 6
click at [589, 103] on link "View details" at bounding box center [572, 102] width 65 height 11
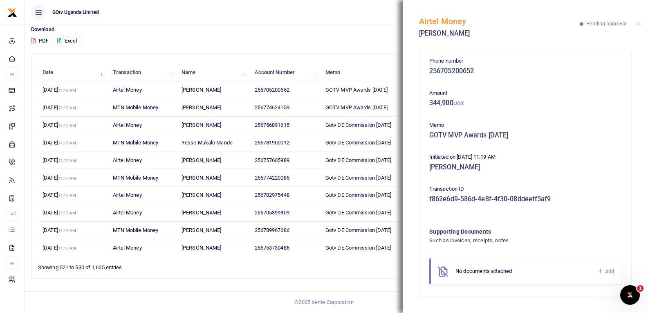
click at [606, 269] on span "Add" at bounding box center [609, 271] width 9 height 6
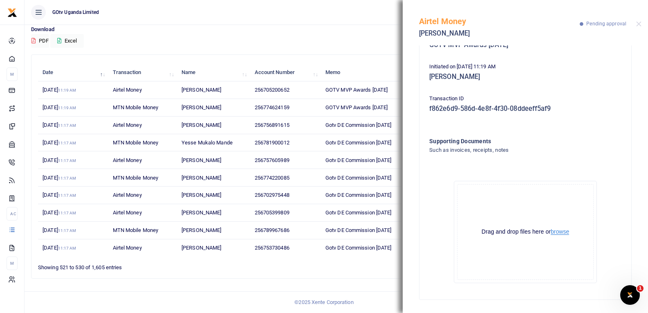
click at [565, 230] on button "browse" at bounding box center [560, 232] width 18 height 6
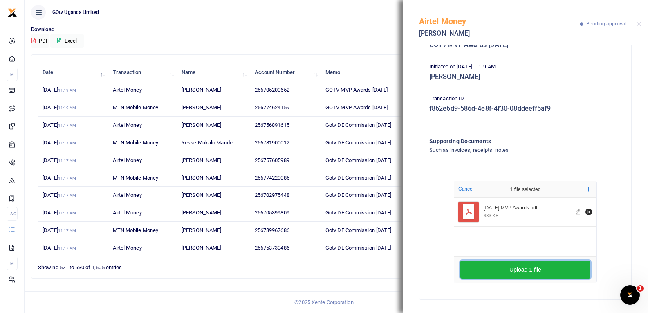
click at [538, 268] on button "Upload 1 file" at bounding box center [526, 270] width 130 height 18
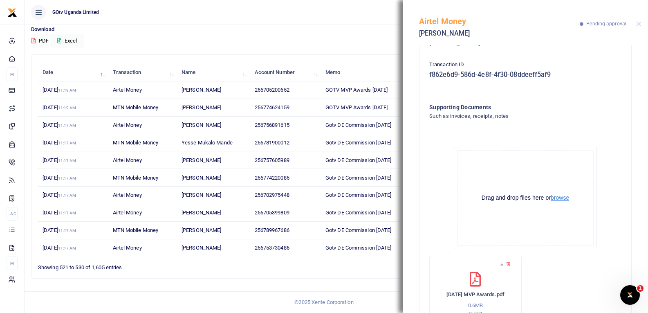
scroll to position [168, 0]
